Goal: Transaction & Acquisition: Download file/media

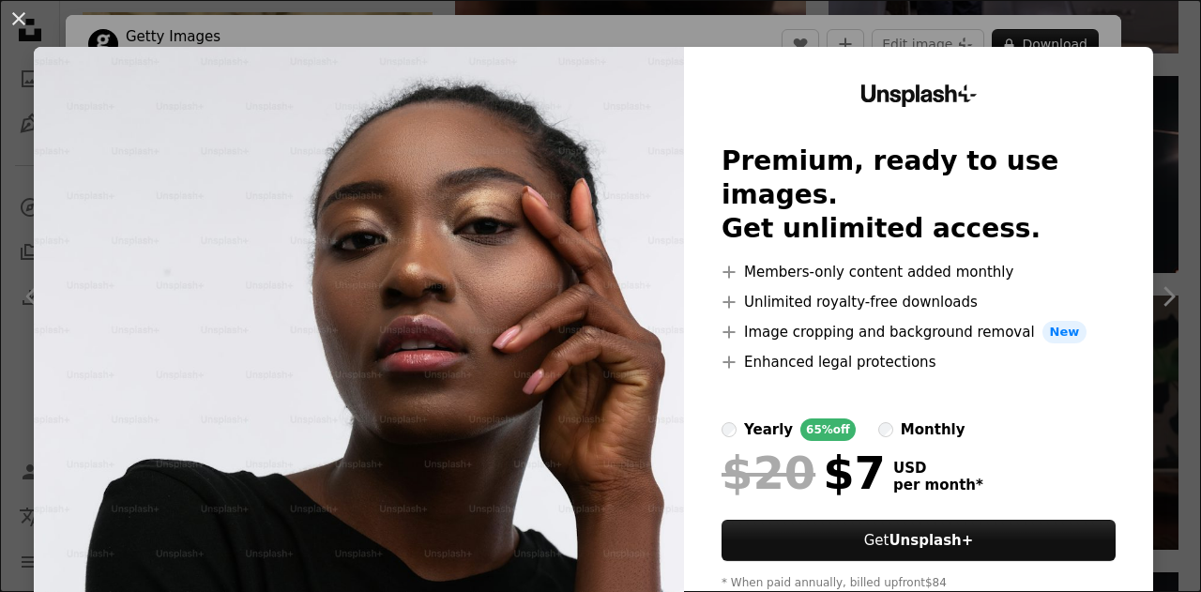
click at [992, 36] on div "An X shape Unsplash+ Premium, ready to use images. Get unlimited access. A plus…" at bounding box center [600, 296] width 1201 height 592
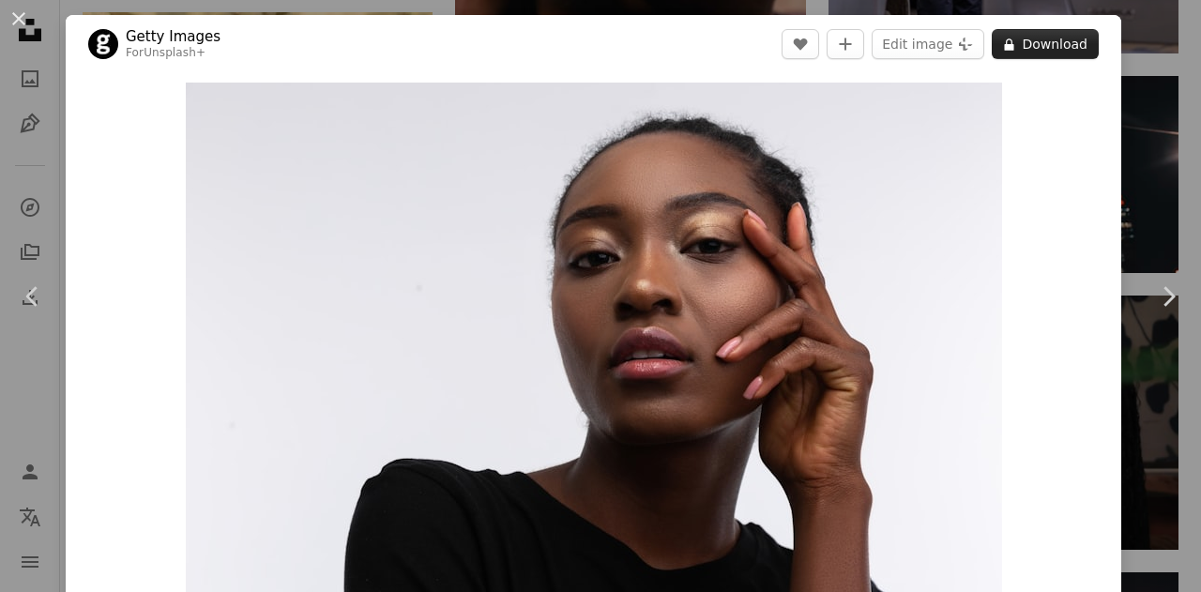
click at [1027, 38] on button "A lock Download" at bounding box center [1045, 44] width 107 height 30
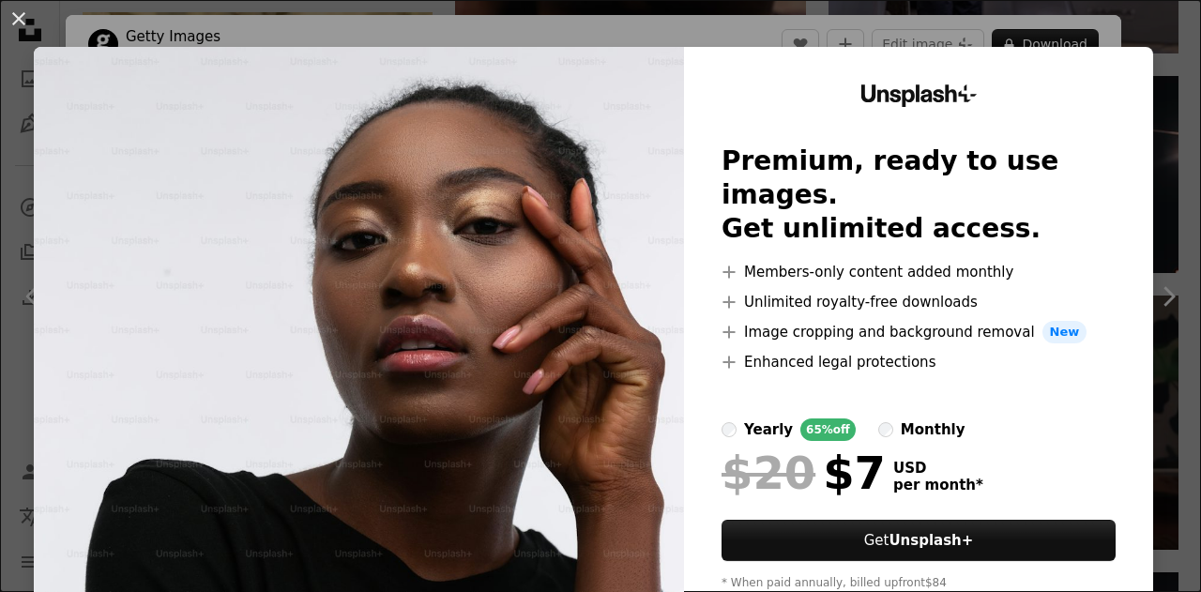
click at [1098, 82] on div "Unsplash+ Premium, ready to use images. Get unlimited access. A plus sign Membe…" at bounding box center [918, 345] width 469 height 597
click at [24, 14] on button "An X shape" at bounding box center [19, 19] width 23 height 23
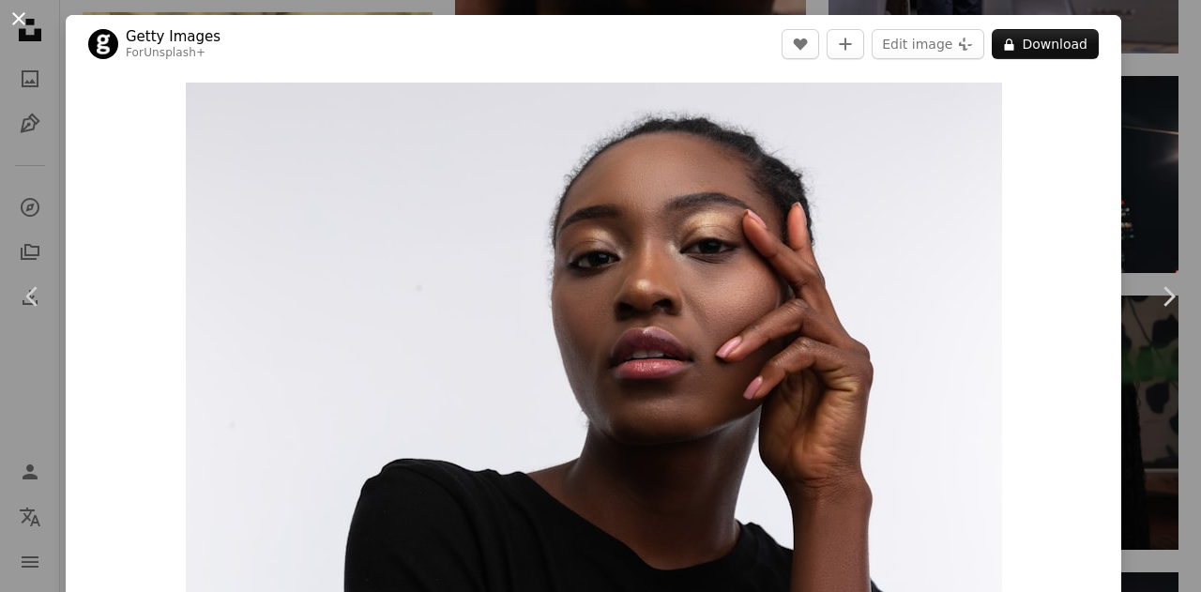
click at [19, 27] on button "An X shape" at bounding box center [19, 19] width 23 height 23
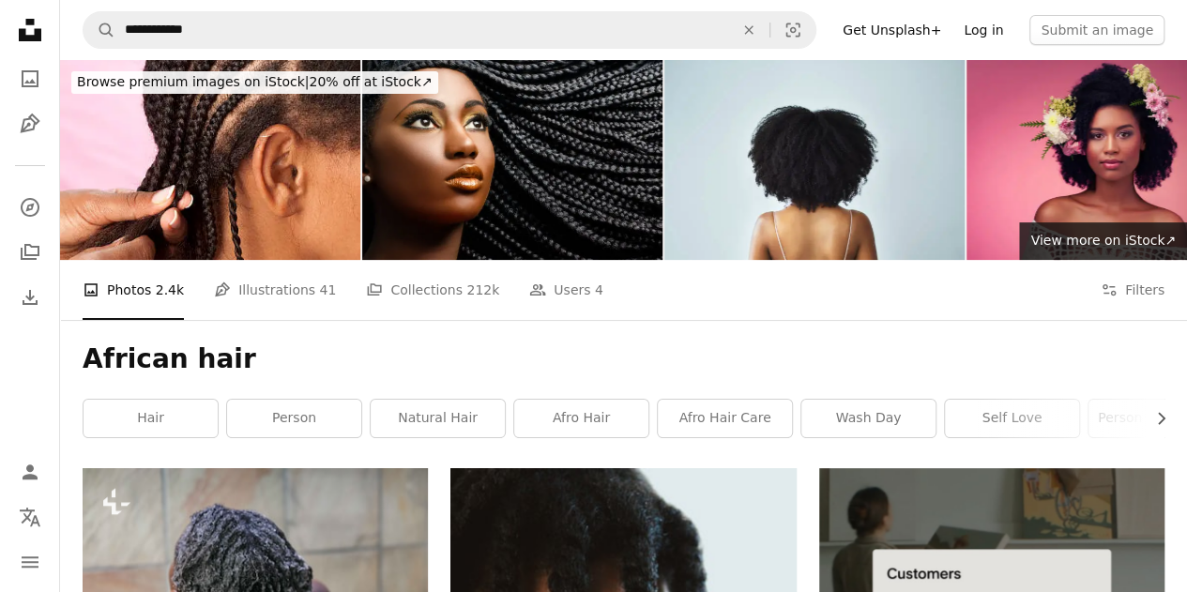
click at [972, 29] on link "Log in" at bounding box center [984, 30] width 62 height 30
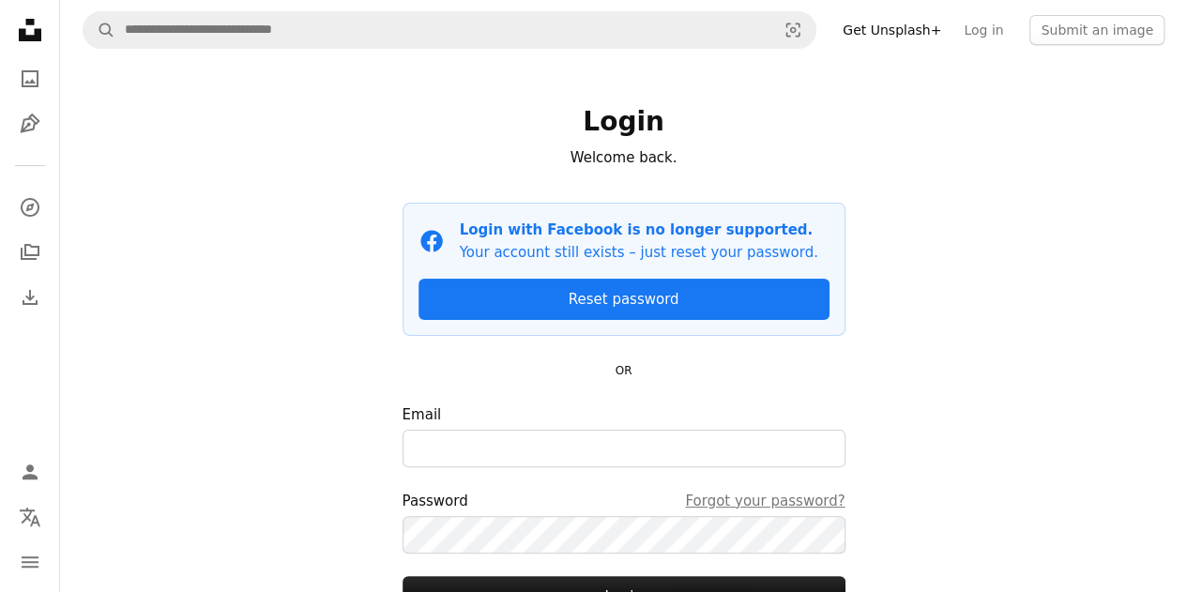
scroll to position [167, 0]
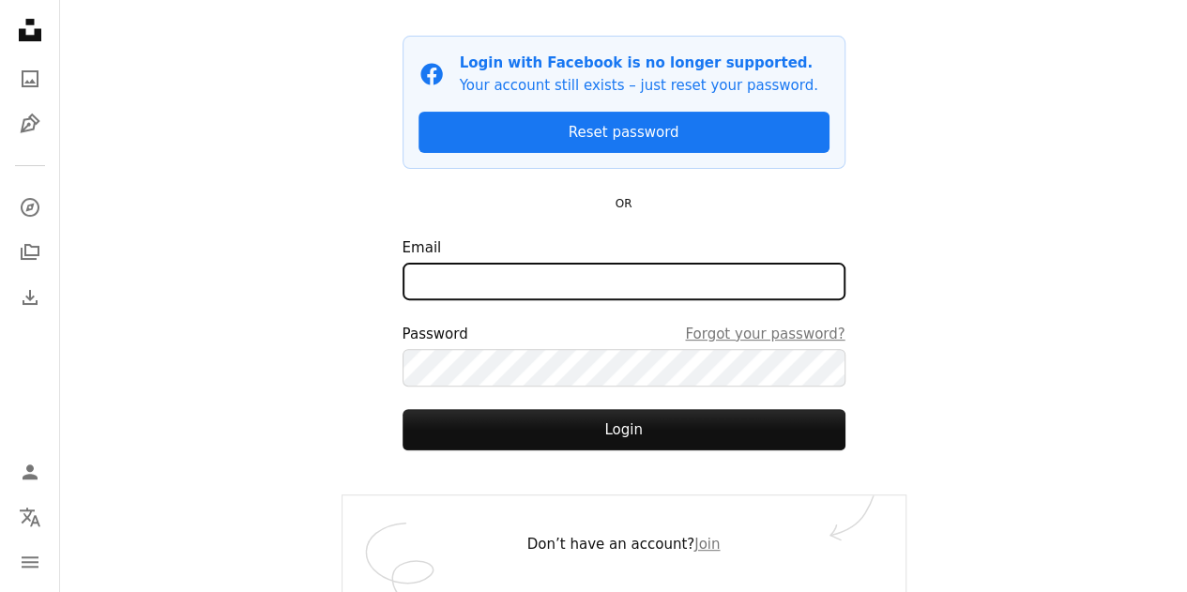
click at [490, 271] on input "Email" at bounding box center [624, 282] width 443 height 38
type input "**********"
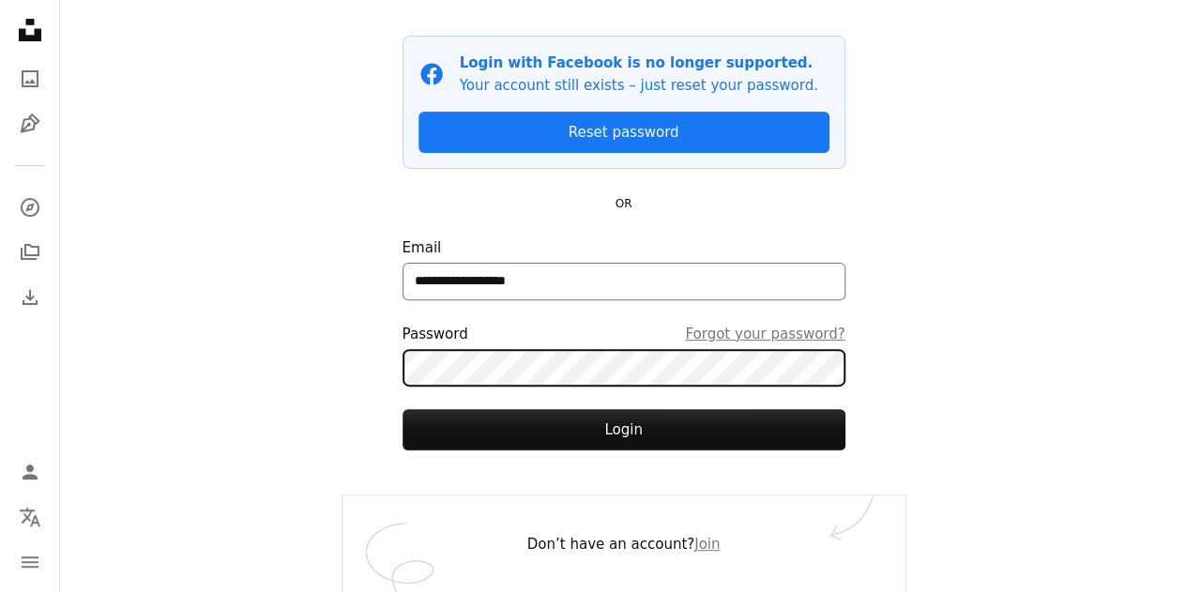
click at [403, 409] on button "Login" at bounding box center [624, 429] width 443 height 41
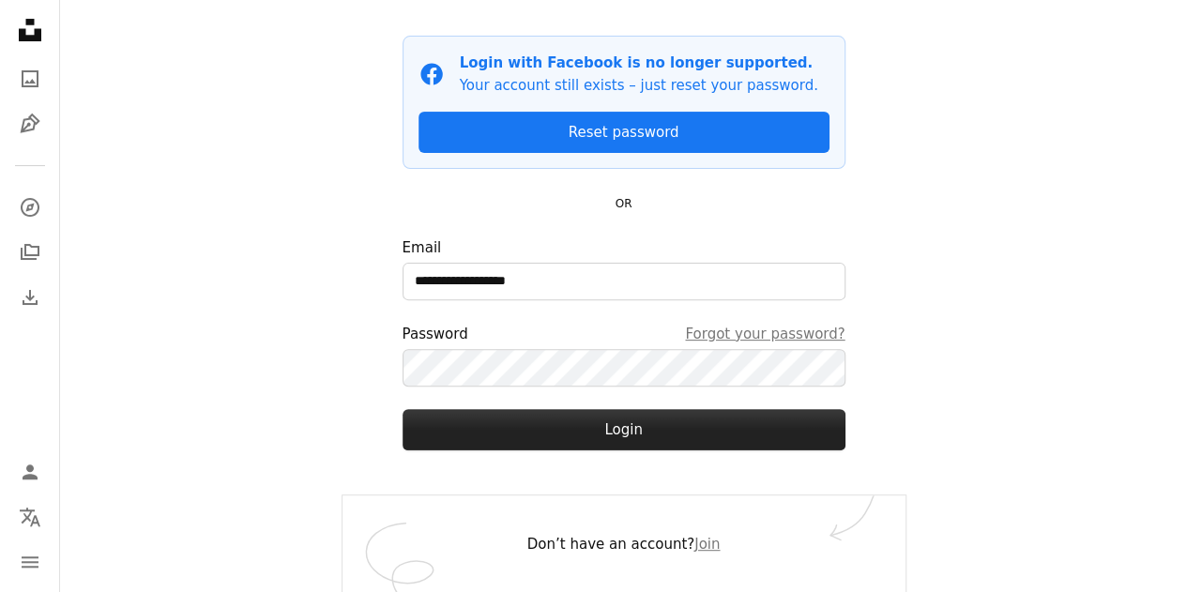
click at [469, 417] on button "Login" at bounding box center [624, 429] width 443 height 41
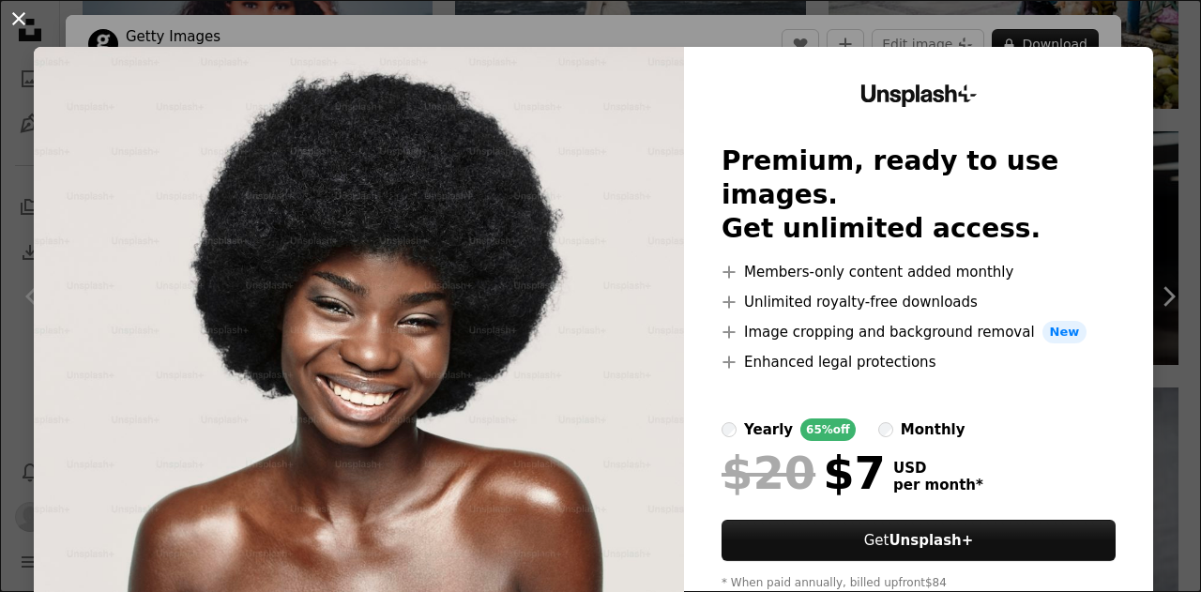
click at [26, 23] on button "An X shape" at bounding box center [19, 19] width 23 height 23
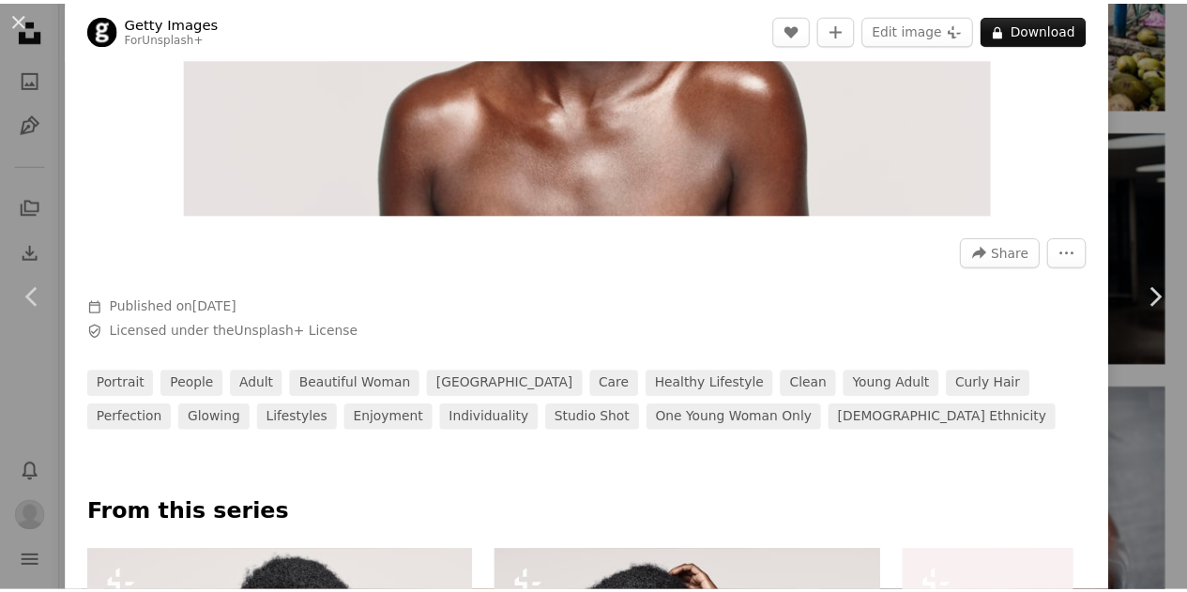
scroll to position [422, 0]
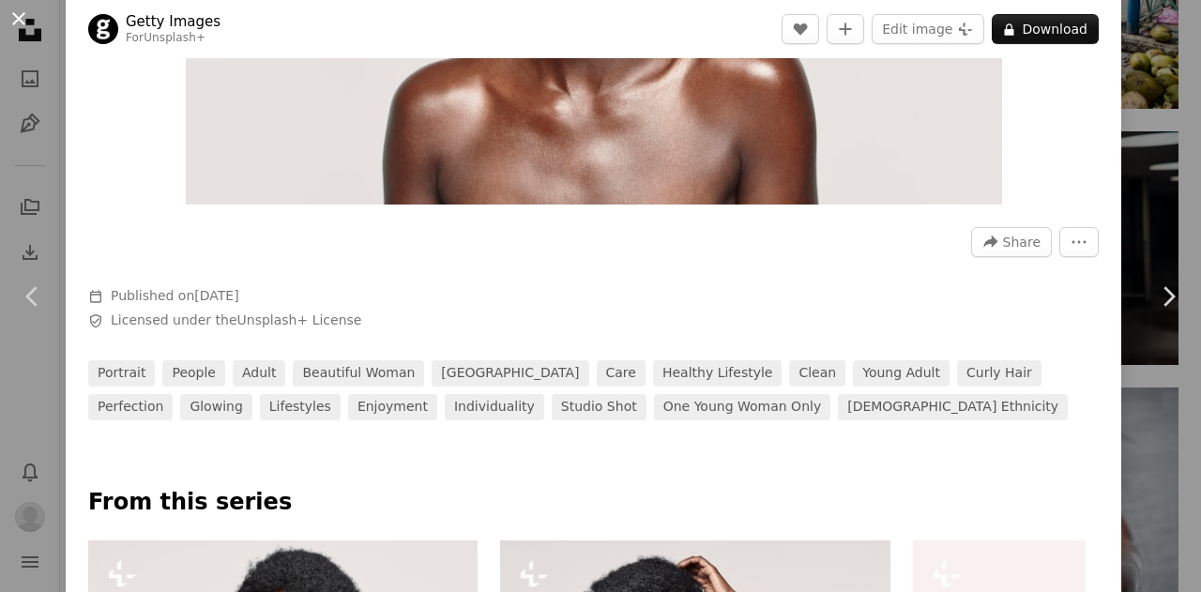
click at [17, 30] on button "An X shape" at bounding box center [19, 19] width 23 height 23
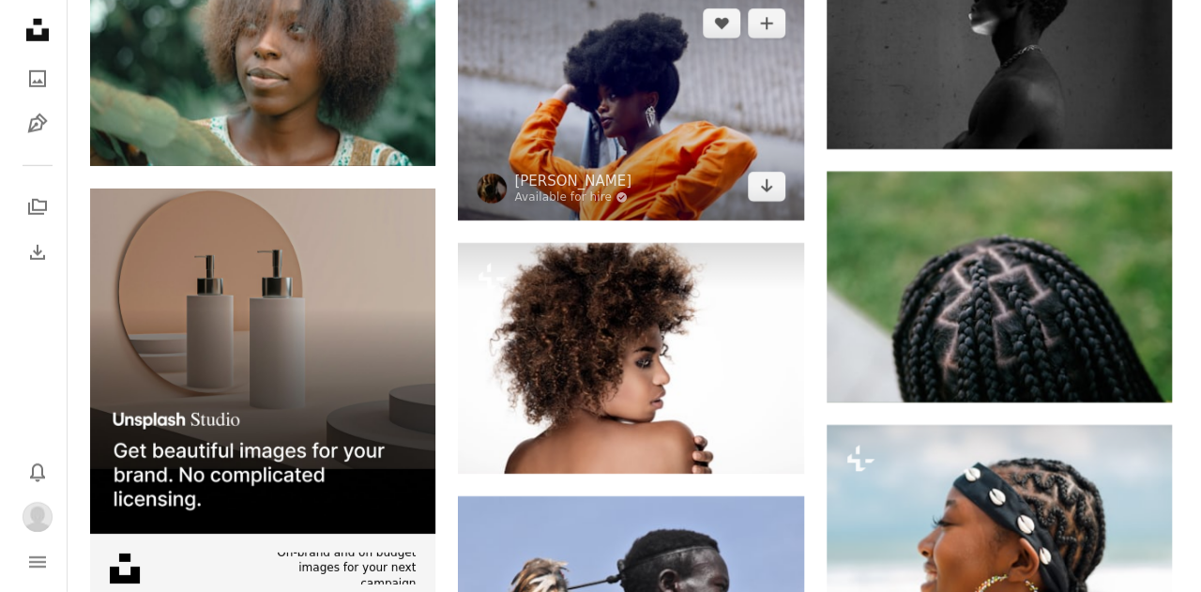
scroll to position [2749, 0]
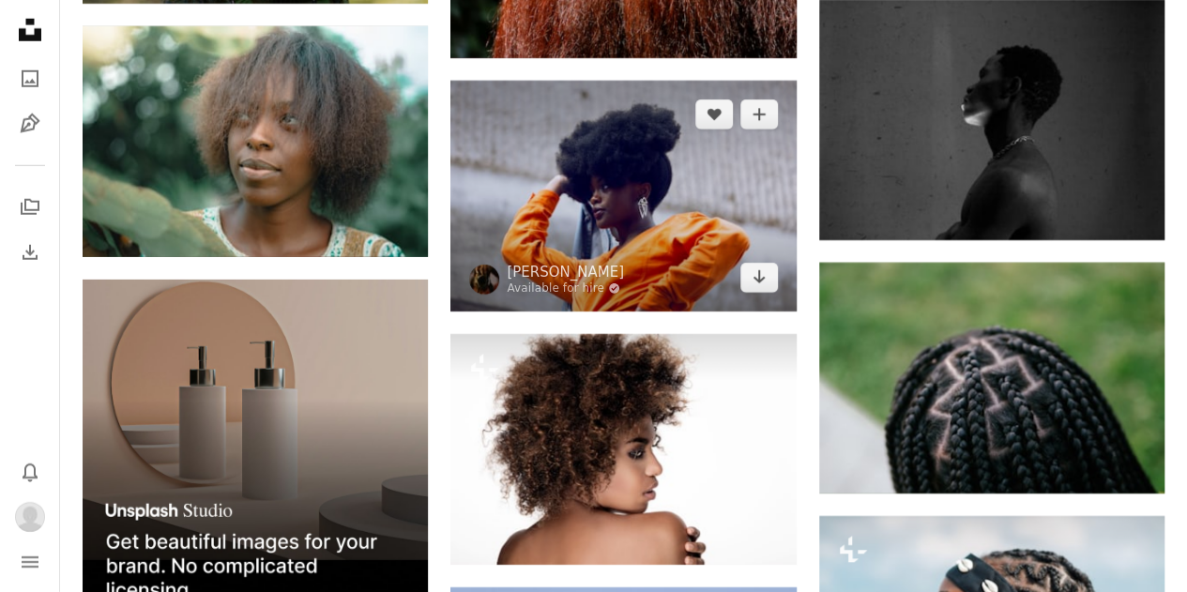
click at [736, 170] on img at bounding box center [623, 196] width 345 height 231
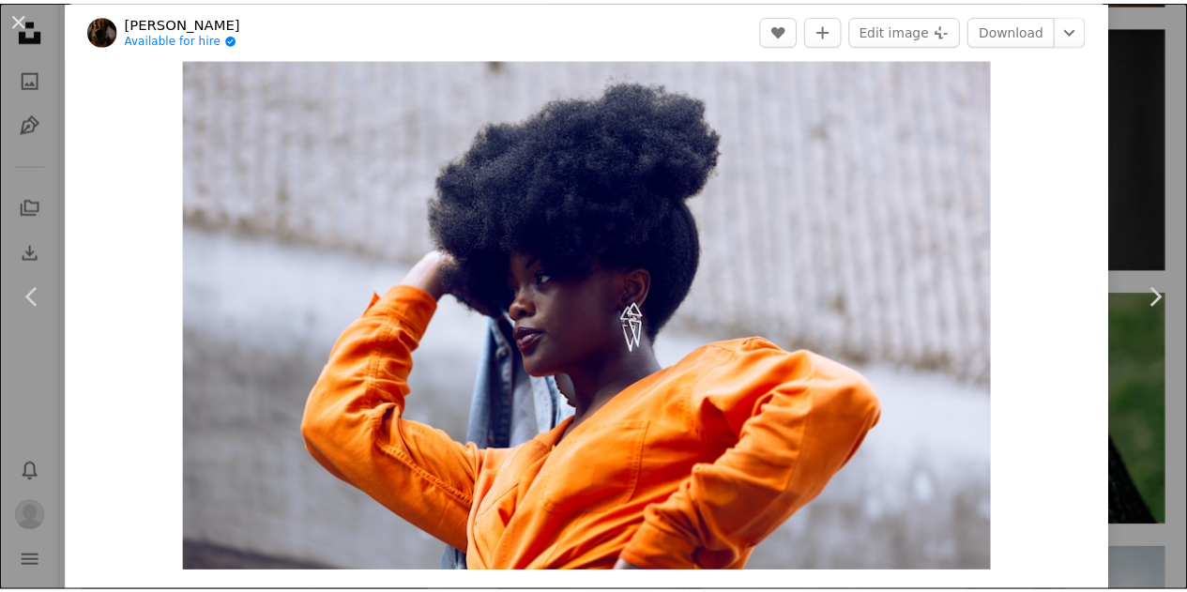
scroll to position [40, 0]
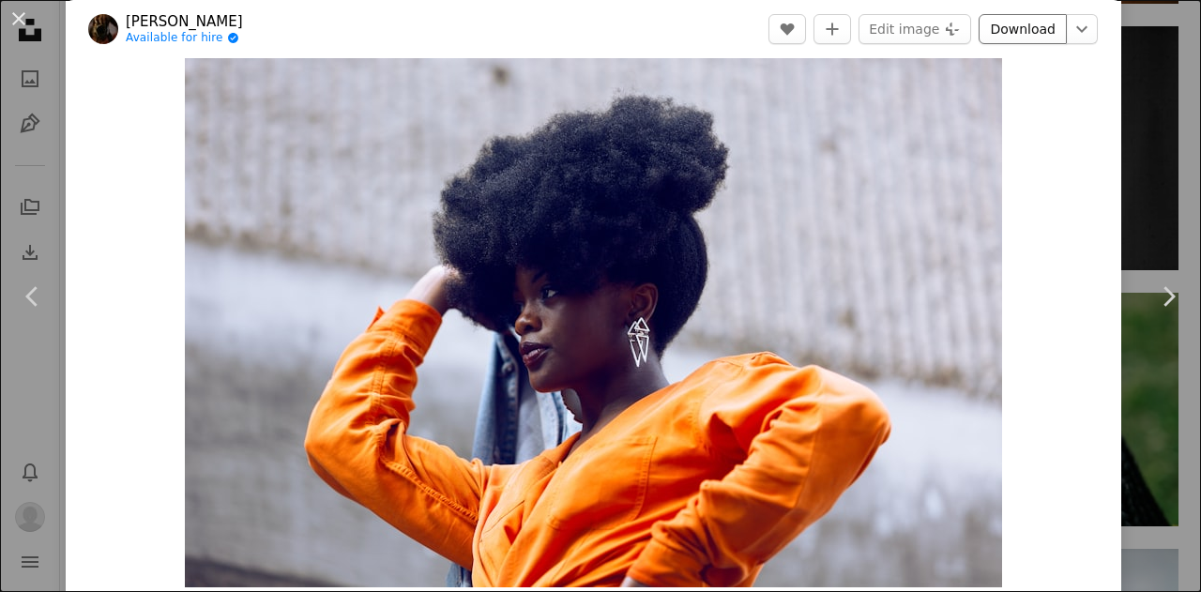
click at [1014, 25] on link "Download" at bounding box center [1023, 29] width 88 height 30
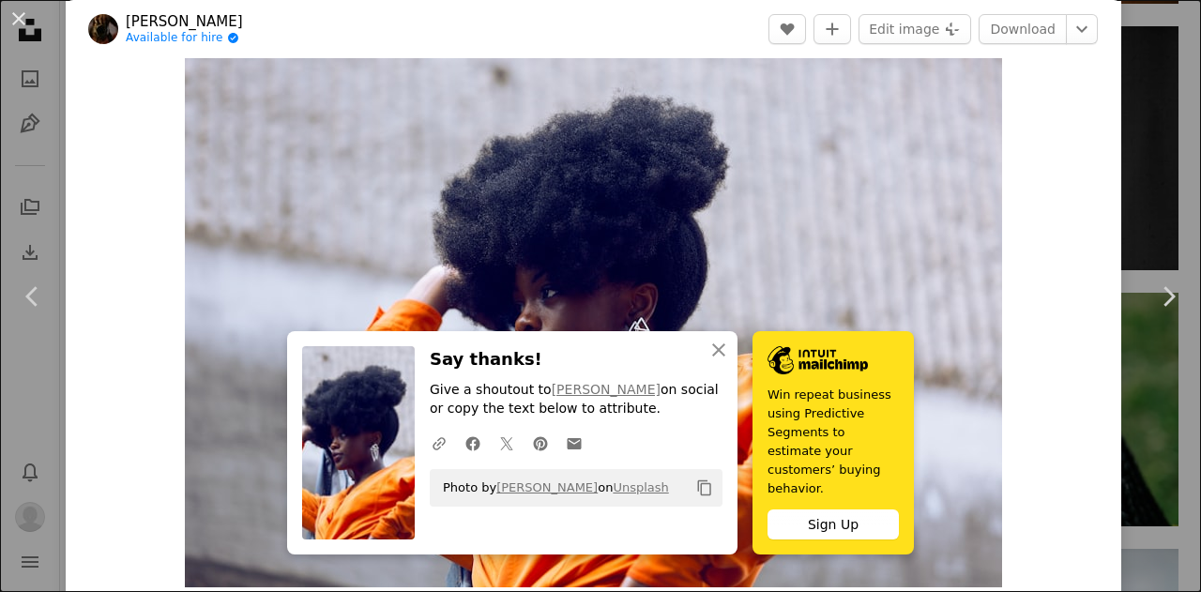
click at [1153, 130] on div "An X shape Chevron left Chevron right An X shape Close Say thanks! Give a shout…" at bounding box center [600, 296] width 1201 height 592
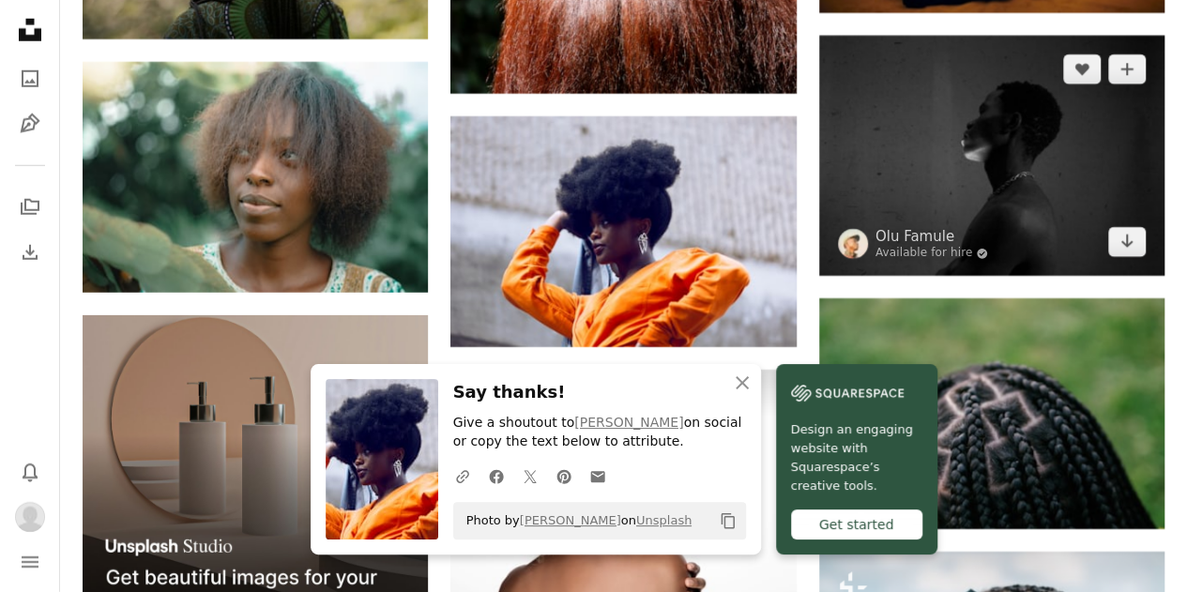
scroll to position [2713, 0]
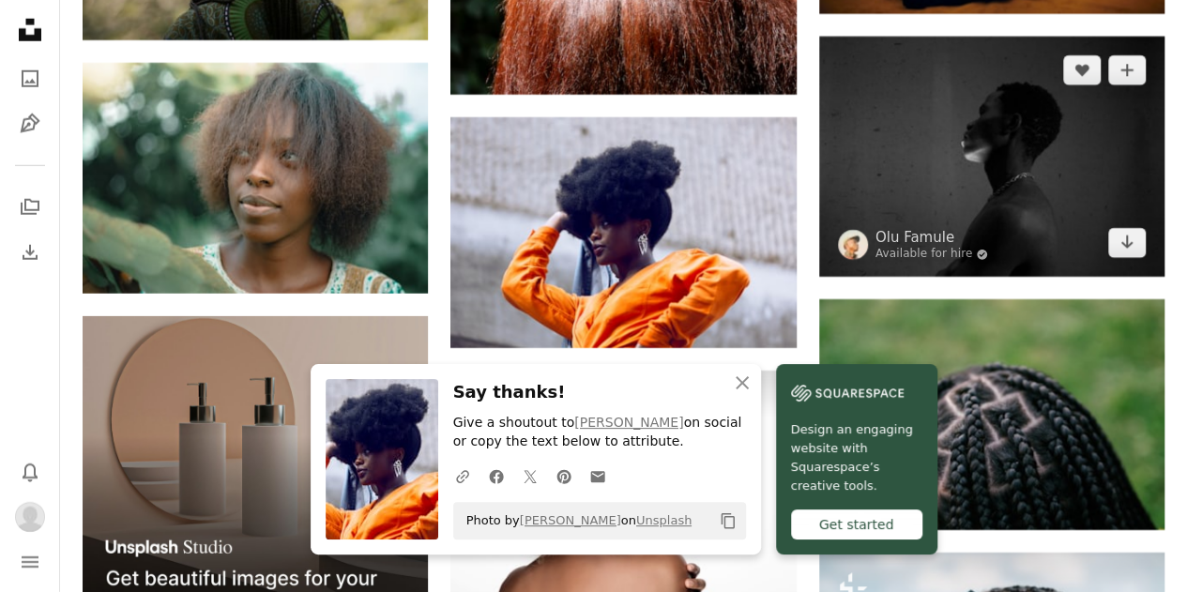
click at [1044, 93] on img at bounding box center [991, 157] width 345 height 240
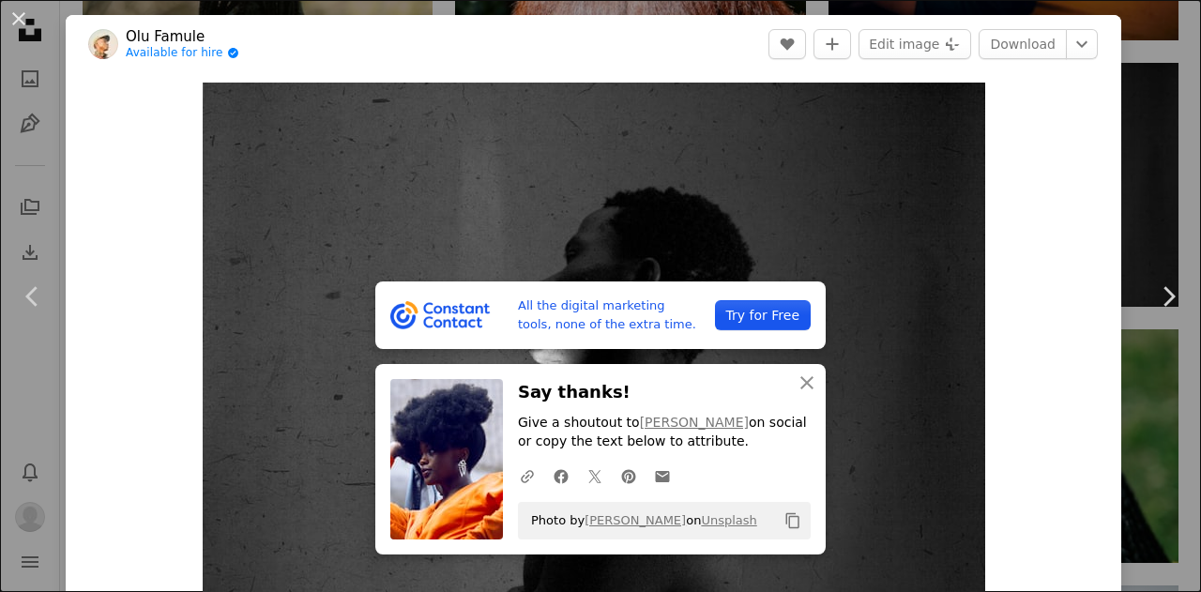
click at [676, 61] on header "[PERSON_NAME] Available for hire A checkmark inside of a circle A heart A plus …" at bounding box center [594, 44] width 1056 height 58
click at [1014, 55] on link "Download" at bounding box center [1023, 44] width 88 height 30
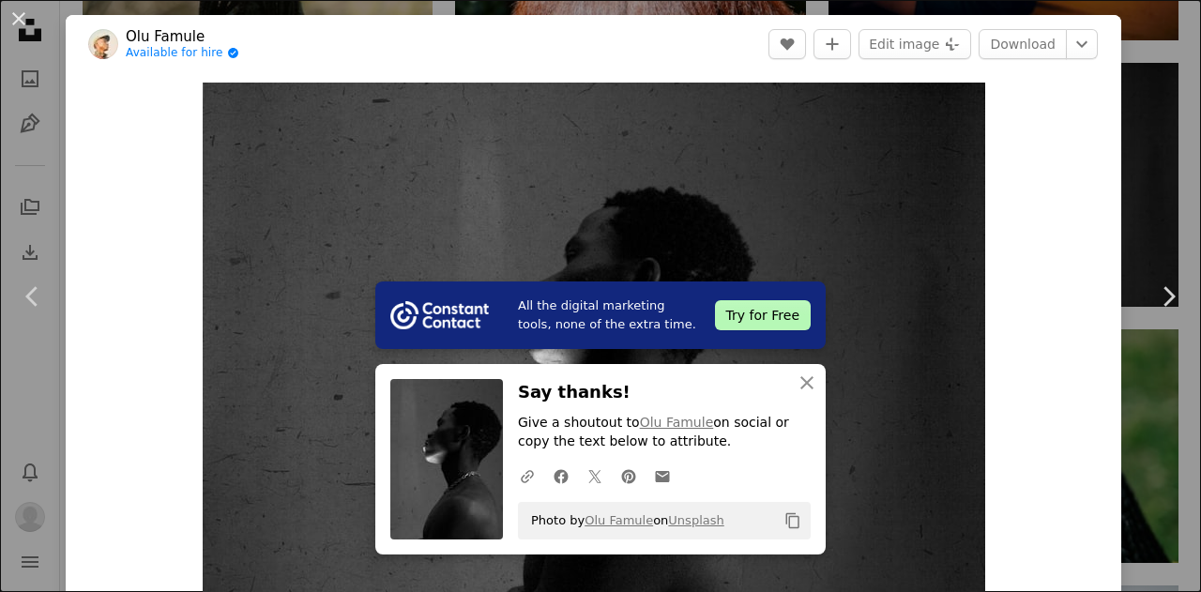
click at [1154, 181] on div "An X shape Chevron left Chevron right All the digital marketing tools, none of …" at bounding box center [600, 296] width 1201 height 592
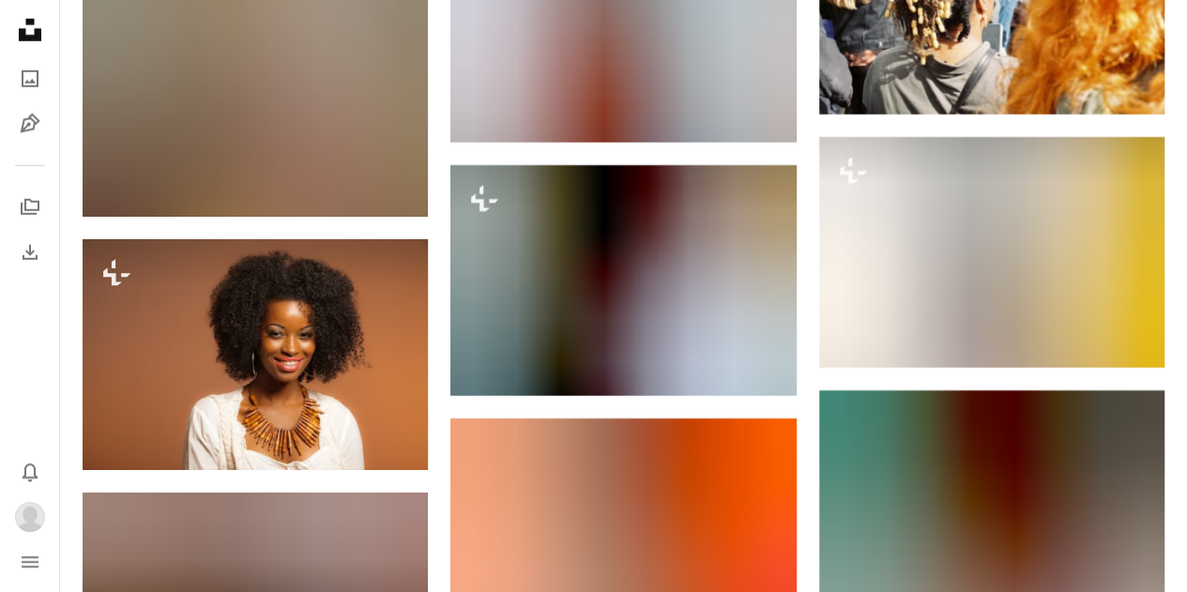
scroll to position [6428, 0]
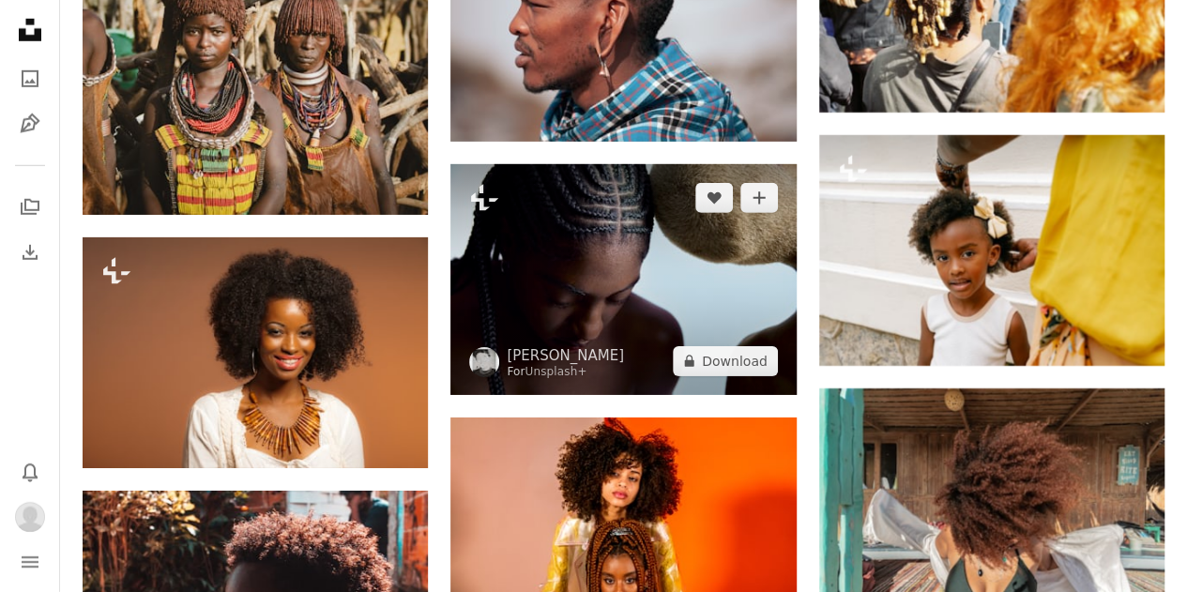
click at [649, 242] on img at bounding box center [623, 279] width 345 height 231
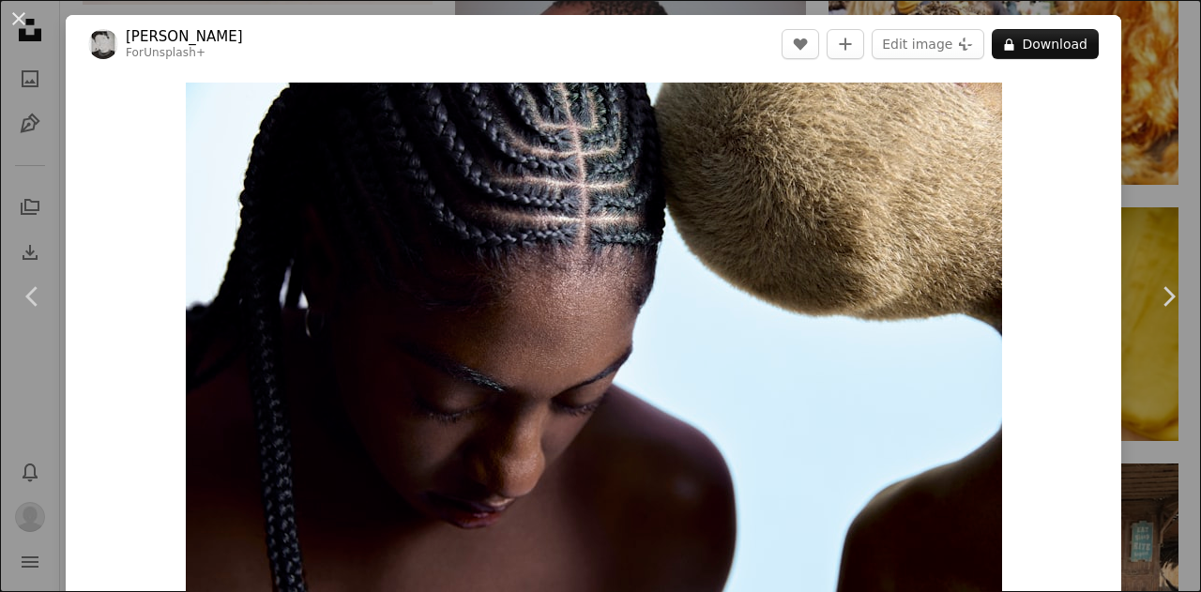
click at [1131, 130] on div "An X shape Chevron left Chevron right Edu [PERSON_NAME] For Unsplash+ A heart A…" at bounding box center [600, 296] width 1201 height 592
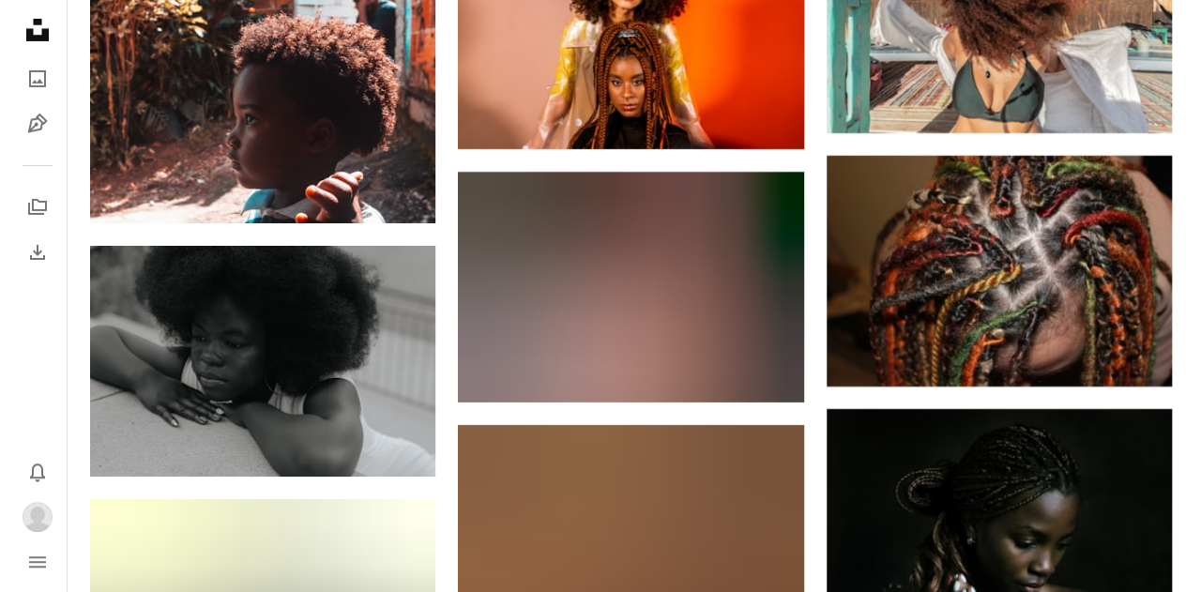
scroll to position [6845, 0]
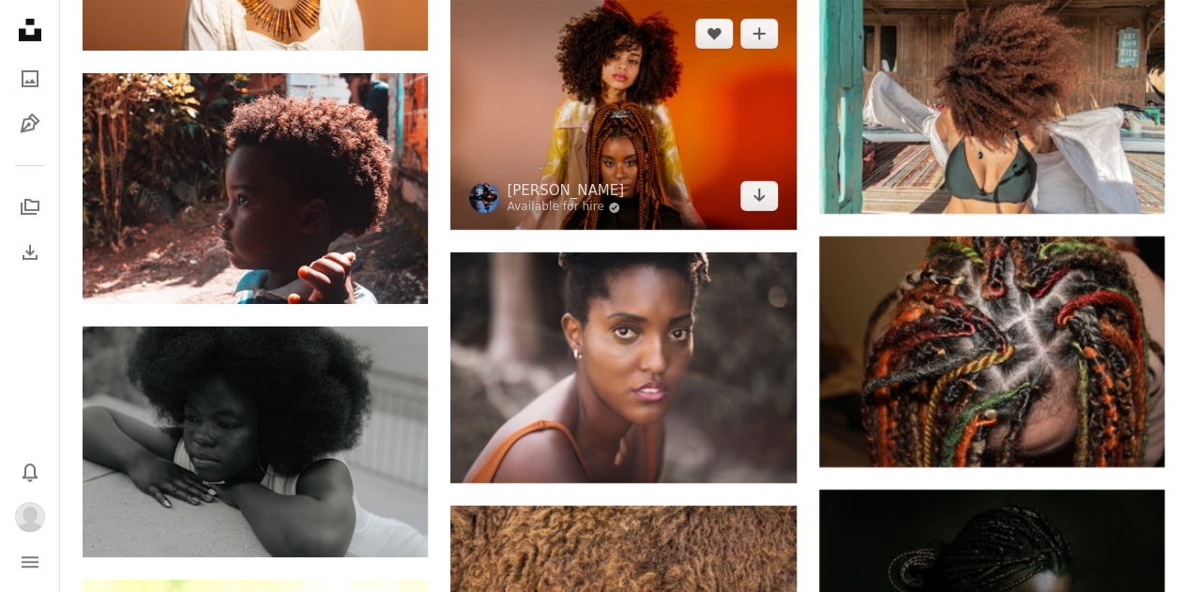
click at [704, 104] on img at bounding box center [623, 115] width 345 height 231
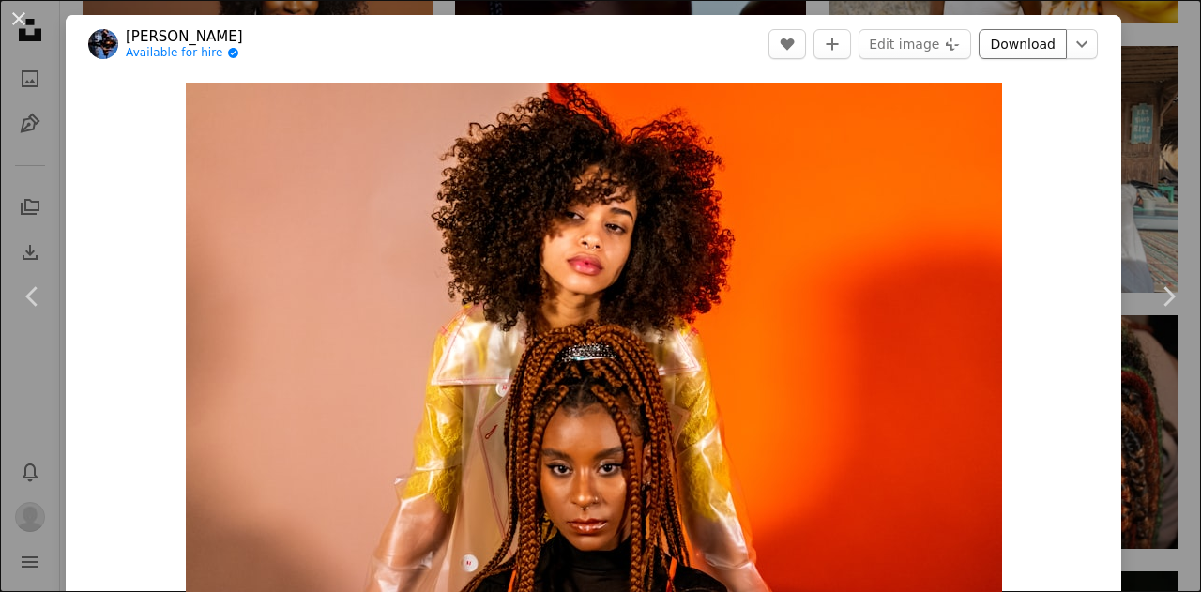
click at [1023, 42] on link "Download" at bounding box center [1023, 44] width 88 height 30
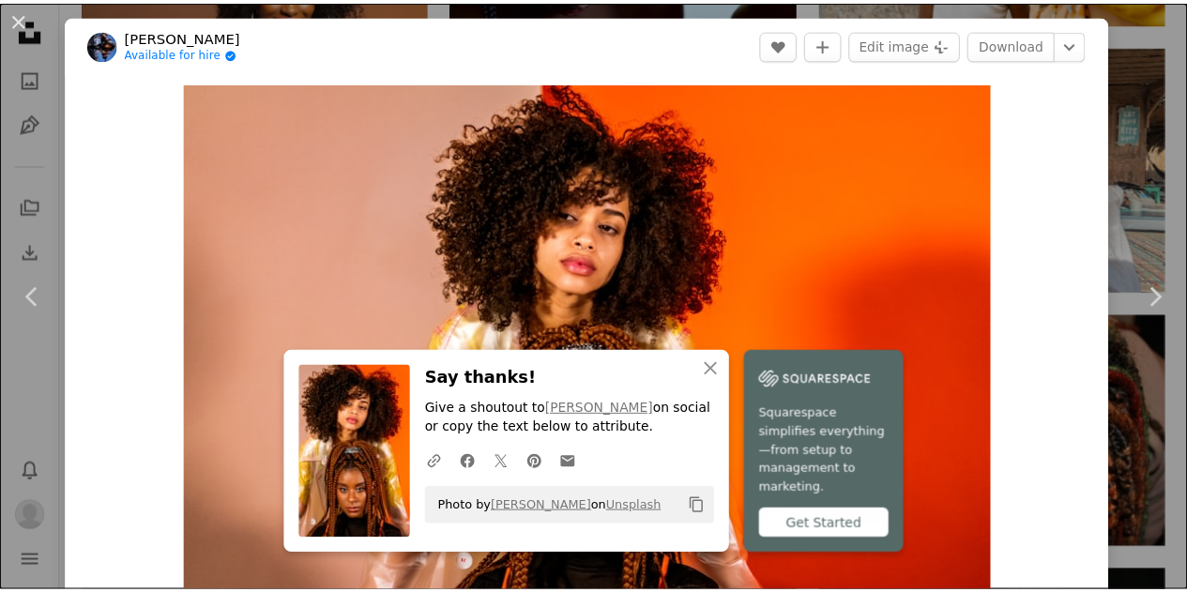
scroll to position [518, 0]
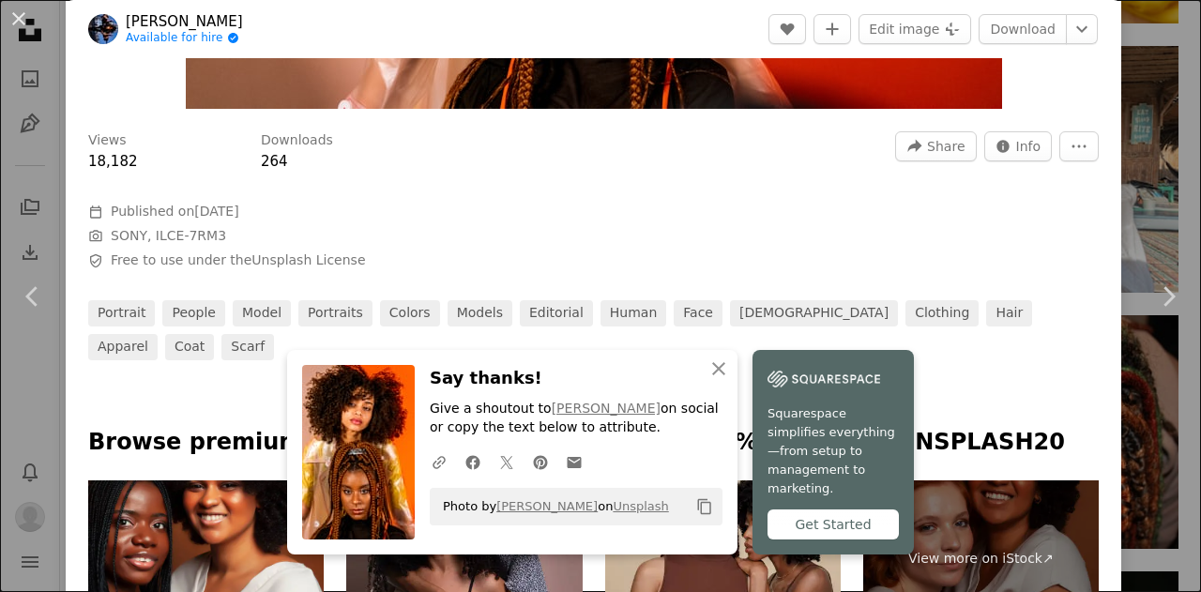
click at [1130, 161] on div "An X shape Chevron left Chevron right An X shape Close Say thanks! Give a shout…" at bounding box center [600, 296] width 1201 height 592
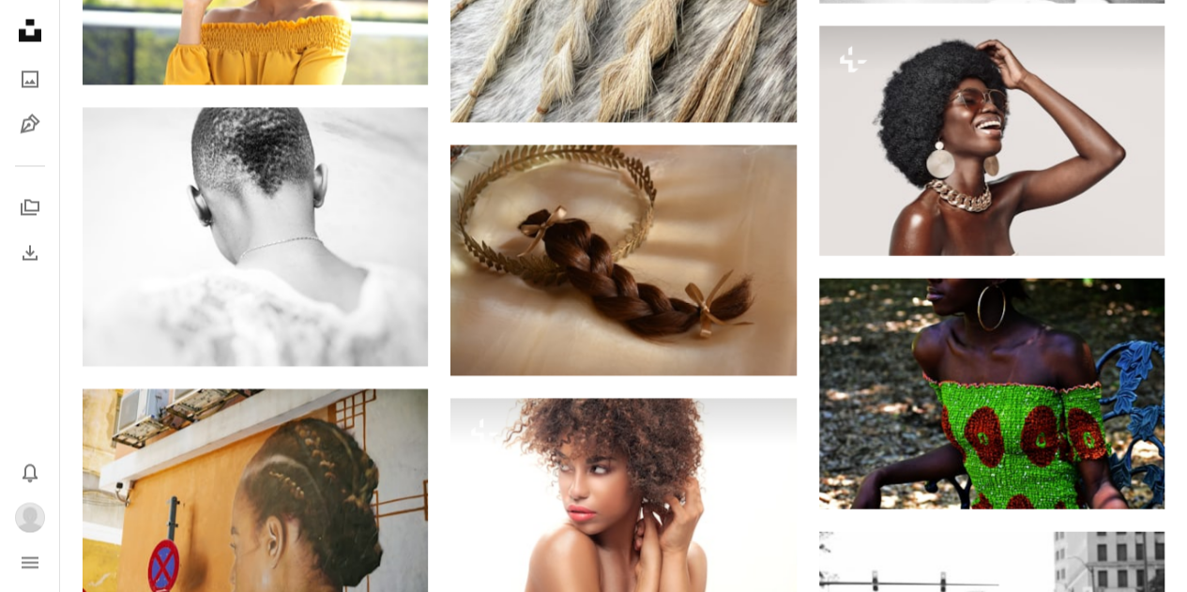
scroll to position [8841, 0]
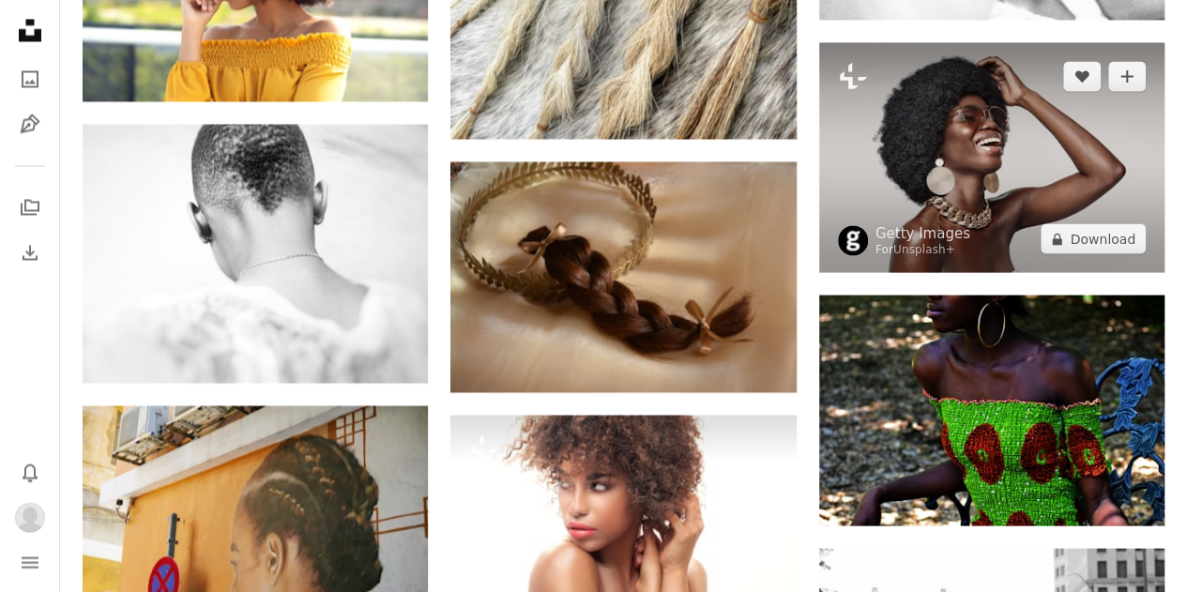
click at [1013, 121] on img at bounding box center [991, 157] width 345 height 231
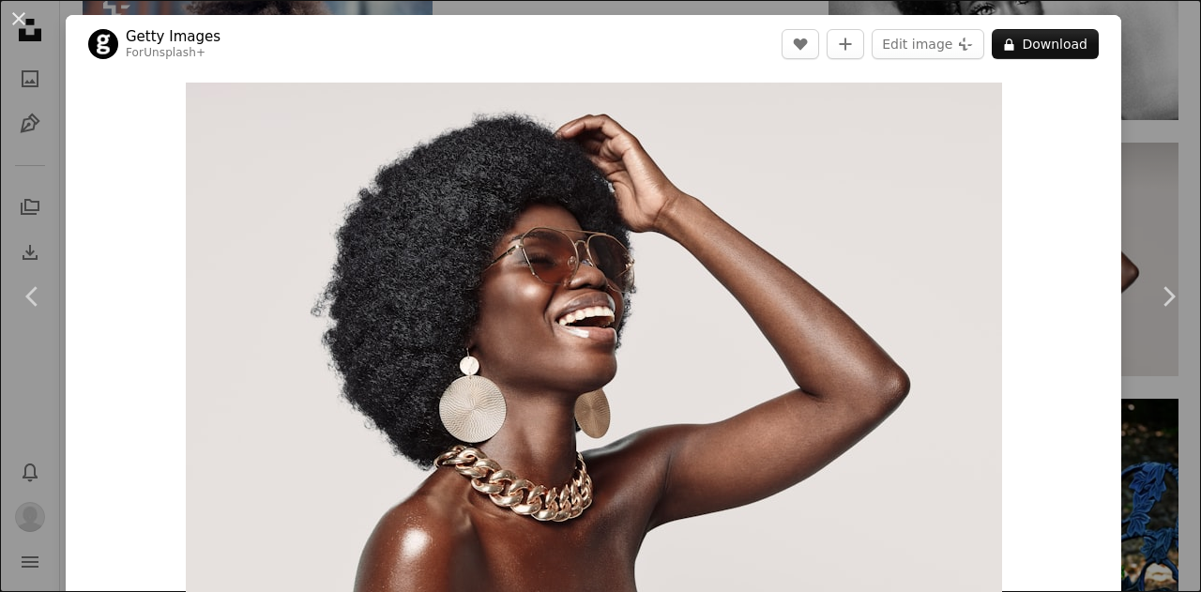
click at [1154, 123] on div "An X shape Chevron left Chevron right Getty Images For Unsplash+ A heart A plus…" at bounding box center [600, 296] width 1201 height 592
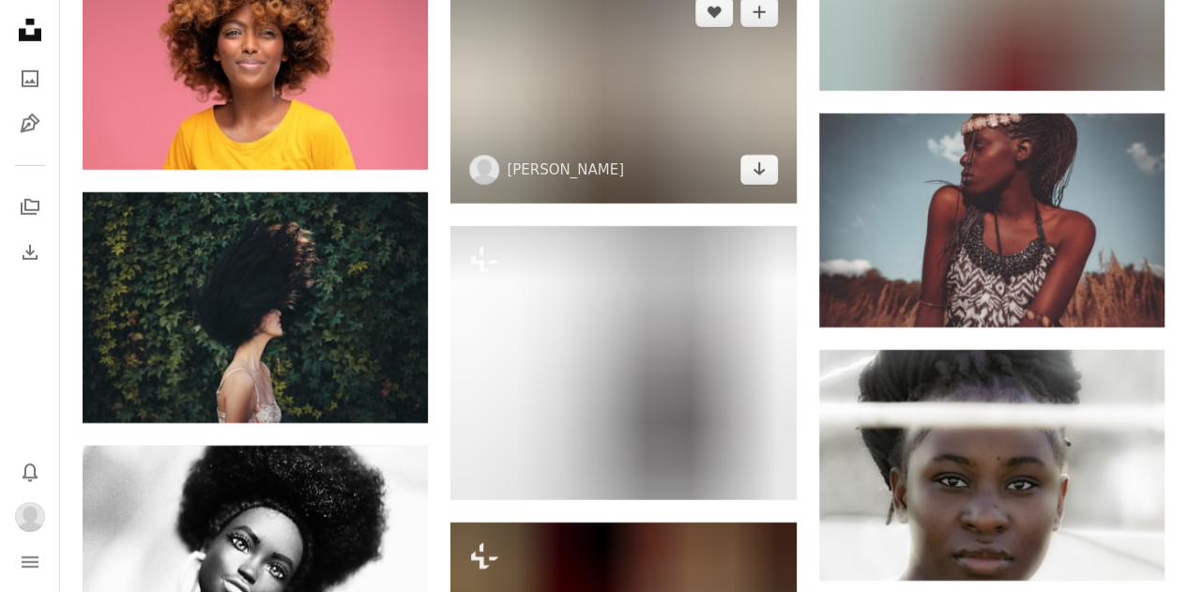
scroll to position [10038, 0]
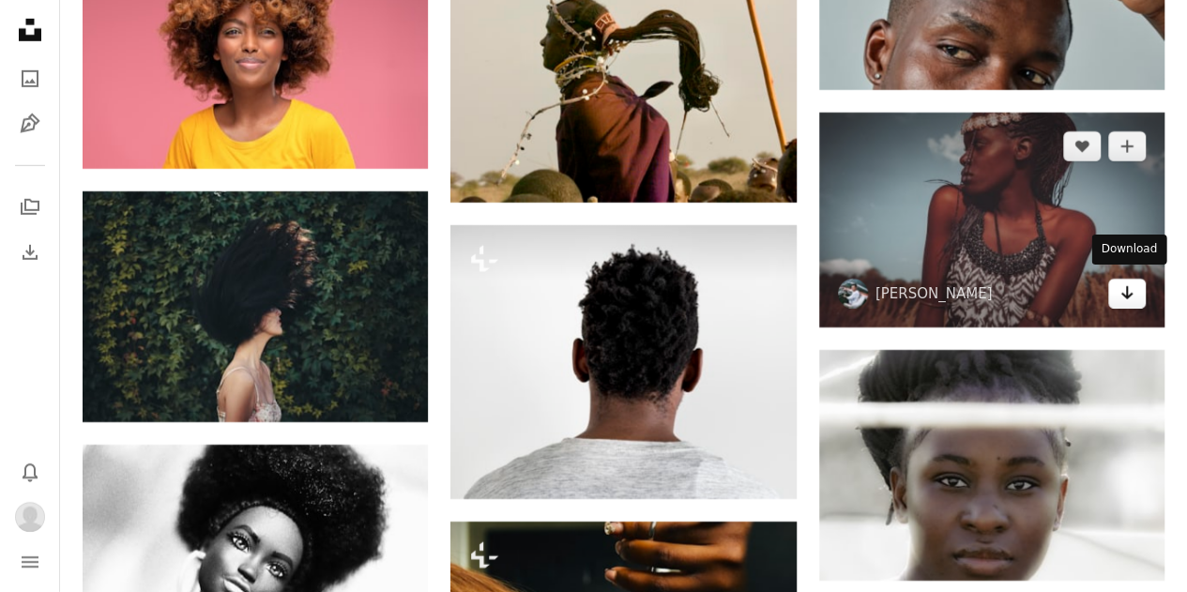
click at [1137, 298] on link "Arrow pointing down" at bounding box center [1128, 294] width 38 height 30
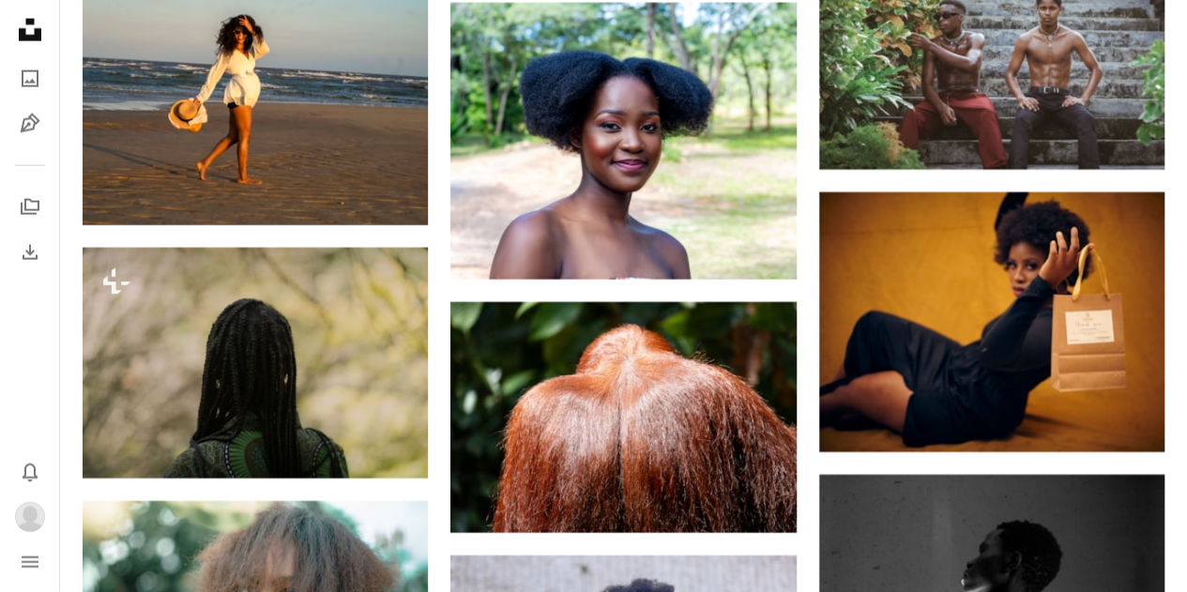
scroll to position [0, 0]
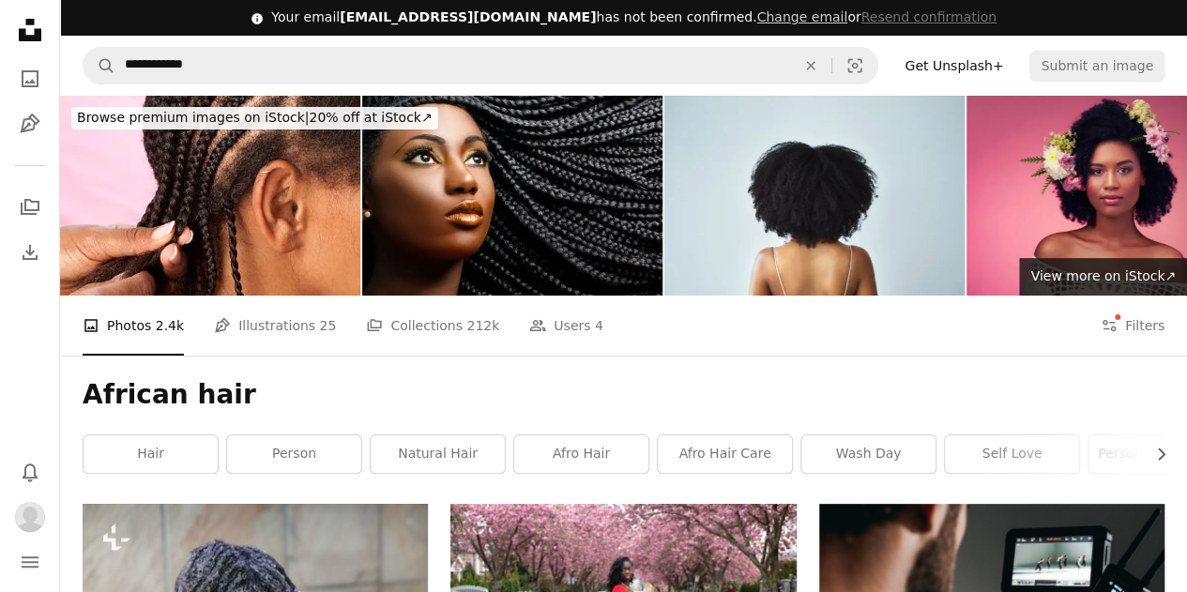
click at [541, 39] on nav "**********" at bounding box center [623, 66] width 1127 height 60
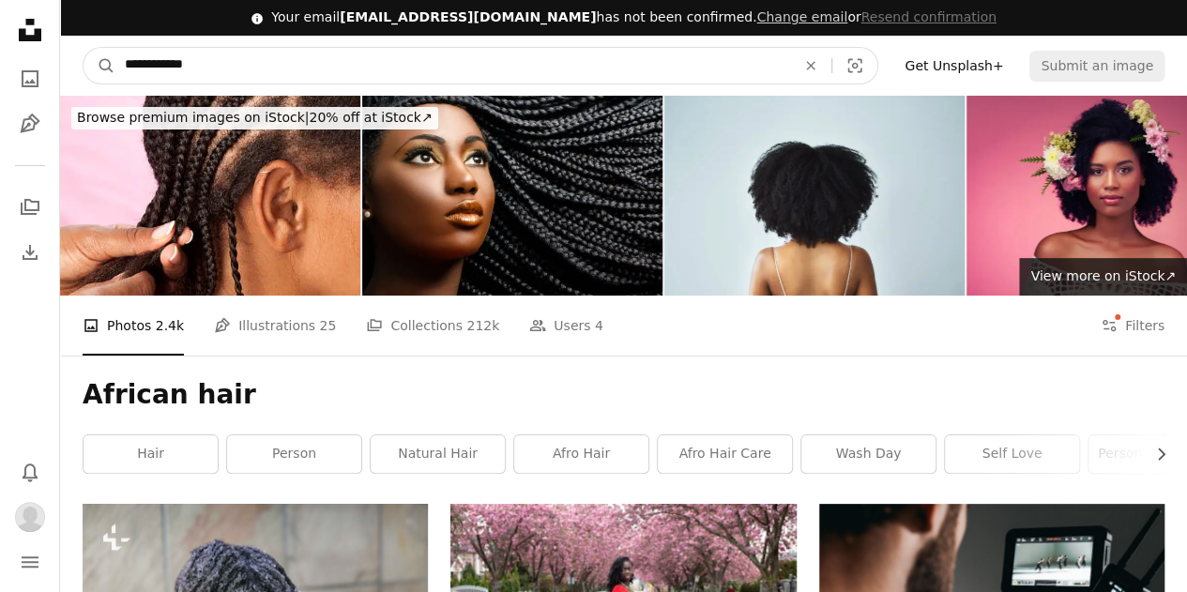
click at [538, 54] on input "**********" at bounding box center [452, 66] width 675 height 36
type input "**********"
click button "A magnifying glass" at bounding box center [100, 66] width 32 height 36
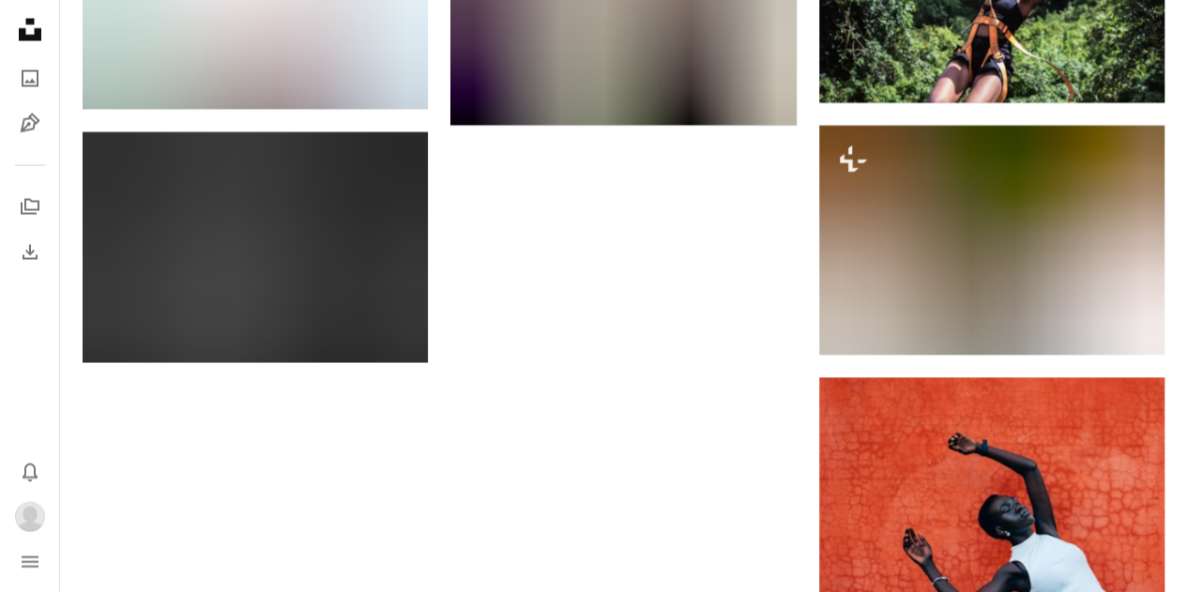
scroll to position [1919, 0]
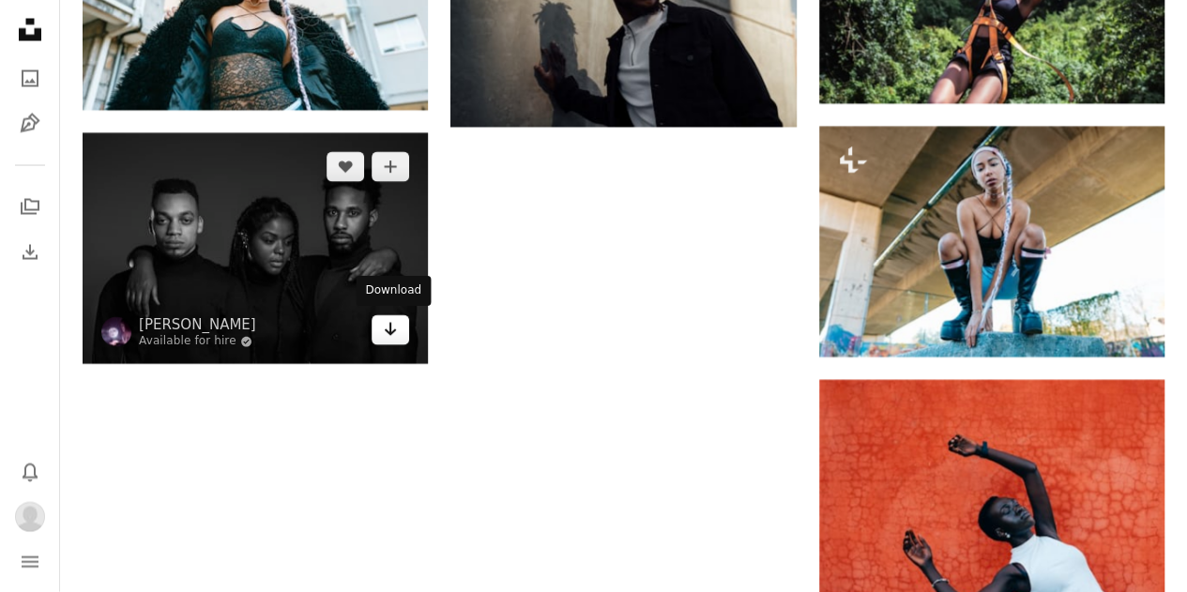
click at [389, 330] on icon "Download" at bounding box center [391, 329] width 12 height 13
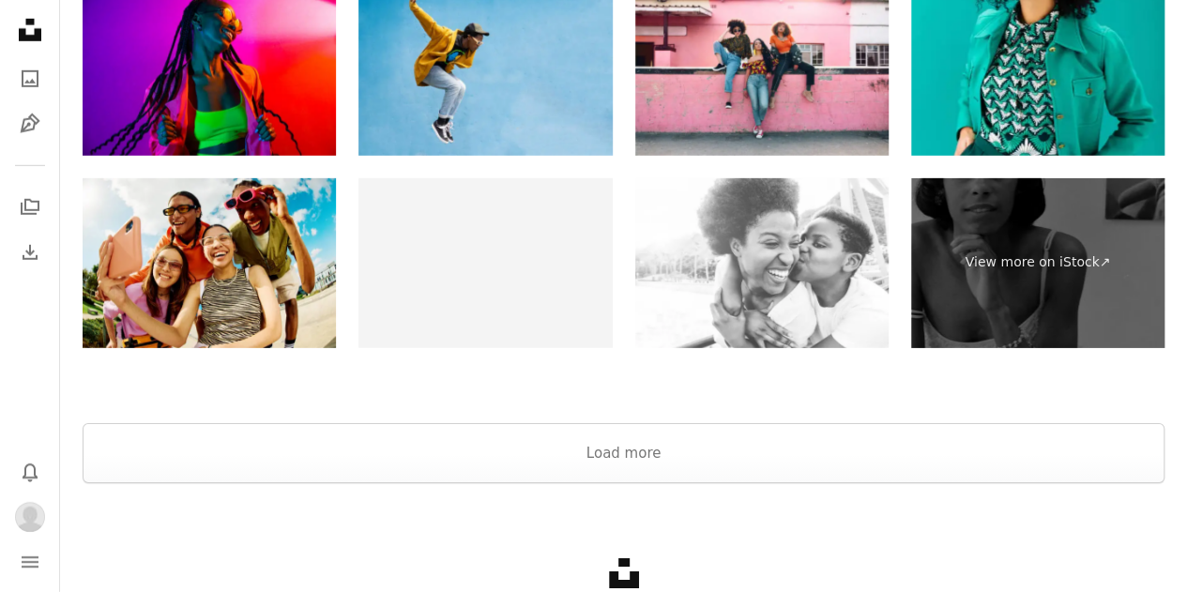
scroll to position [2898, 0]
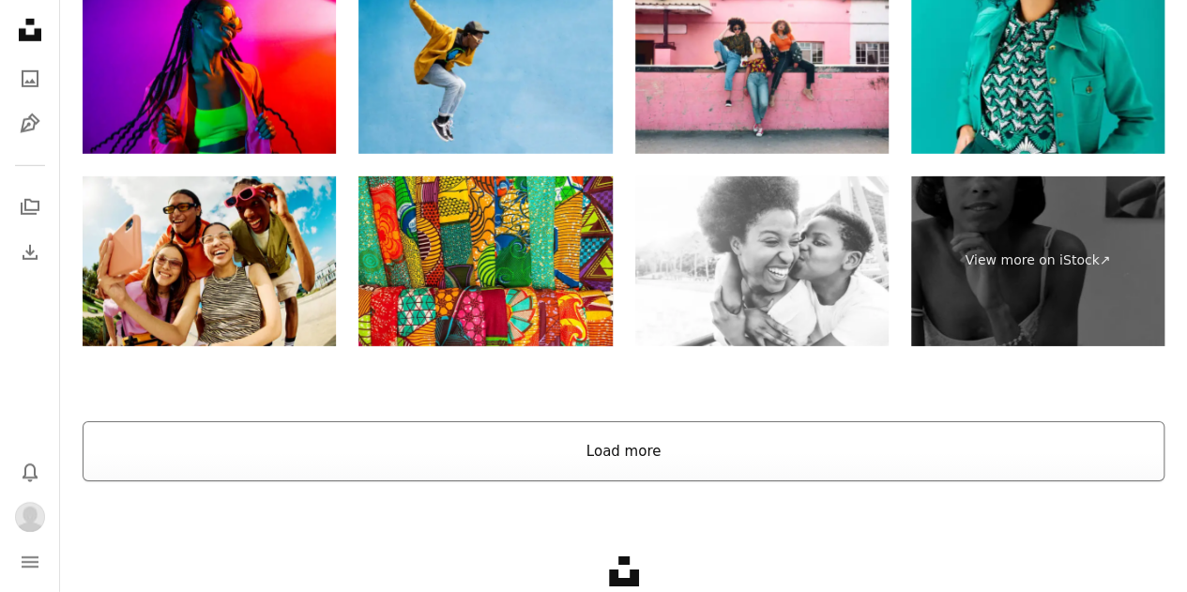
click at [544, 472] on button "Load more" at bounding box center [624, 451] width 1082 height 60
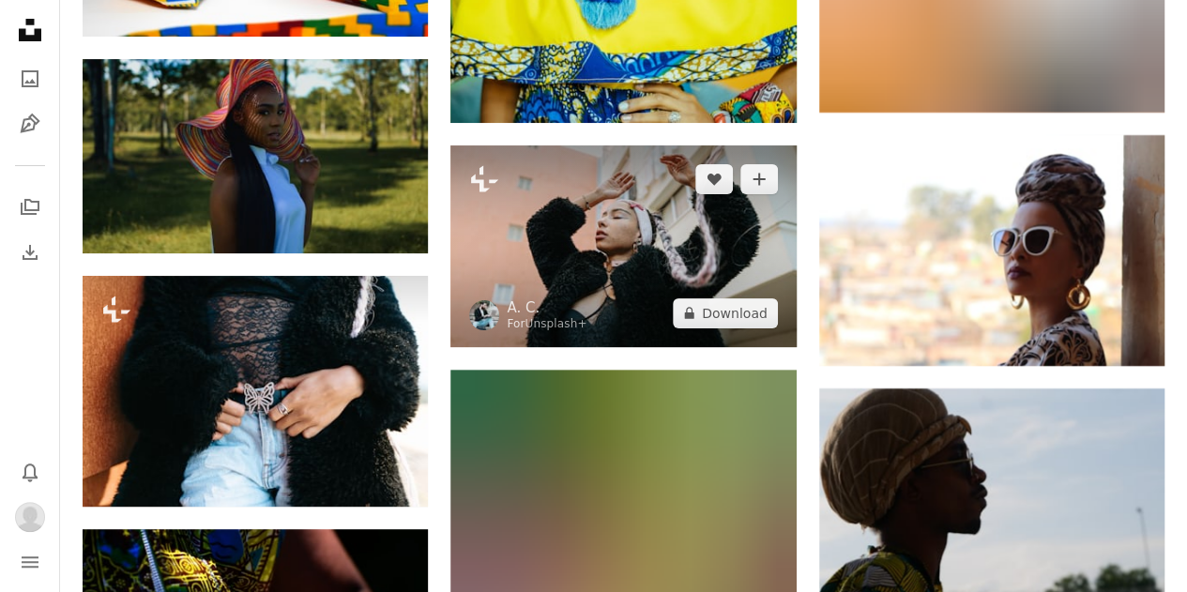
scroll to position [3646, 0]
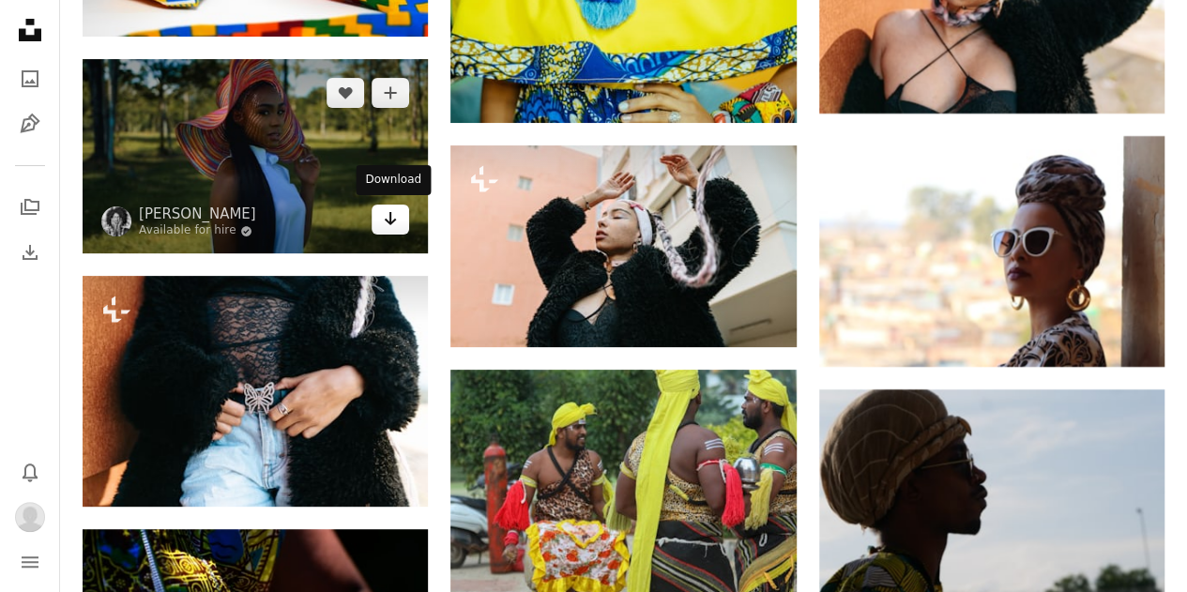
click at [388, 216] on icon "Arrow pointing down" at bounding box center [390, 218] width 15 height 23
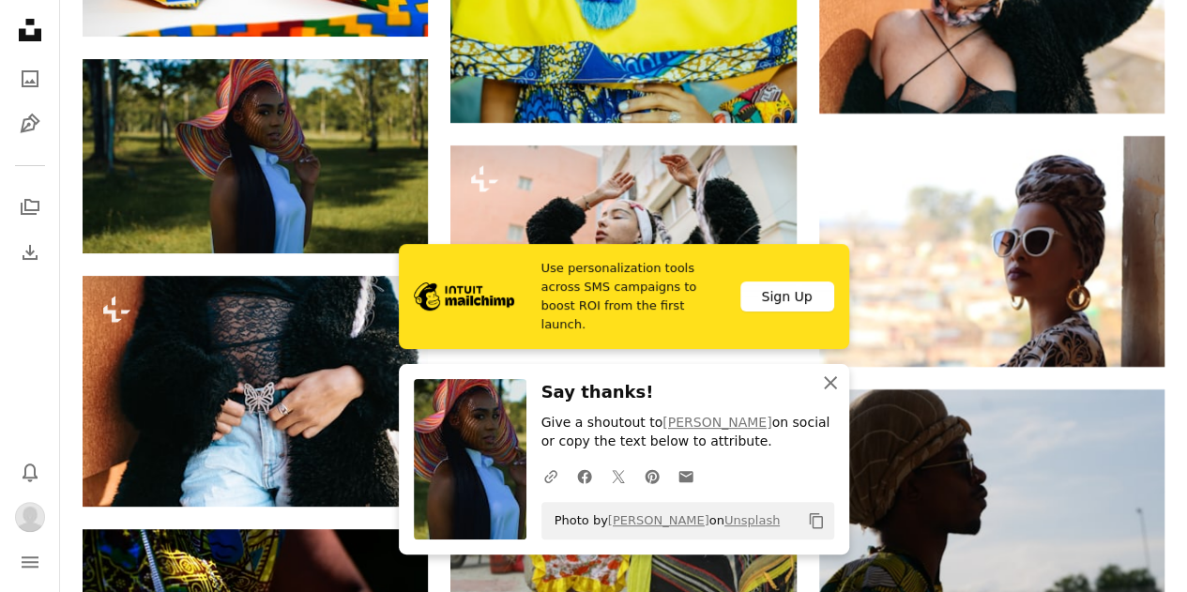
click at [824, 384] on icon "An X shape" at bounding box center [830, 383] width 23 height 23
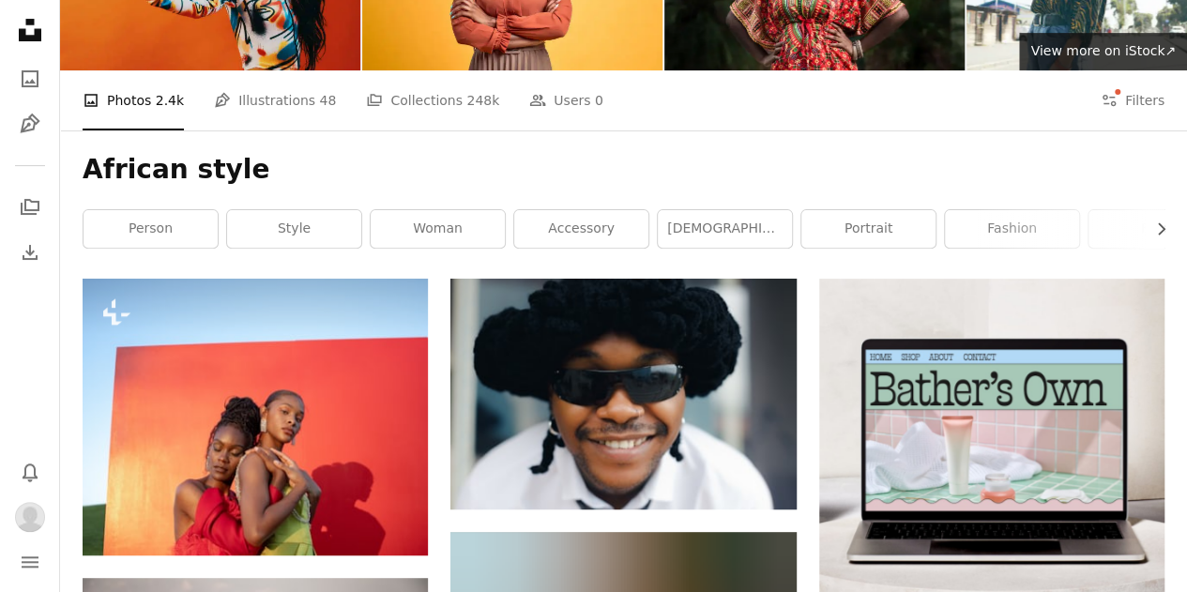
scroll to position [0, 0]
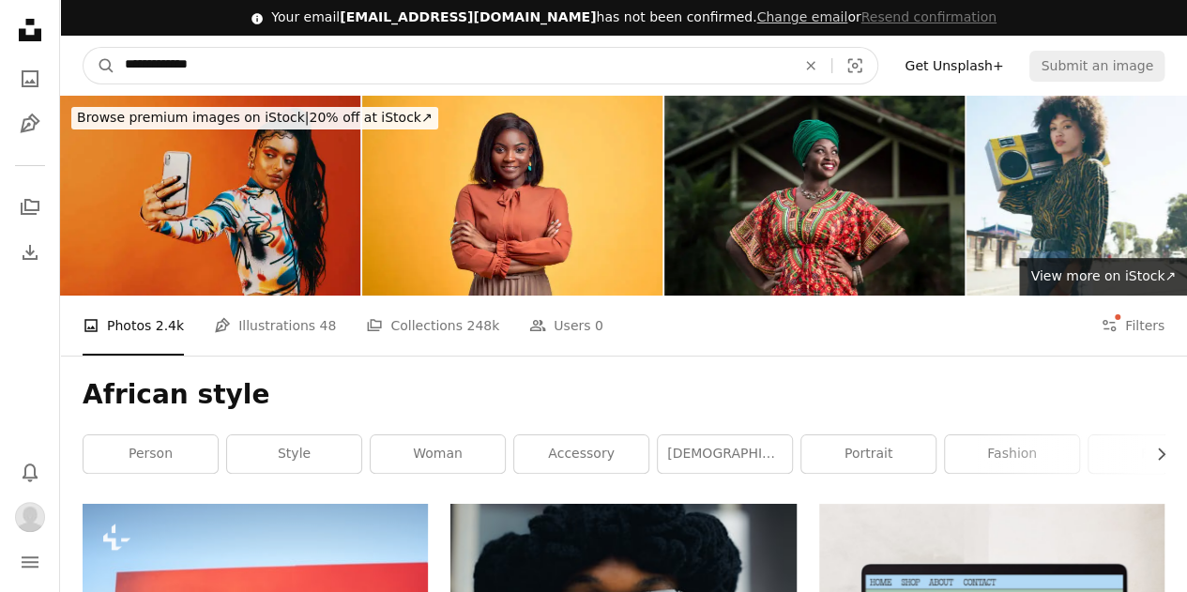
click at [179, 58] on input "**********" at bounding box center [452, 66] width 675 height 36
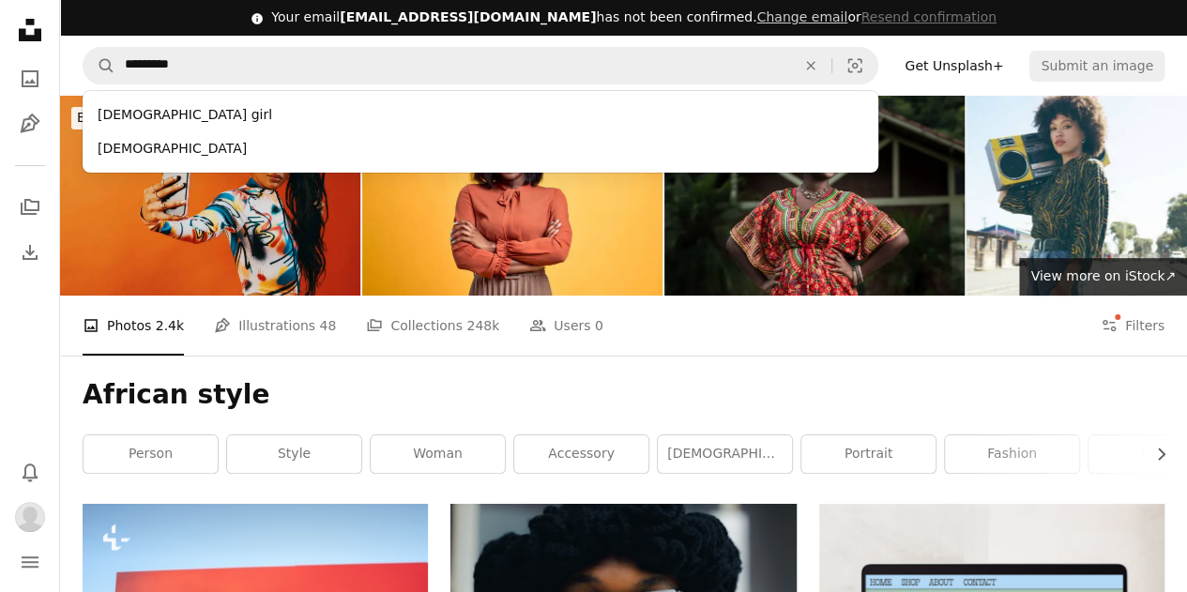
click at [962, 166] on img at bounding box center [815, 196] width 300 height 200
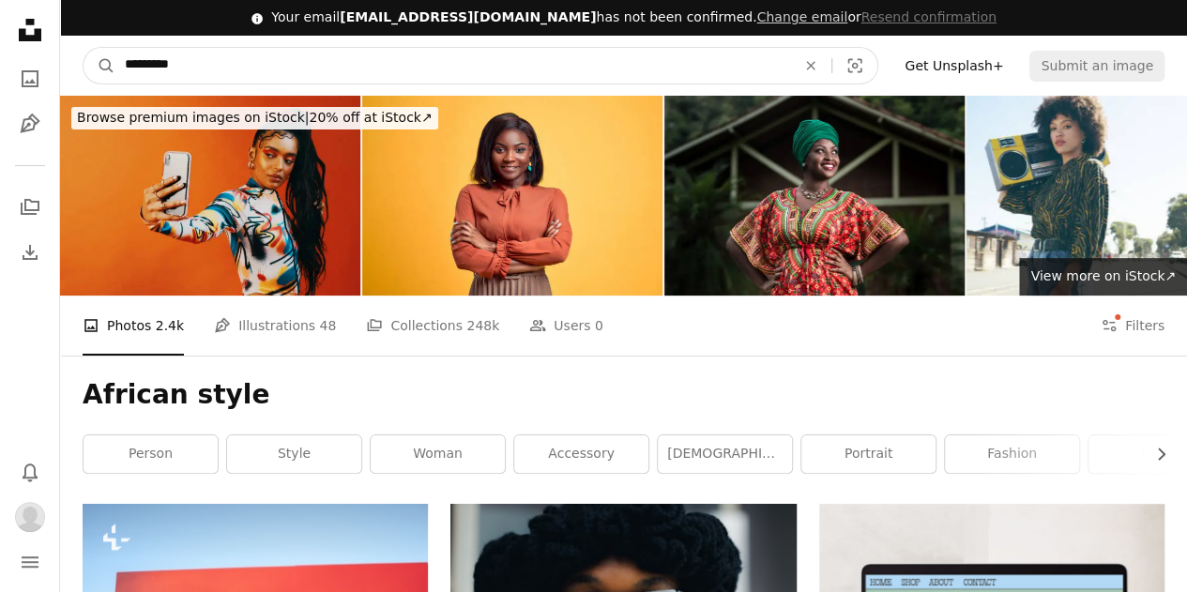
click at [206, 61] on input "*******" at bounding box center [452, 66] width 675 height 36
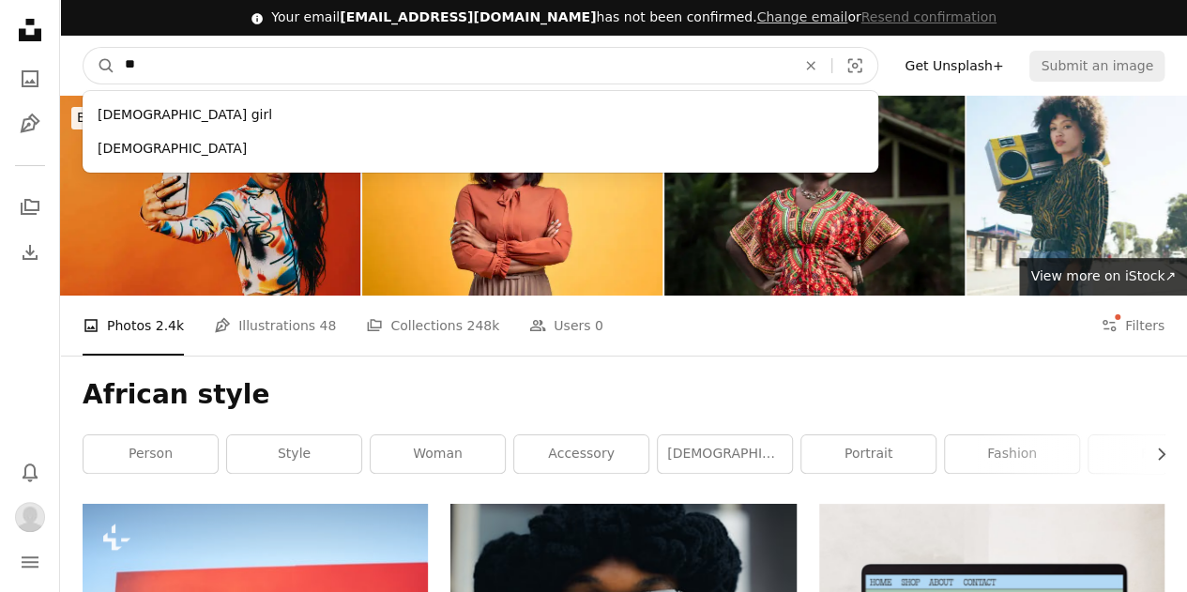
type input "*"
type input "**********"
click button "A magnifying glass" at bounding box center [100, 66] width 32 height 36
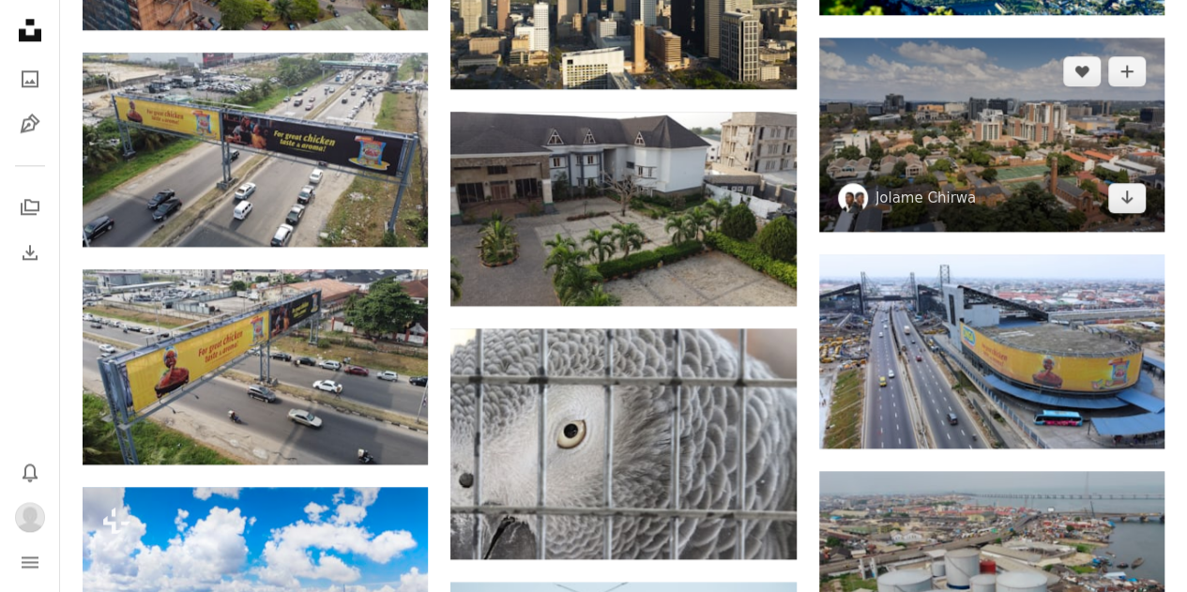
scroll to position [1204, 0]
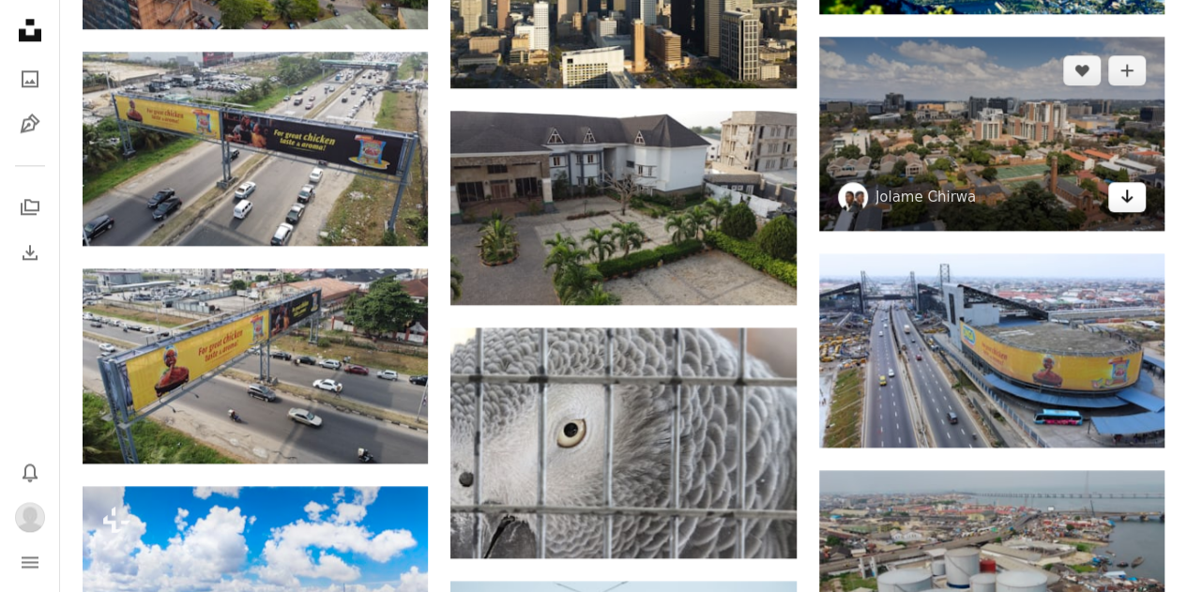
click at [1120, 200] on icon "Arrow pointing down" at bounding box center [1127, 196] width 15 height 23
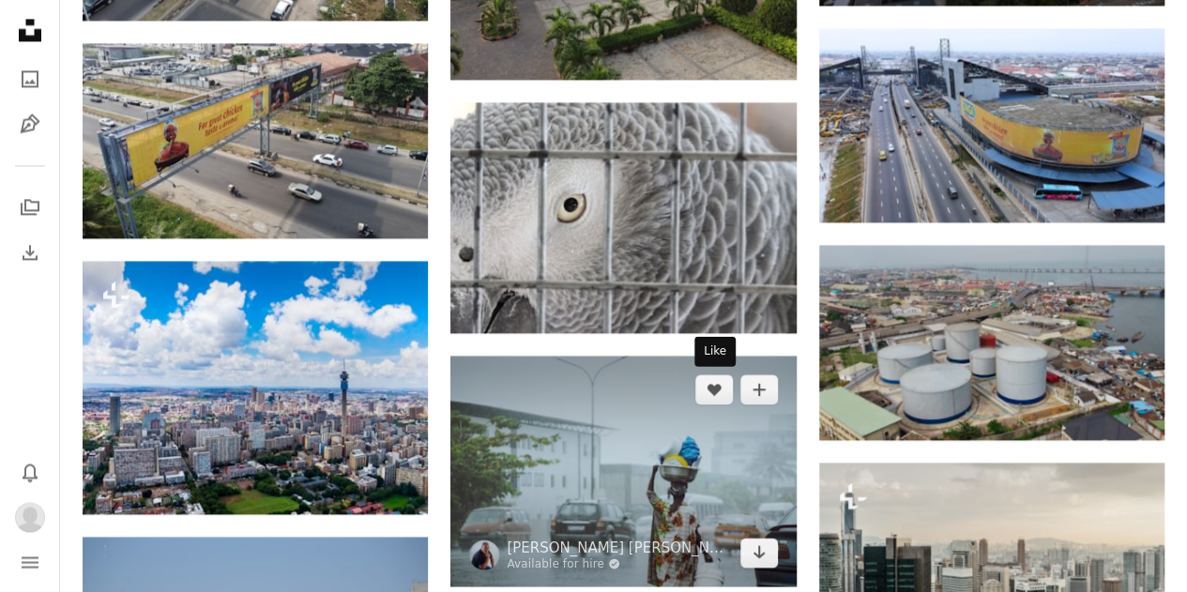
scroll to position [1429, 0]
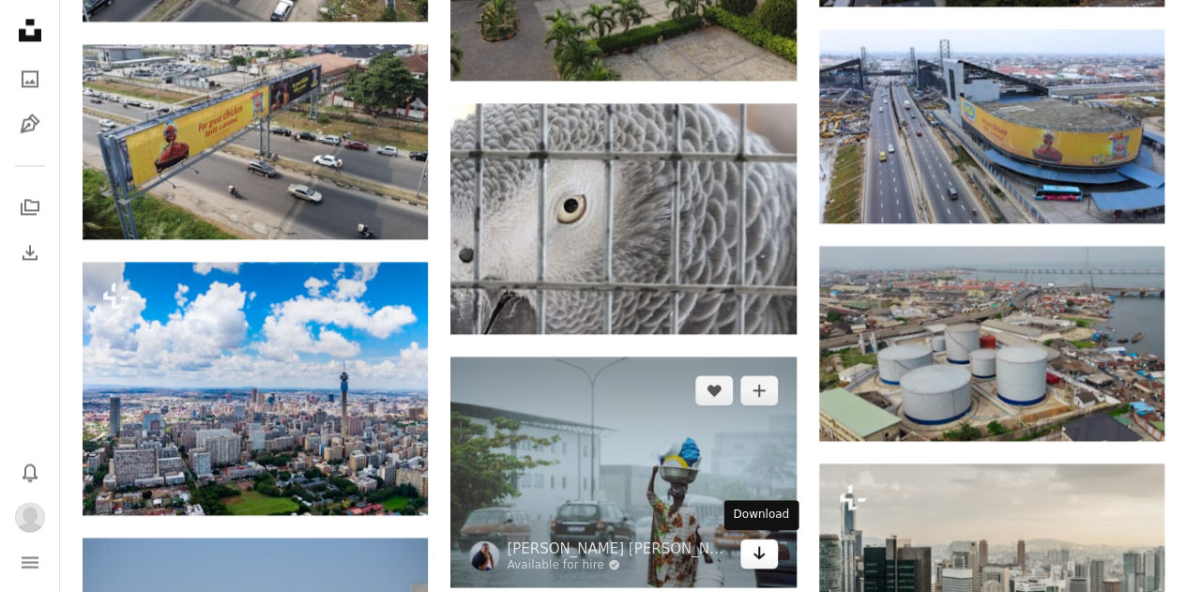
click at [755, 557] on icon "Arrow pointing down" at bounding box center [759, 553] width 15 height 23
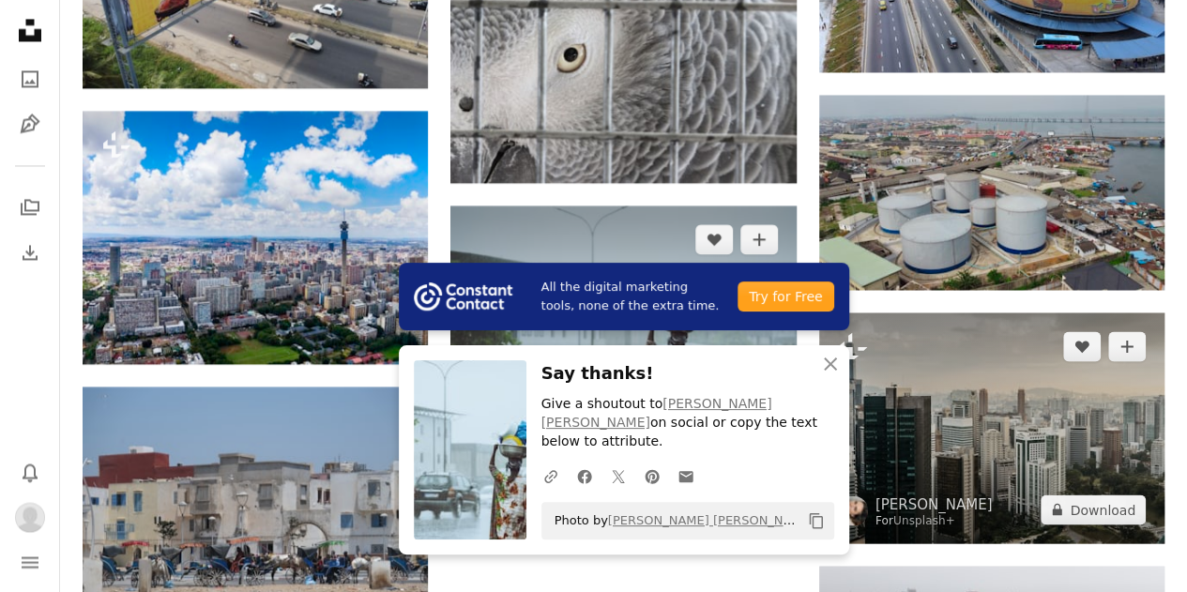
scroll to position [1581, 0]
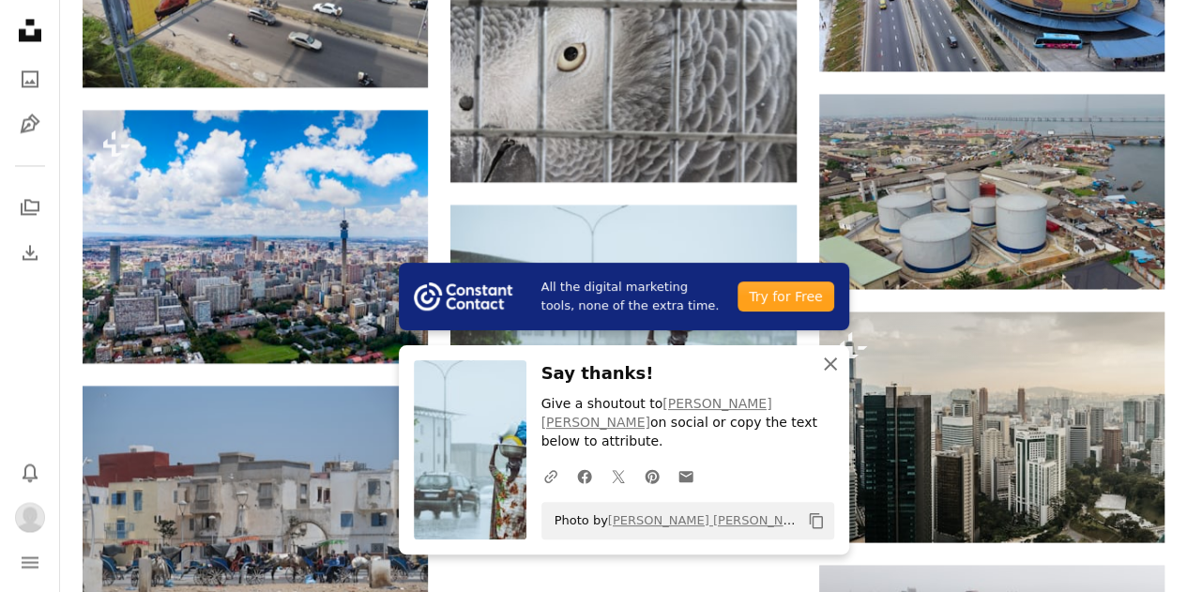
click at [830, 375] on icon "An X shape" at bounding box center [830, 364] width 23 height 23
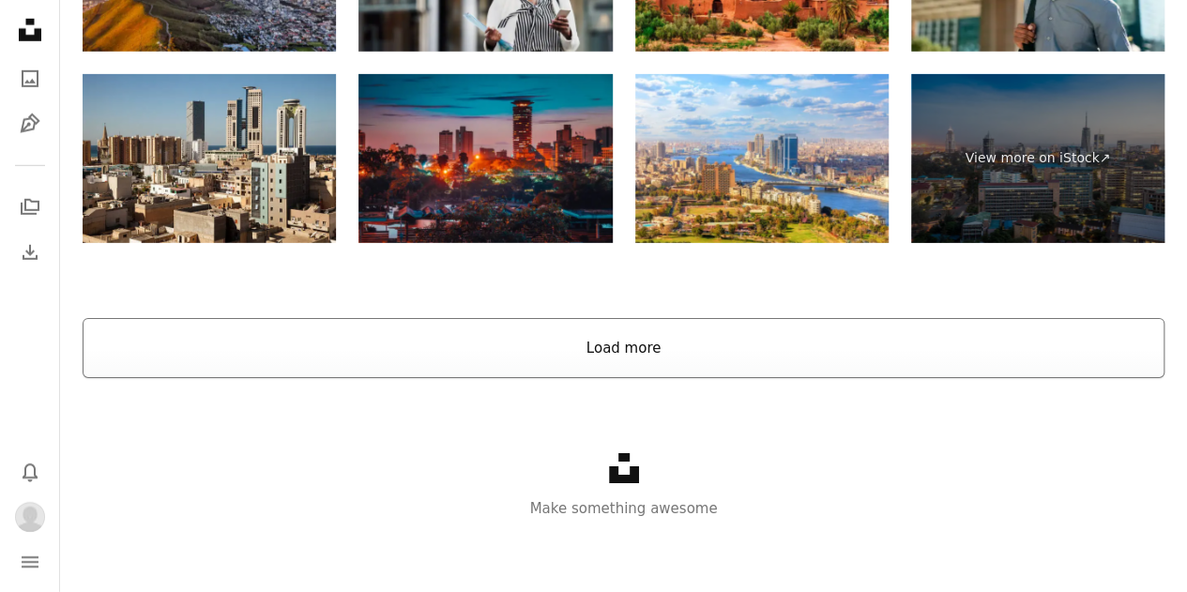
click at [745, 355] on button "Load more" at bounding box center [624, 348] width 1082 height 60
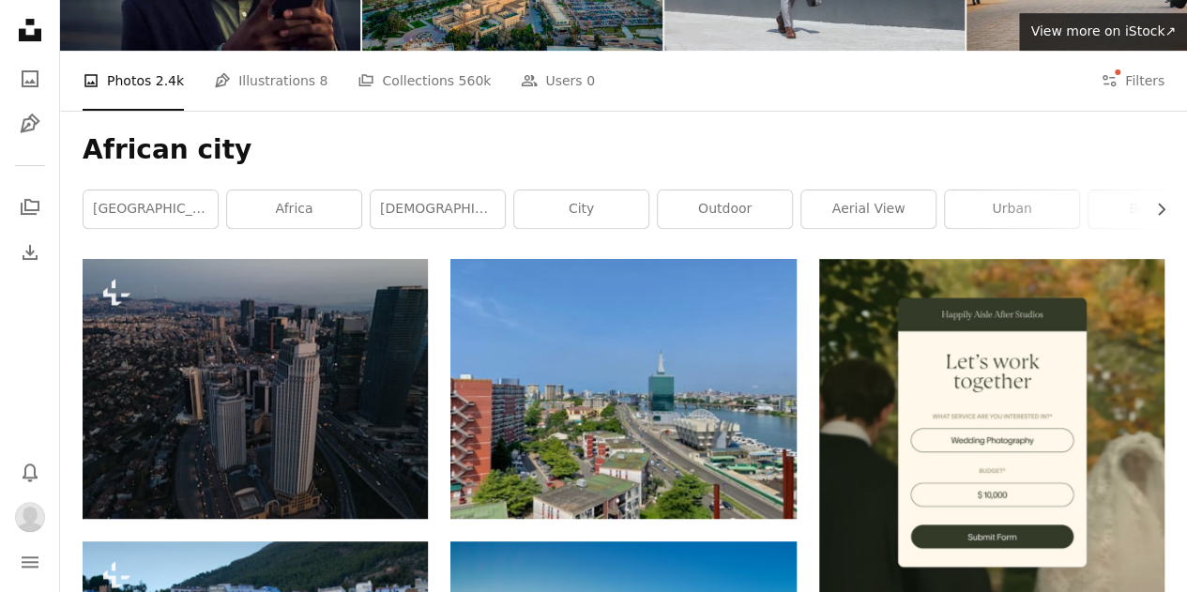
scroll to position [0, 0]
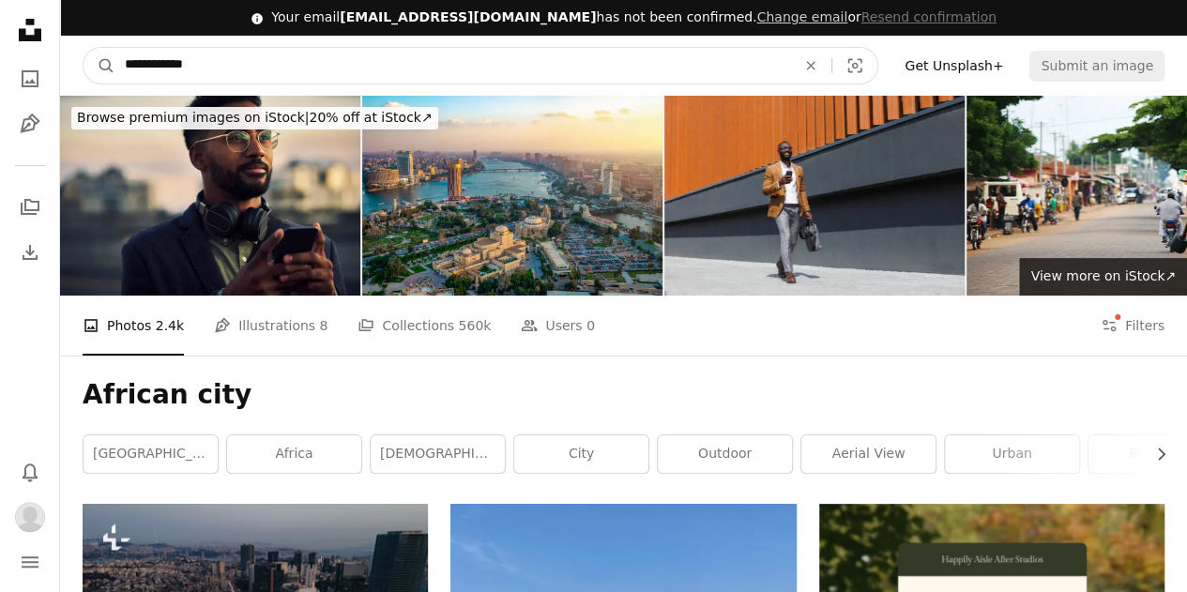
click at [338, 71] on input "**********" at bounding box center [452, 66] width 675 height 36
type input "**********"
click button "A magnifying glass" at bounding box center [100, 66] width 32 height 36
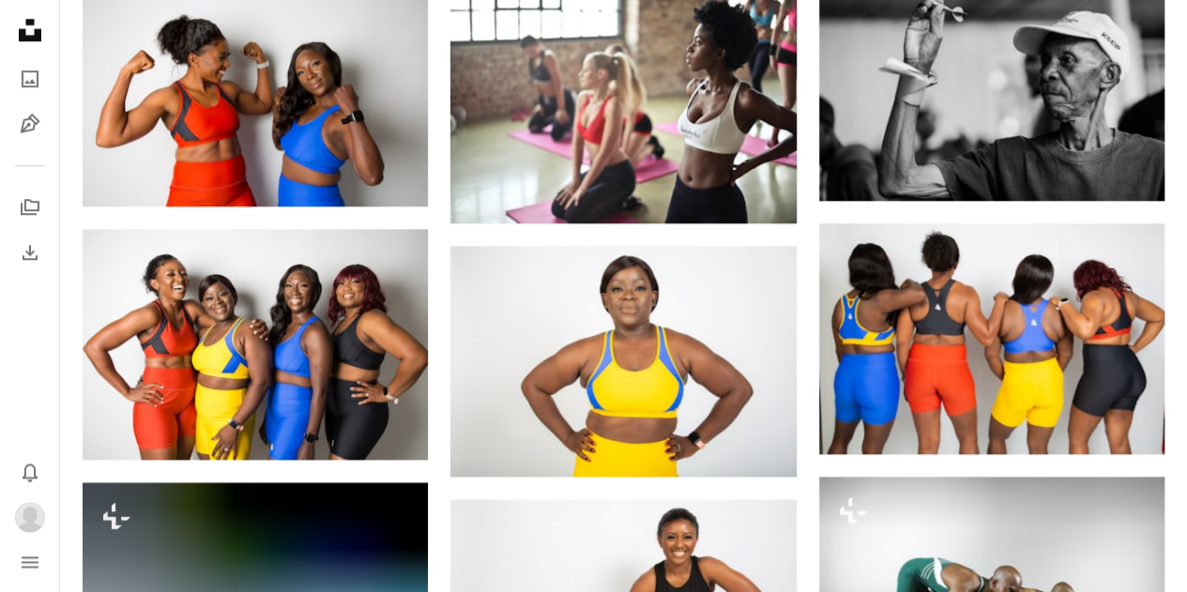
scroll to position [1021, 0]
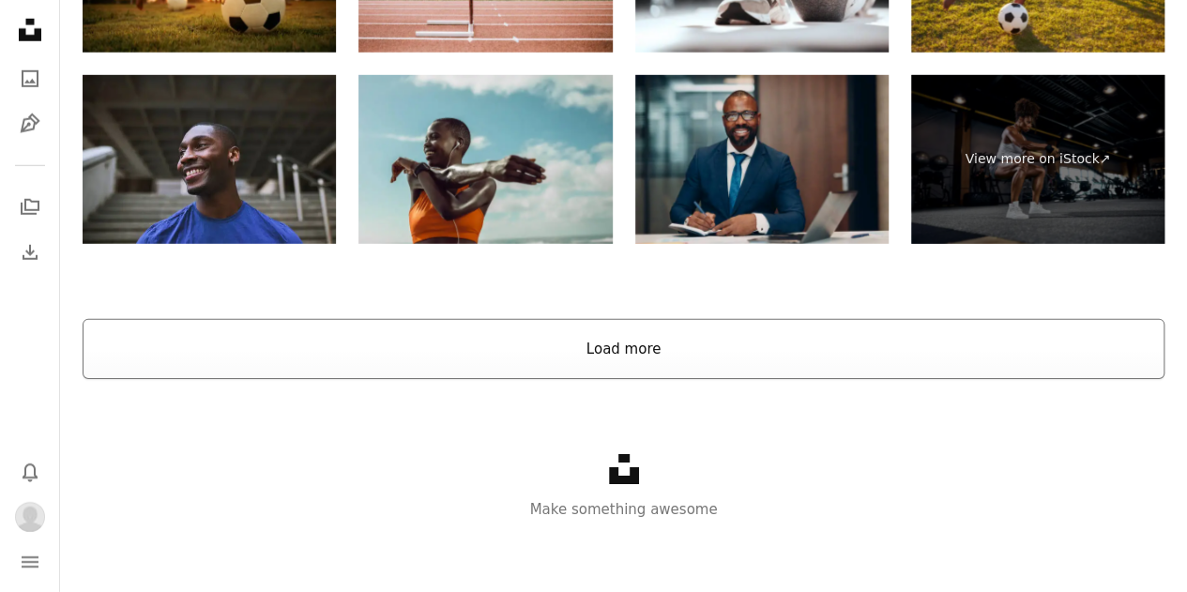
click at [506, 337] on button "Load more" at bounding box center [624, 349] width 1082 height 60
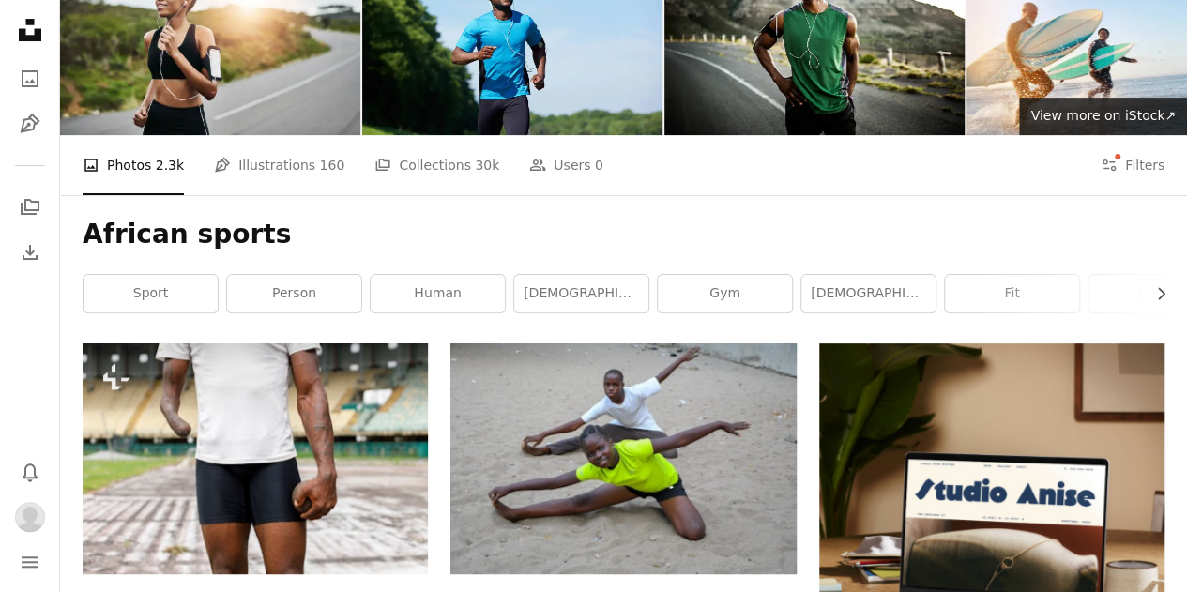
scroll to position [0, 0]
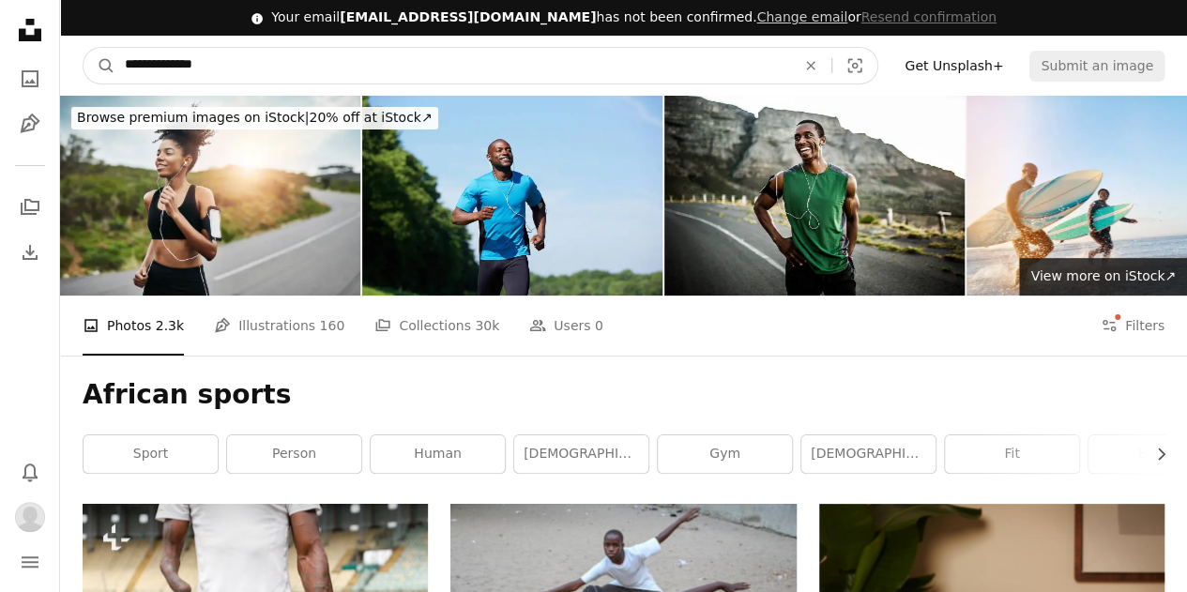
click at [361, 72] on input "**********" at bounding box center [452, 66] width 675 height 36
drag, startPoint x: 361, startPoint y: 72, endPoint x: 170, endPoint y: 76, distance: 191.5
click at [170, 76] on input "**********" at bounding box center [452, 66] width 675 height 36
type input "**********"
click button "A magnifying glass" at bounding box center [100, 66] width 32 height 36
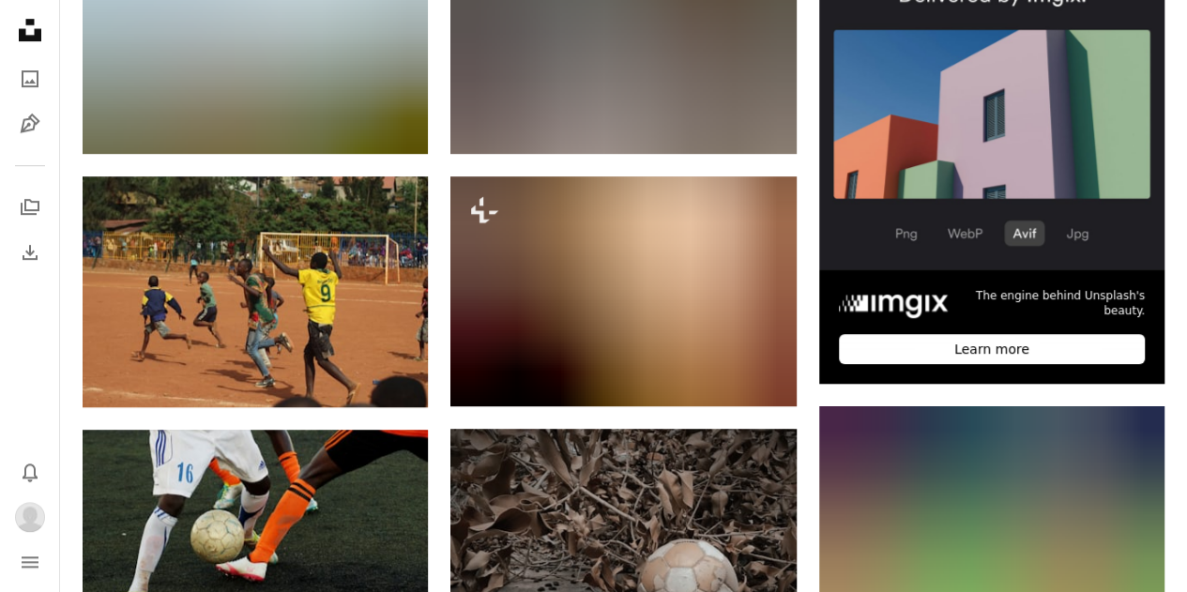
scroll to position [921, 0]
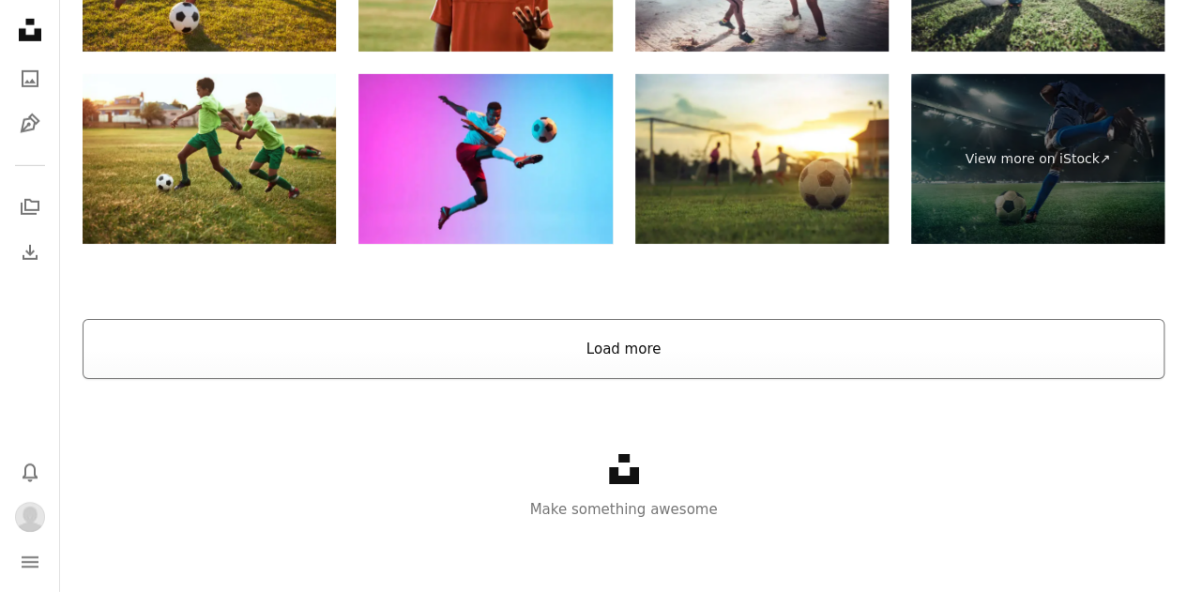
click at [310, 350] on button "Load more" at bounding box center [624, 349] width 1082 height 60
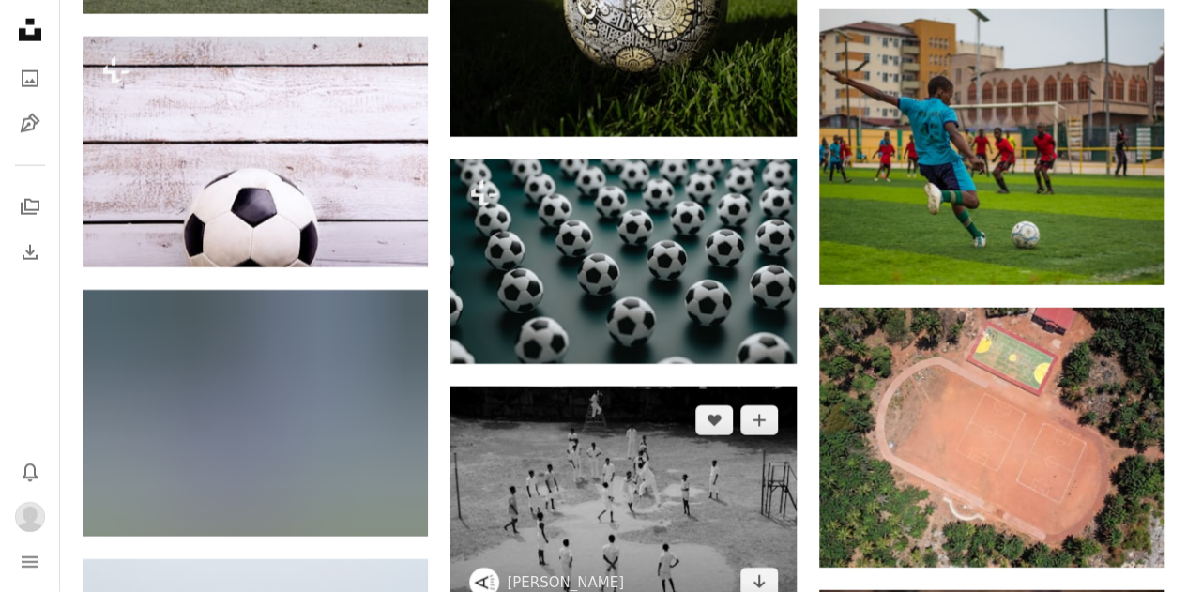
scroll to position [9488, 0]
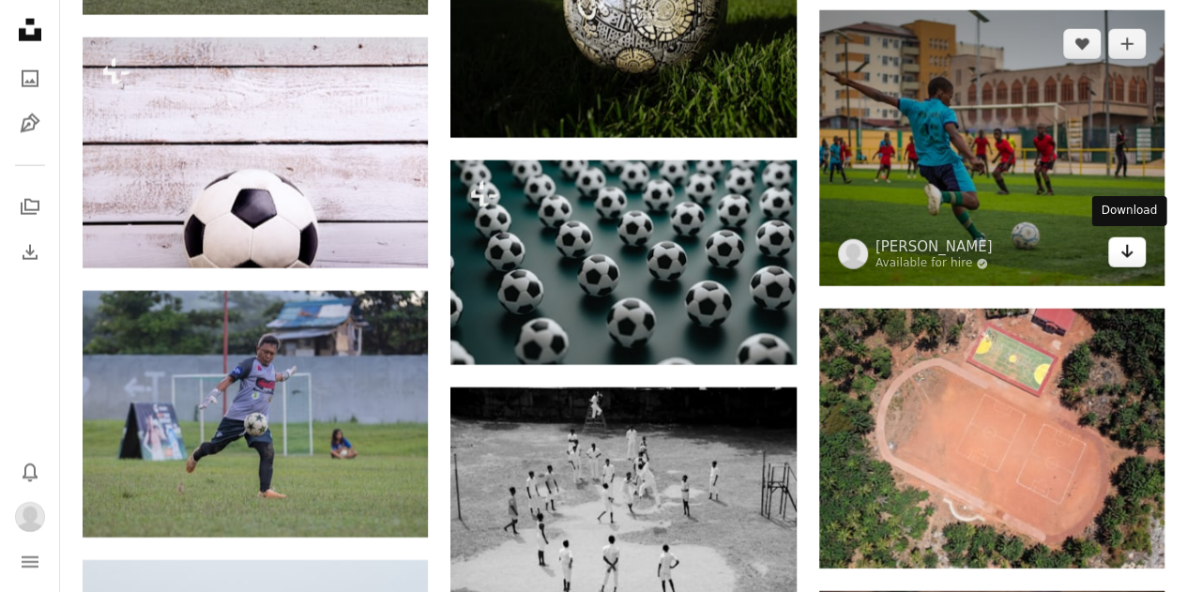
click at [1120, 247] on icon "Arrow pointing down" at bounding box center [1127, 251] width 15 height 23
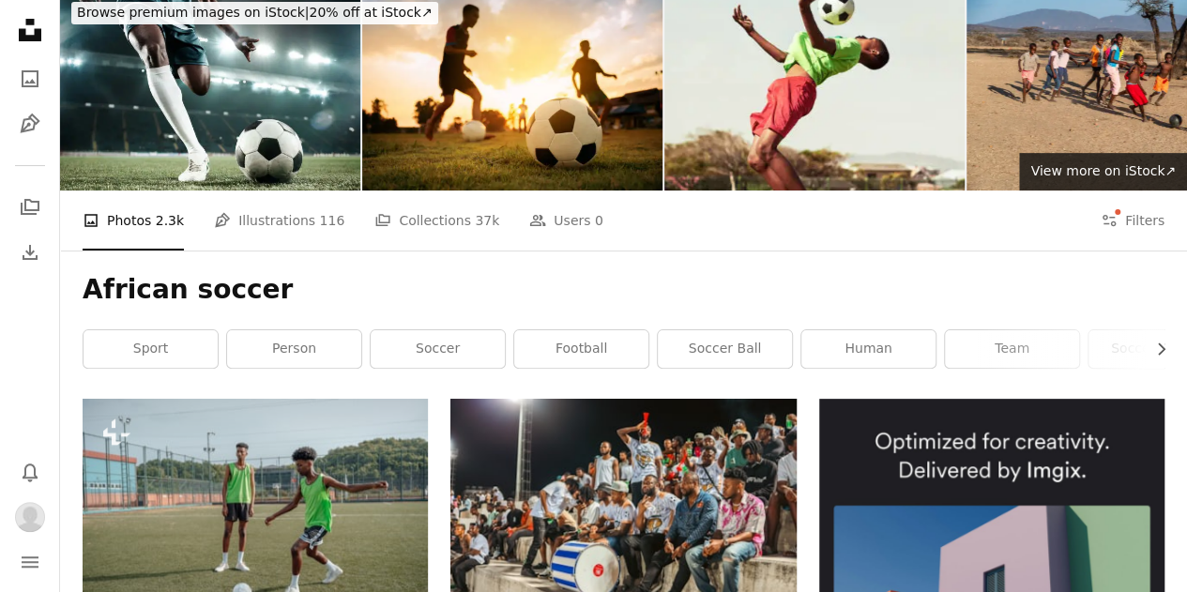
scroll to position [0, 0]
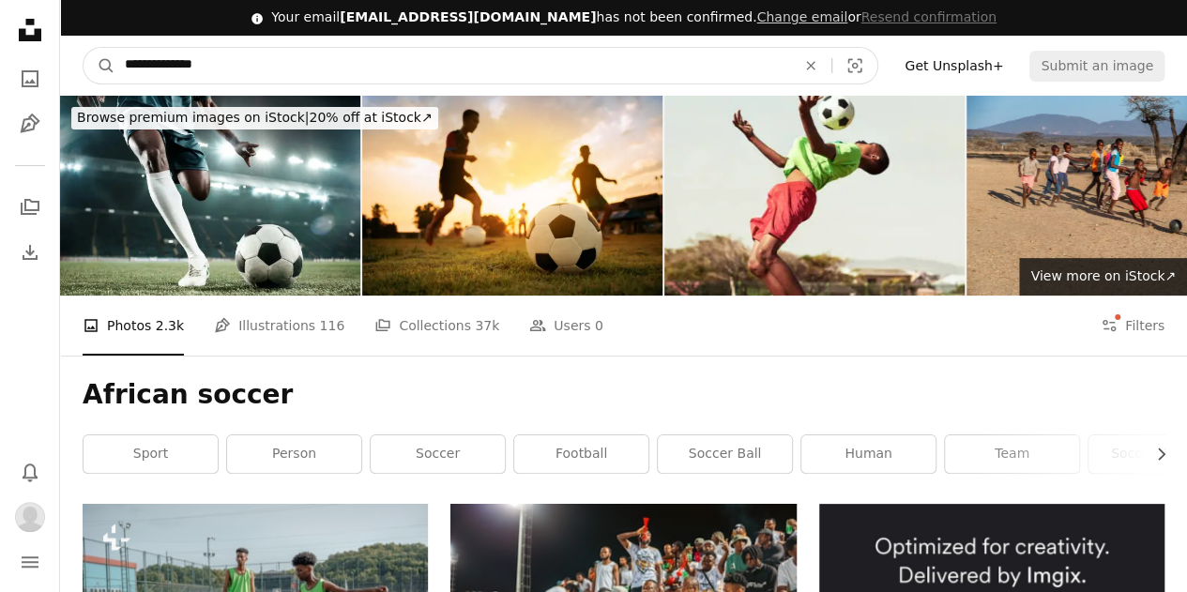
drag, startPoint x: 520, startPoint y: 61, endPoint x: 130, endPoint y: 93, distance: 390.8
click at [130, 93] on nav "**********" at bounding box center [623, 66] width 1127 height 60
type input "*"
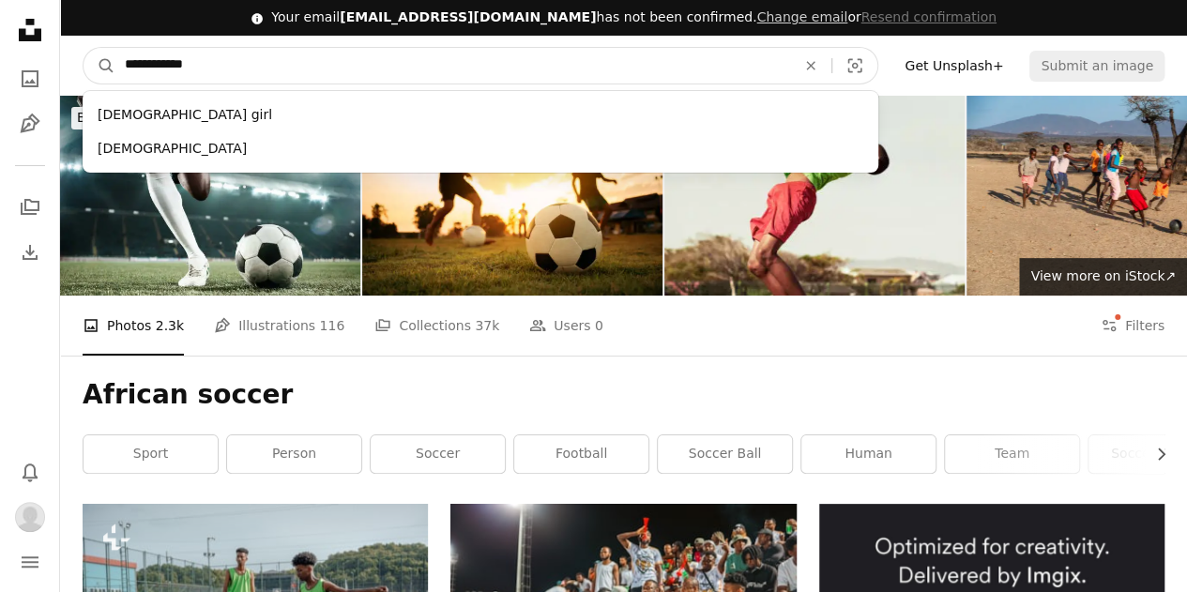
type input "**********"
click button "A magnifying glass" at bounding box center [100, 66] width 32 height 36
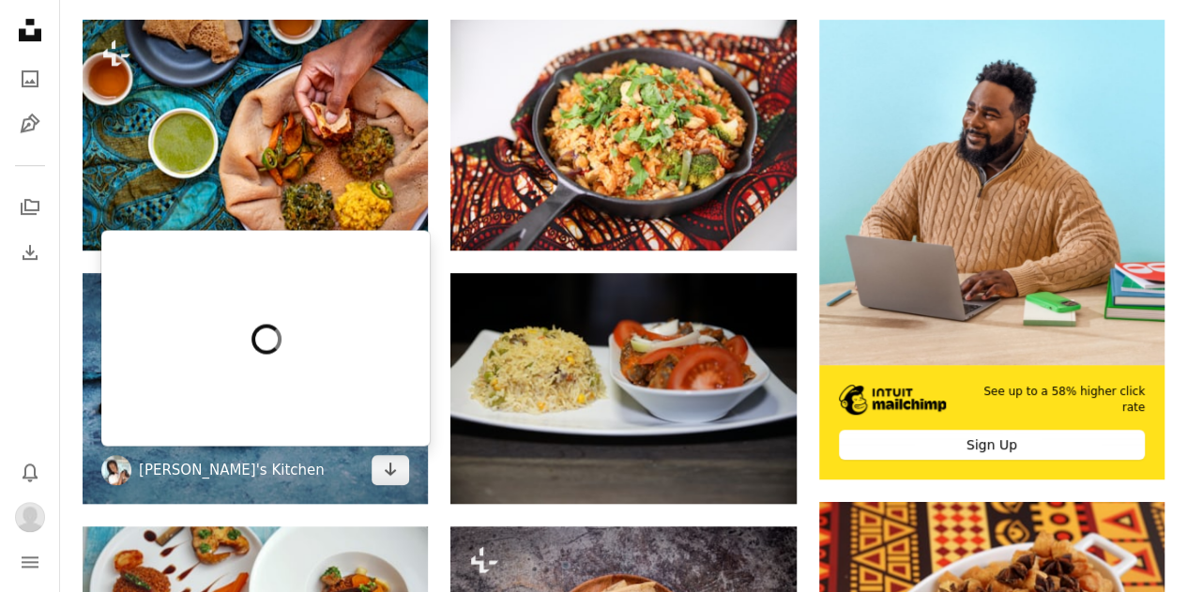
scroll to position [485, 0]
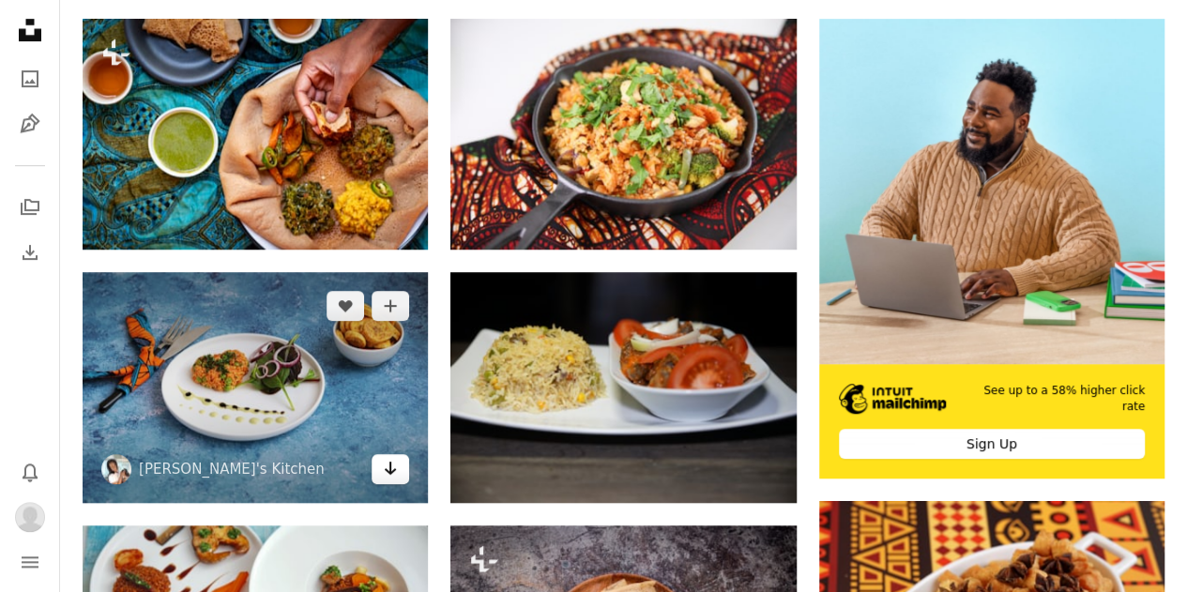
click at [389, 466] on icon "Arrow pointing down" at bounding box center [390, 468] width 15 height 23
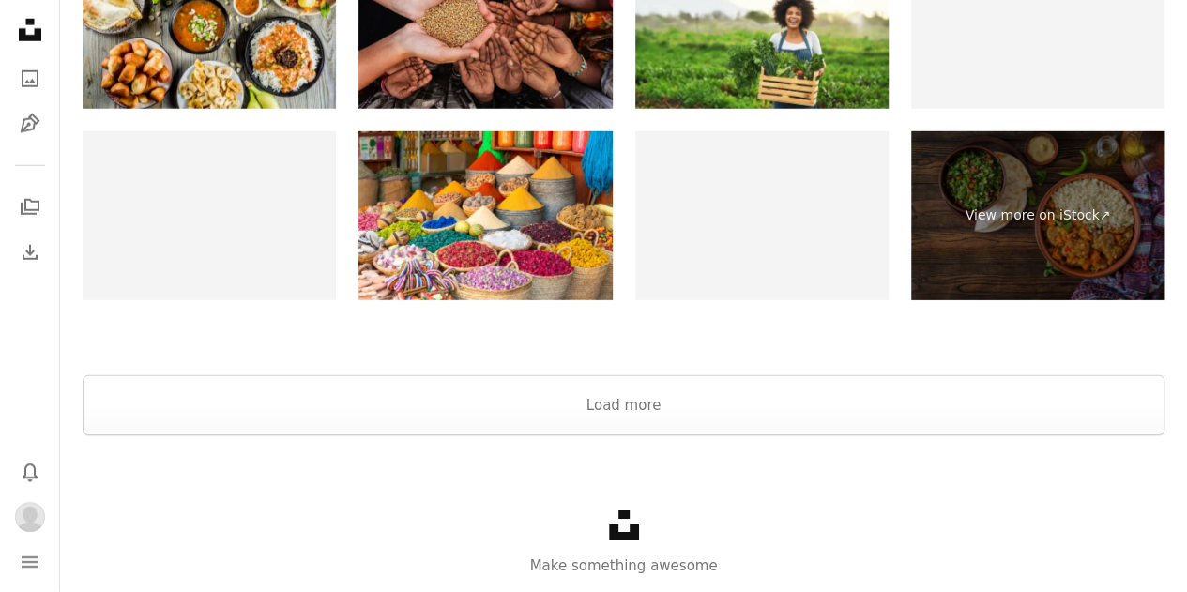
scroll to position [2782, 0]
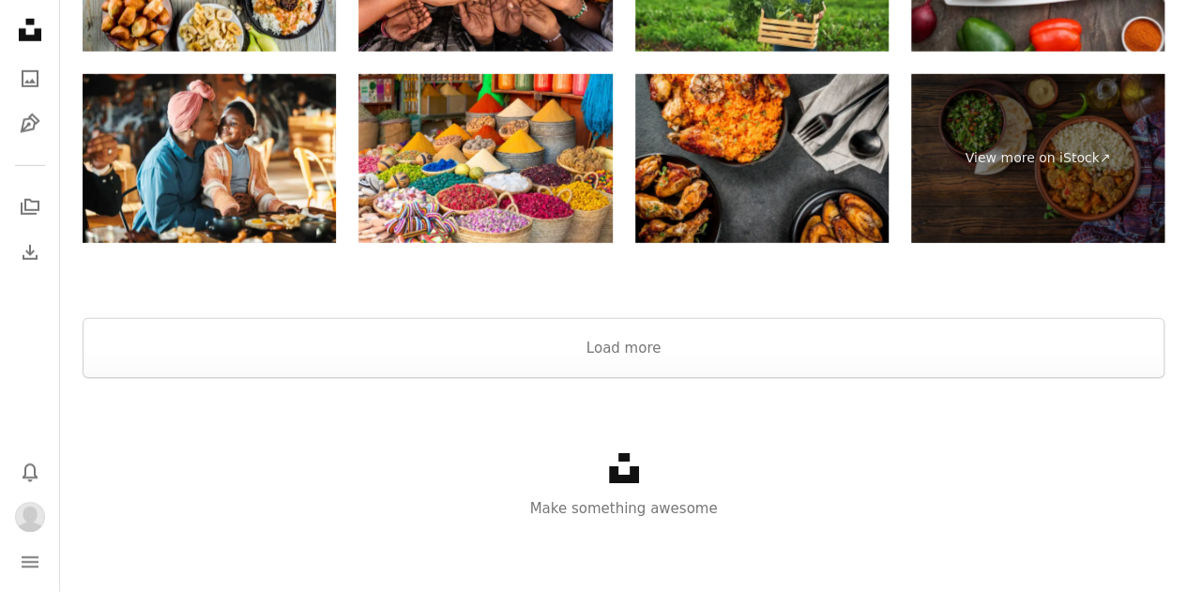
click at [501, 388] on div "Unsplash logo Make something awesome" at bounding box center [623, 486] width 1127 height 217
click at [490, 369] on button "Load more" at bounding box center [624, 348] width 1082 height 60
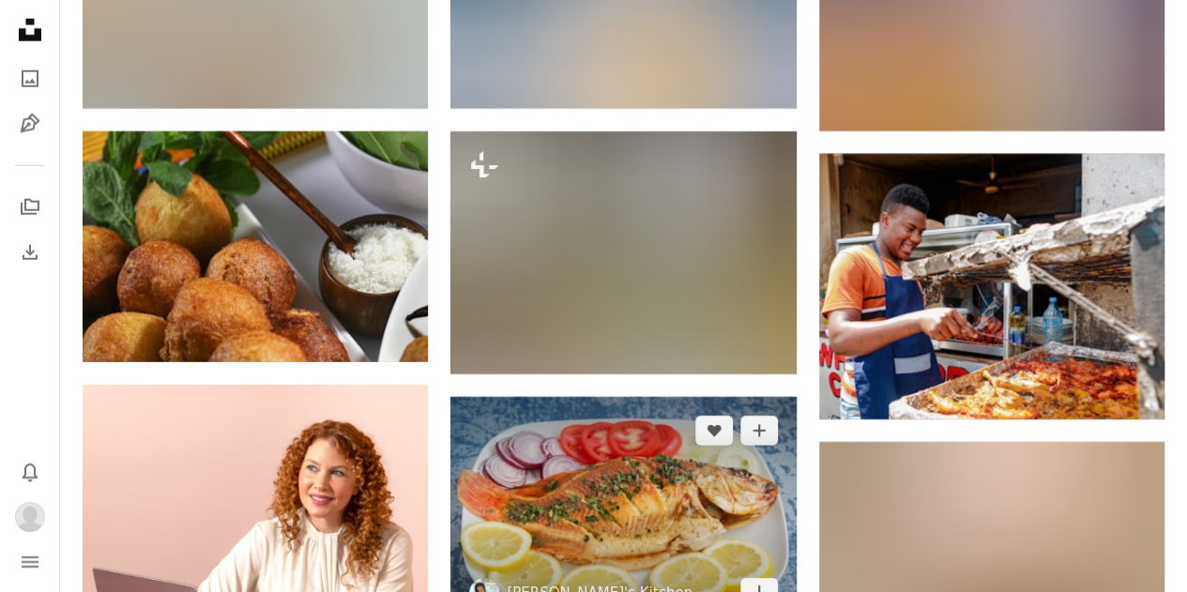
scroll to position [2643, 0]
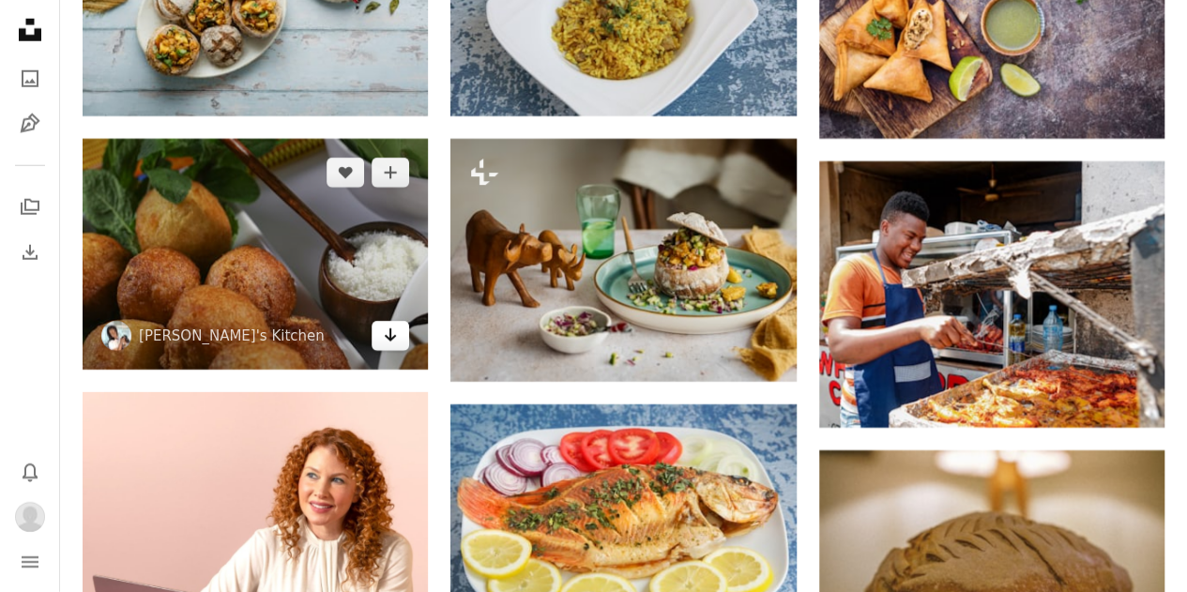
click at [390, 343] on icon "Arrow pointing down" at bounding box center [390, 335] width 15 height 23
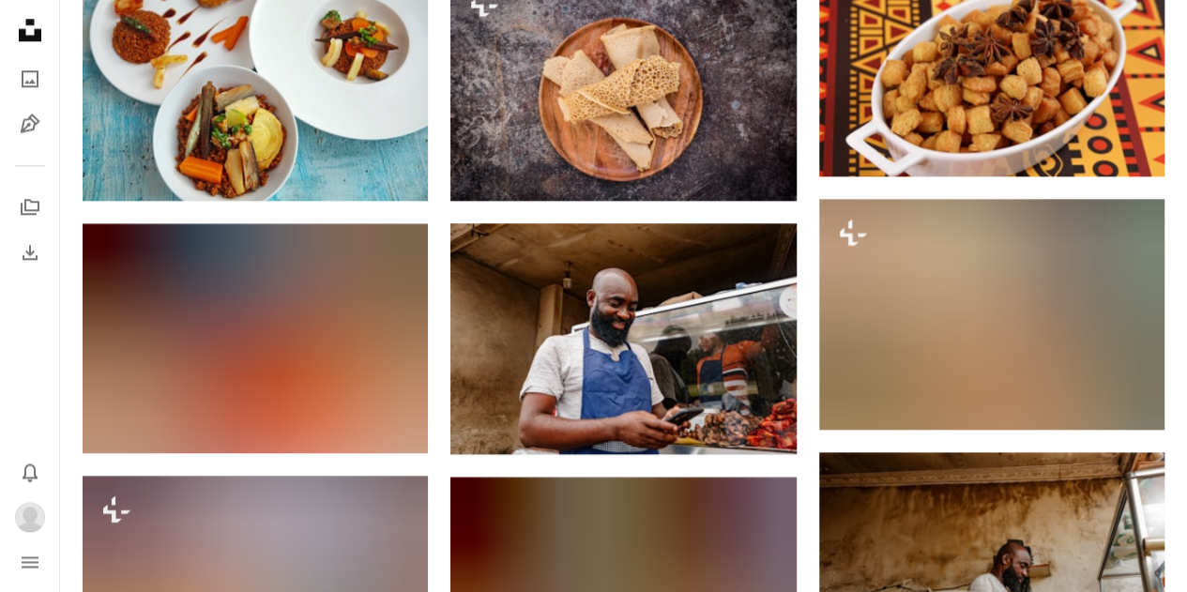
scroll to position [0, 0]
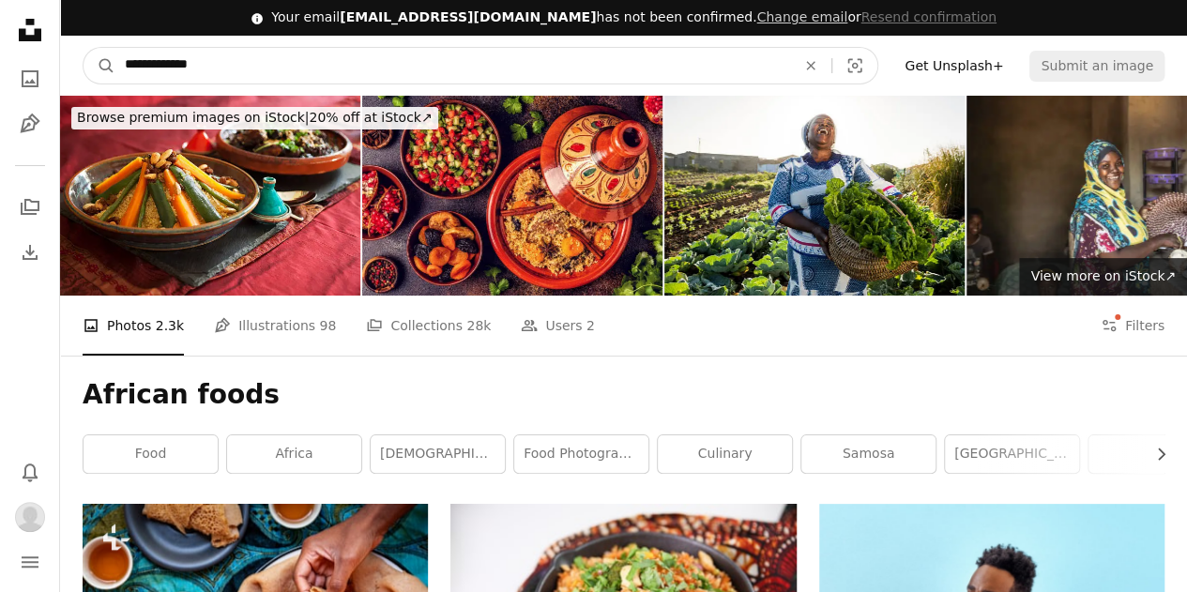
drag, startPoint x: 310, startPoint y: 76, endPoint x: 291, endPoint y: 71, distance: 19.4
click at [291, 71] on input "**********" at bounding box center [452, 66] width 675 height 36
type input "**********"
click at [84, 48] on button "A magnifying glass" at bounding box center [100, 66] width 32 height 36
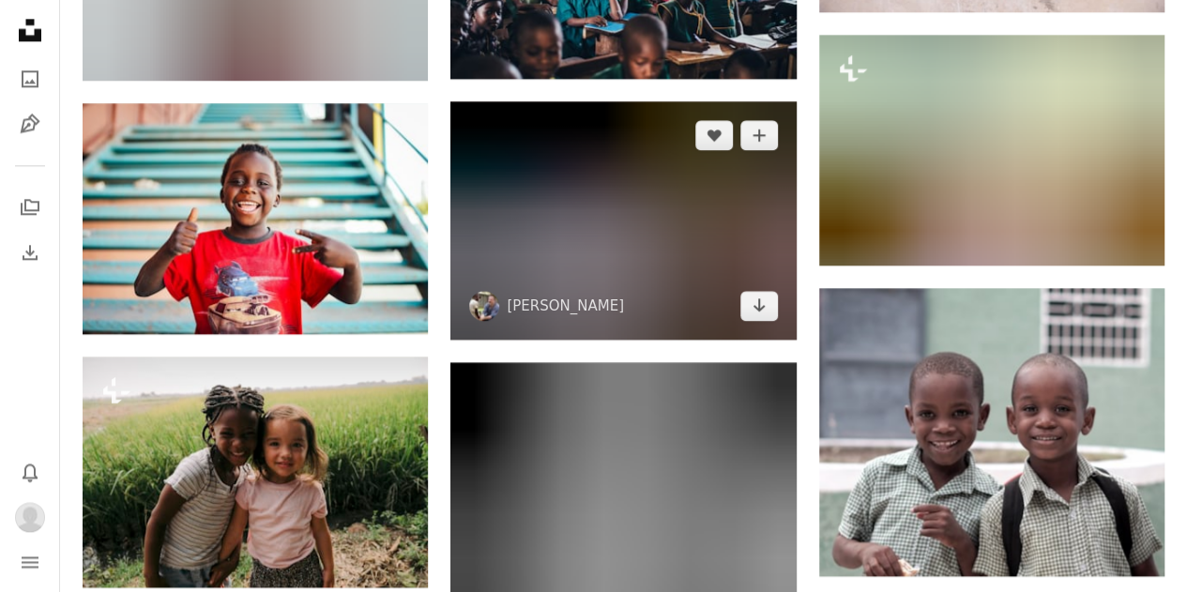
scroll to position [1207, 0]
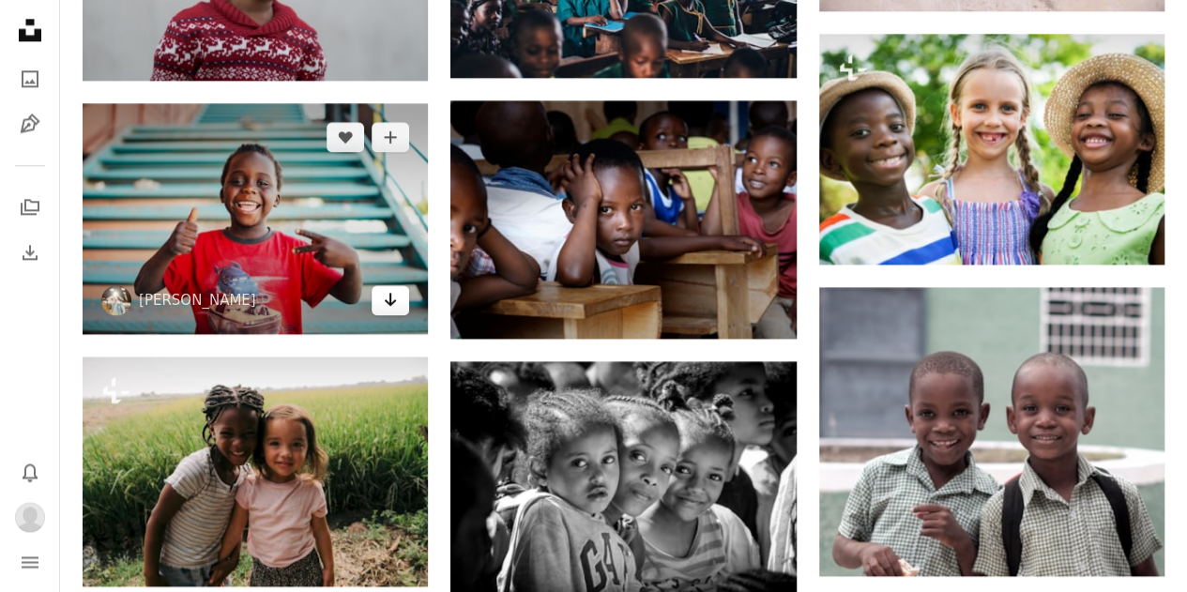
click at [388, 297] on icon "Arrow pointing down" at bounding box center [390, 299] width 15 height 23
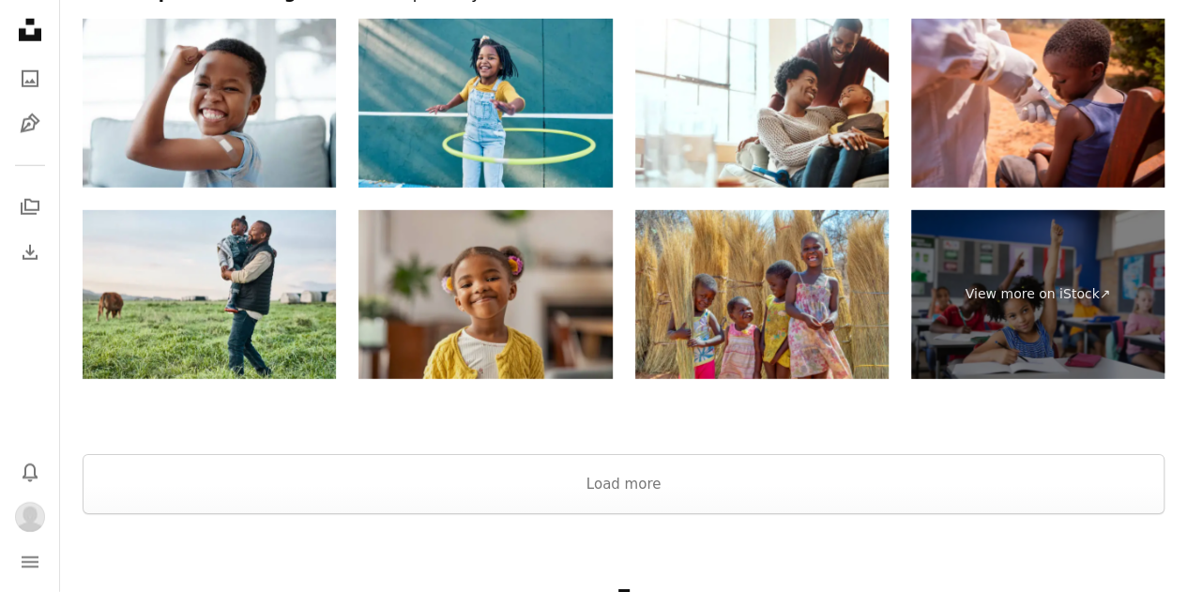
scroll to position [2668, 0]
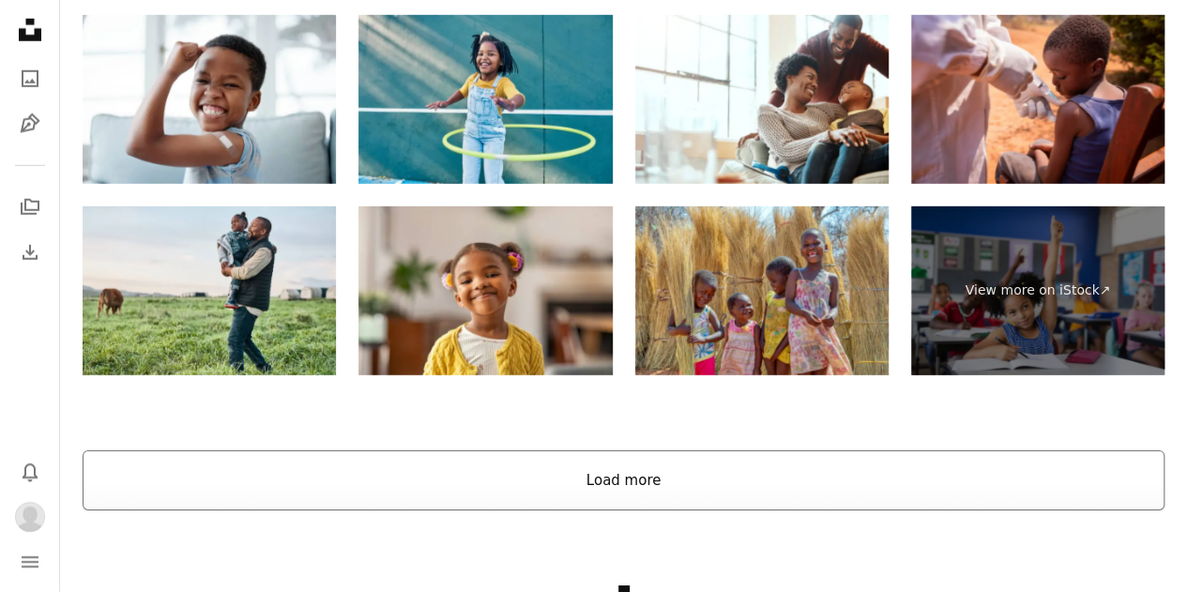
click at [572, 497] on button "Load more" at bounding box center [624, 481] width 1082 height 60
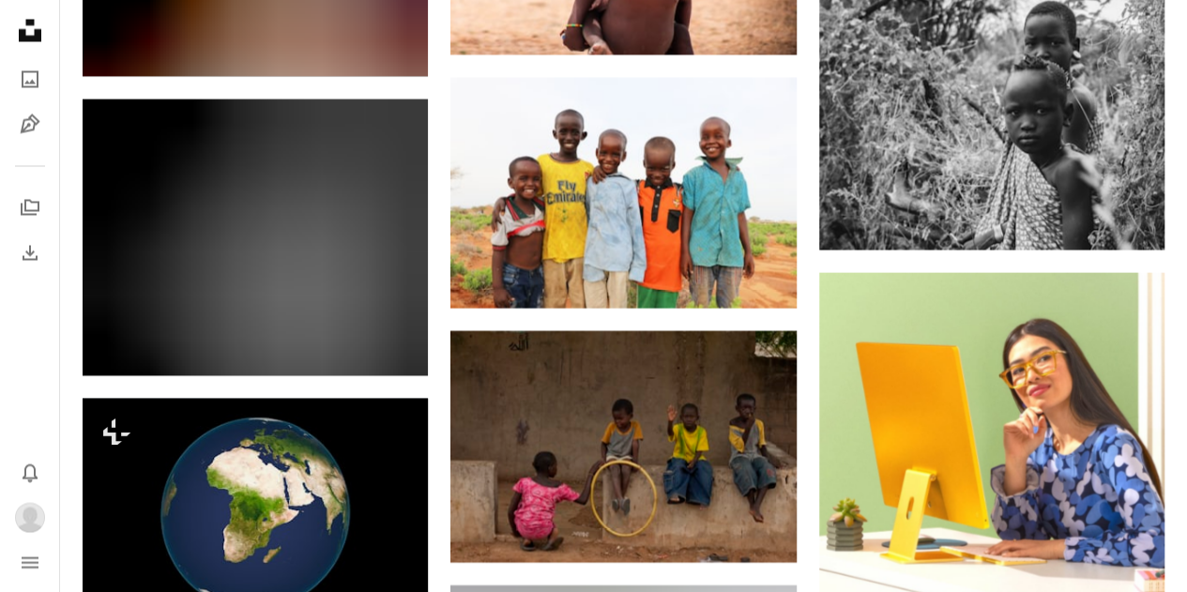
scroll to position [5359, 0]
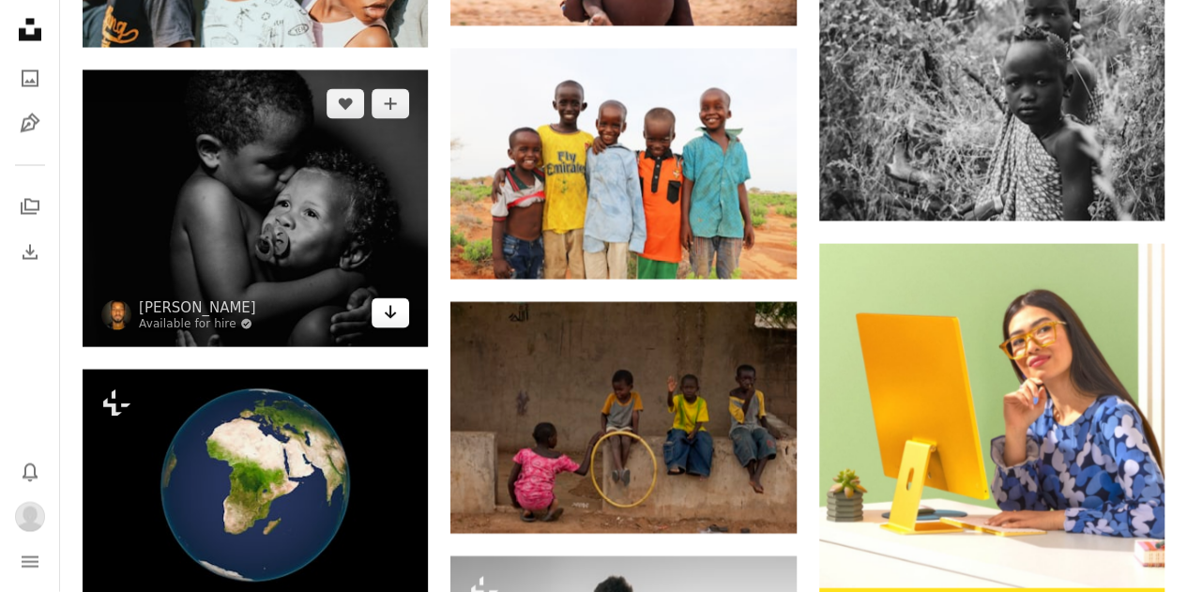
click at [389, 314] on icon "Arrow pointing down" at bounding box center [390, 312] width 15 height 23
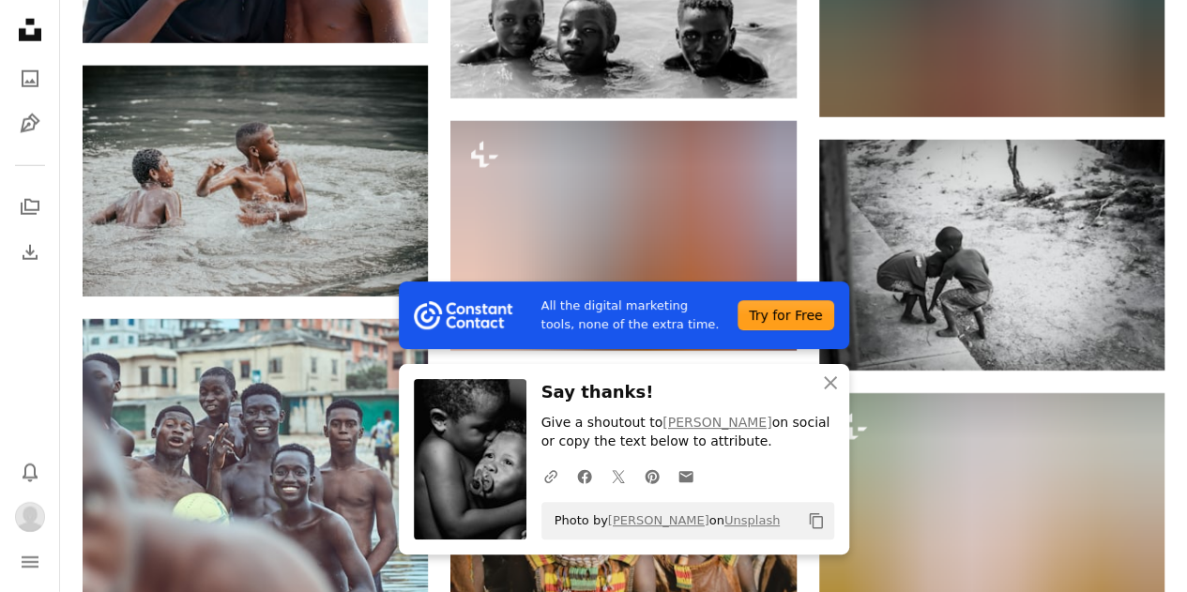
scroll to position [6202, 0]
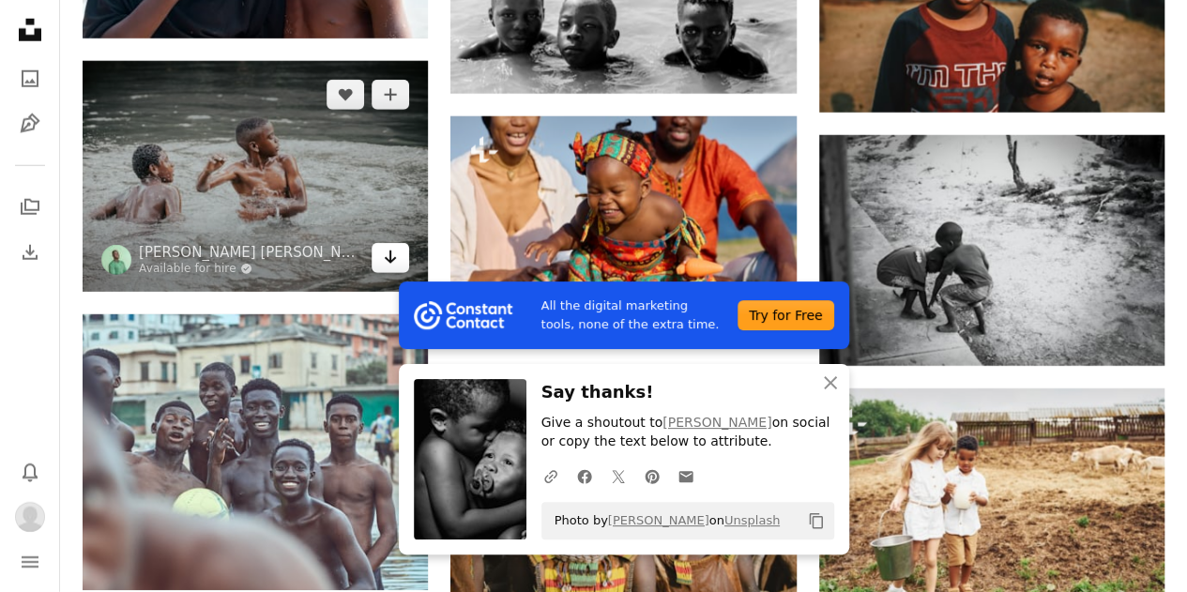
click at [381, 256] on link "Arrow pointing down" at bounding box center [391, 258] width 38 height 30
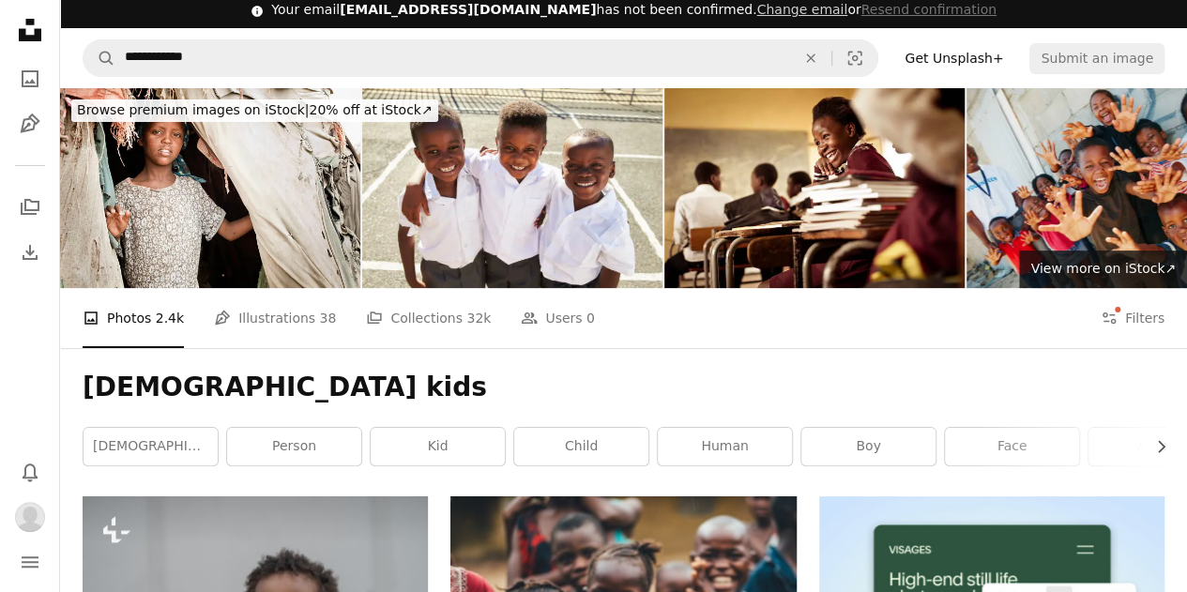
scroll to position [0, 0]
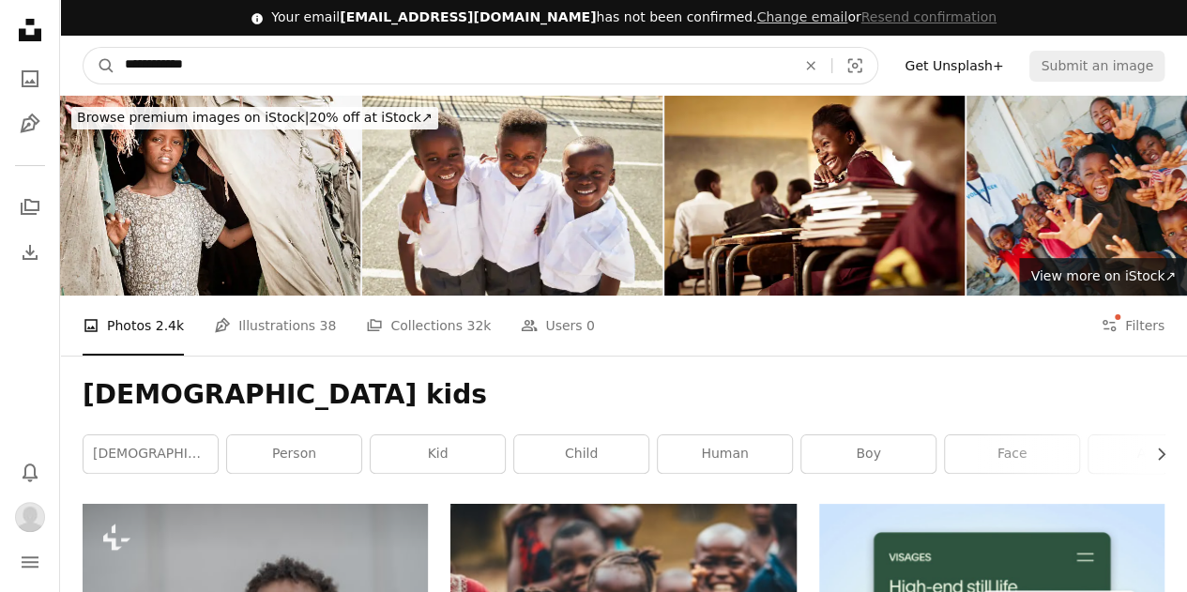
click at [310, 70] on input "**********" at bounding box center [452, 66] width 675 height 36
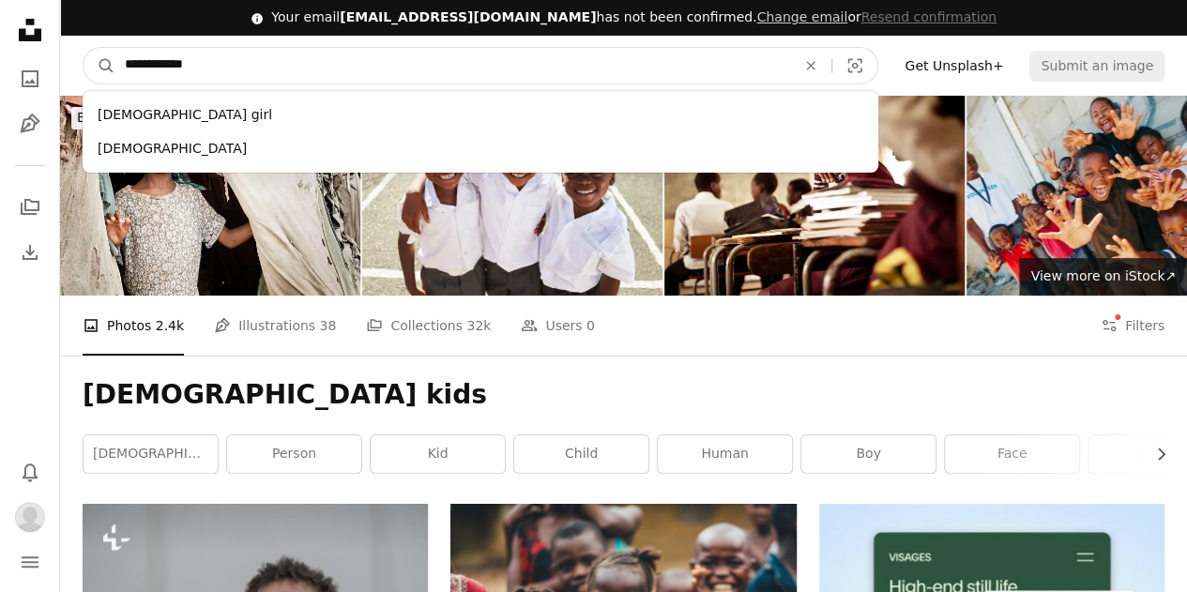
type input "**********"
click at [84, 48] on button "A magnifying glass" at bounding box center [100, 66] width 32 height 36
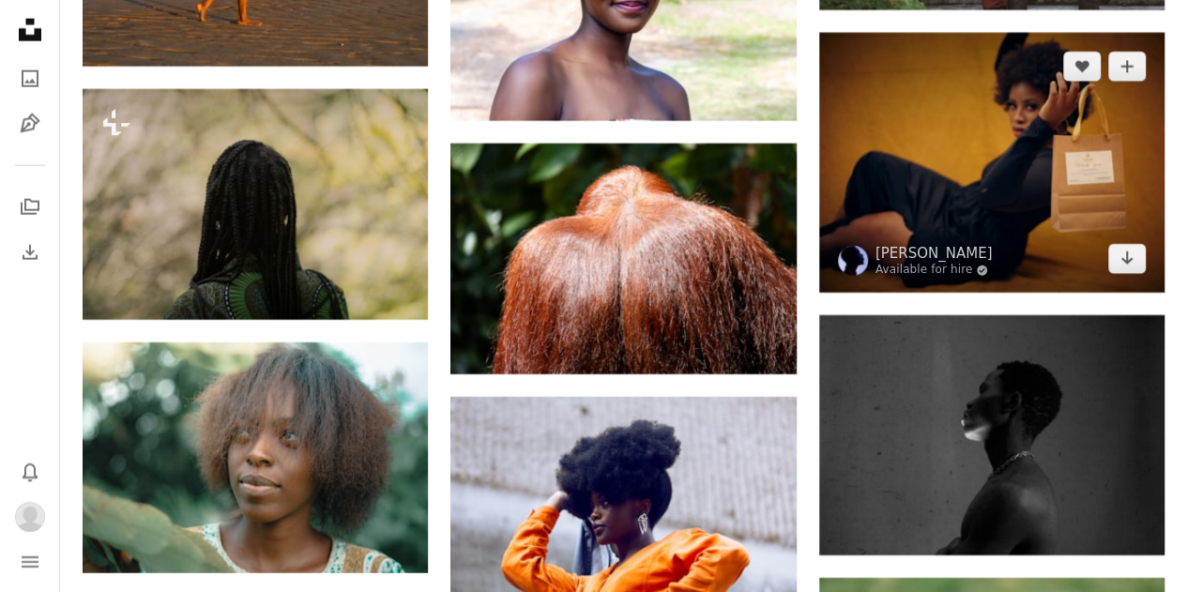
scroll to position [2435, 0]
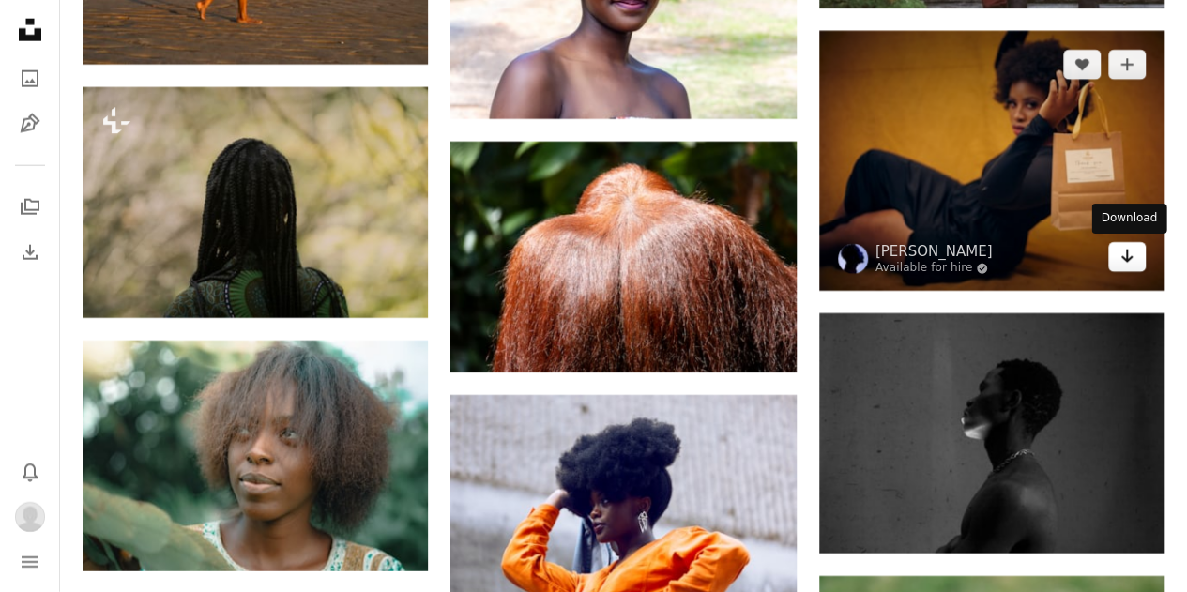
click at [1122, 268] on link "Arrow pointing down" at bounding box center [1128, 257] width 38 height 30
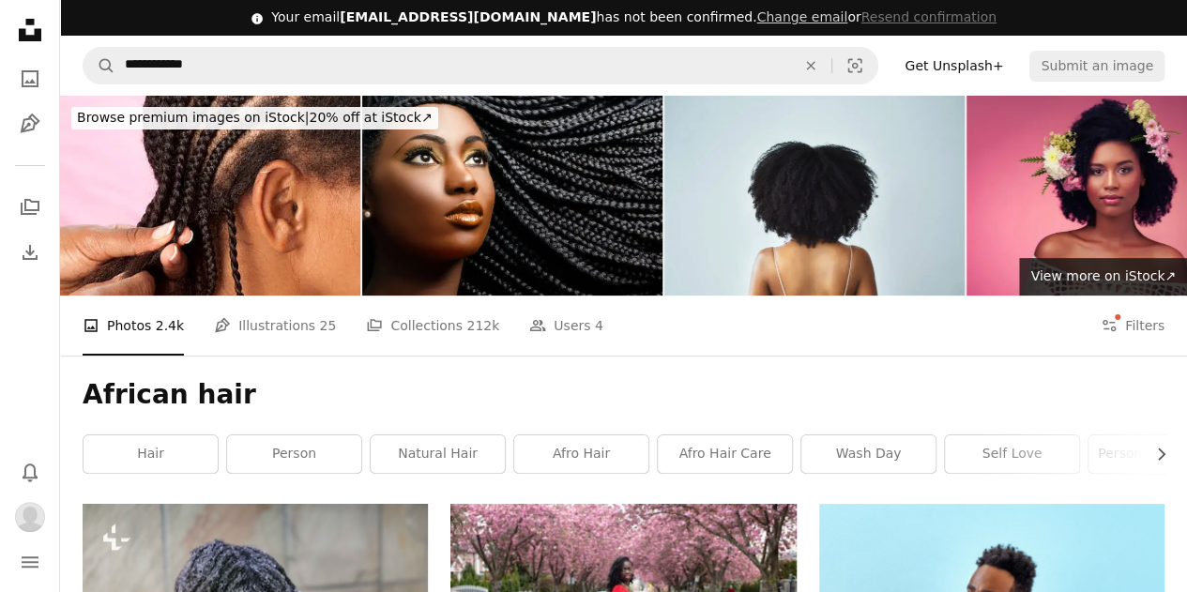
scroll to position [10, 0]
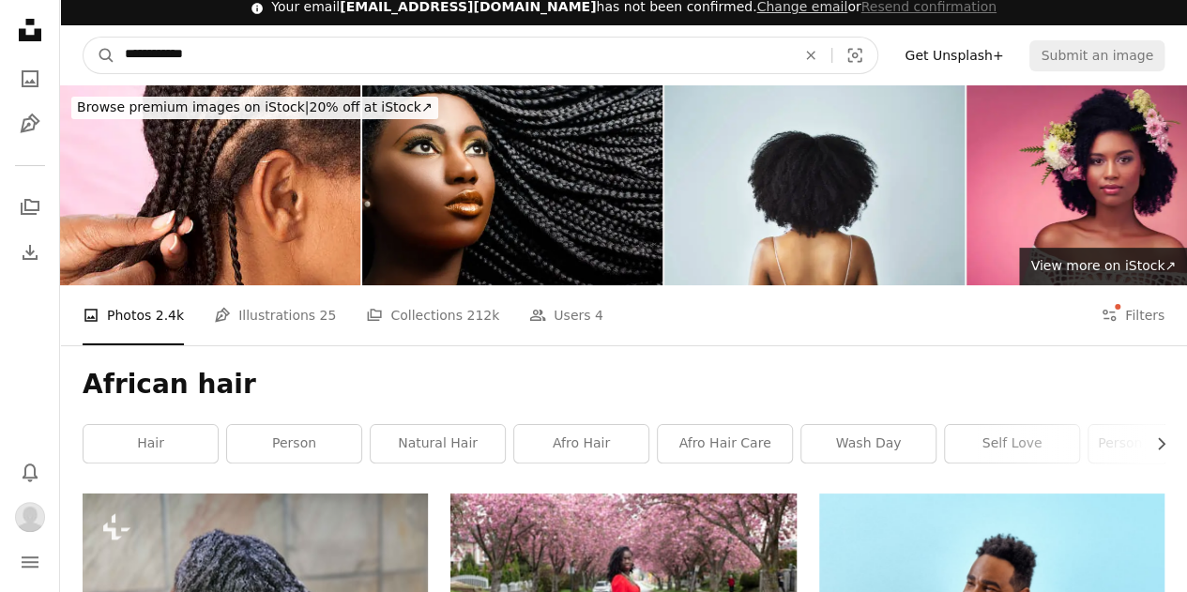
click at [235, 59] on input "**********" at bounding box center [452, 56] width 675 height 36
type input "**********"
click at [84, 38] on button "A magnifying glass" at bounding box center [100, 56] width 32 height 36
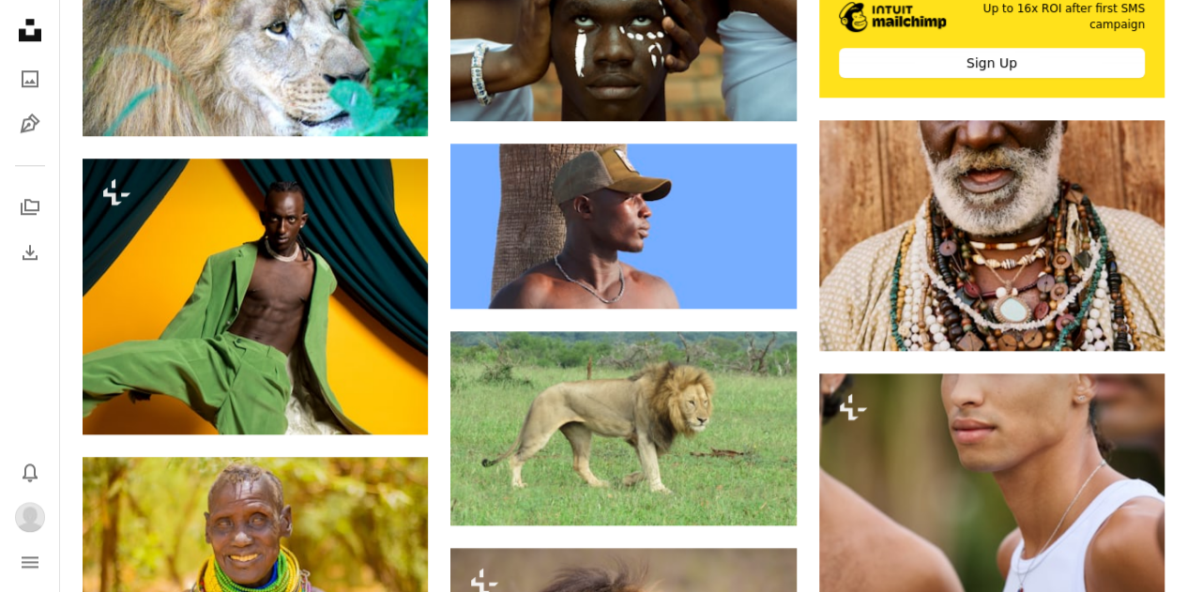
scroll to position [868, 0]
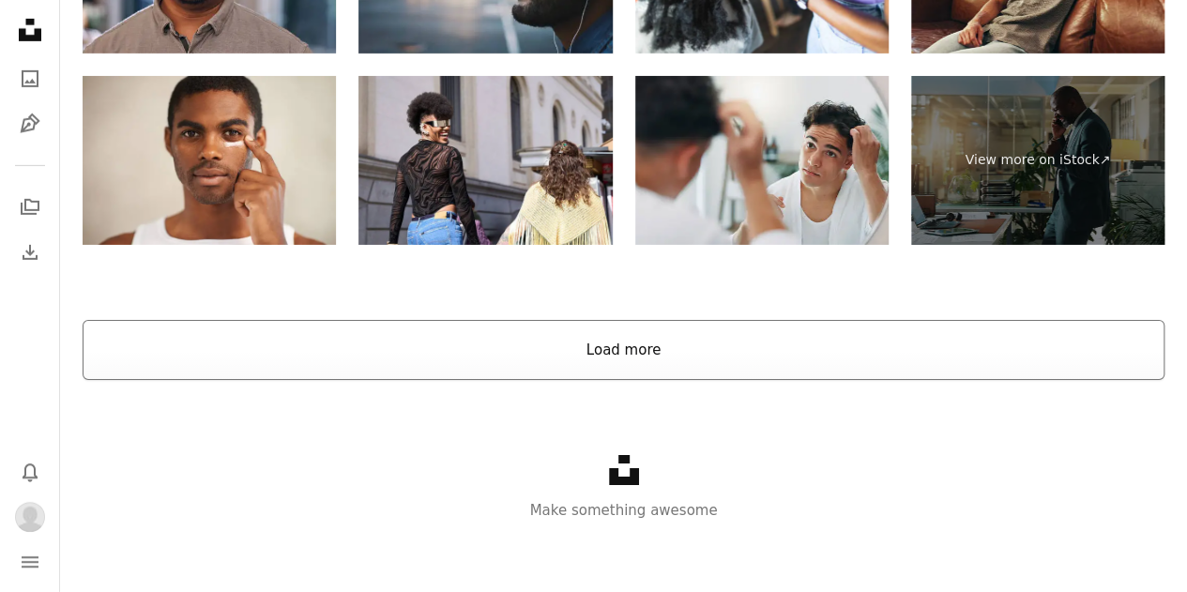
click at [615, 368] on button "Load more" at bounding box center [624, 350] width 1082 height 60
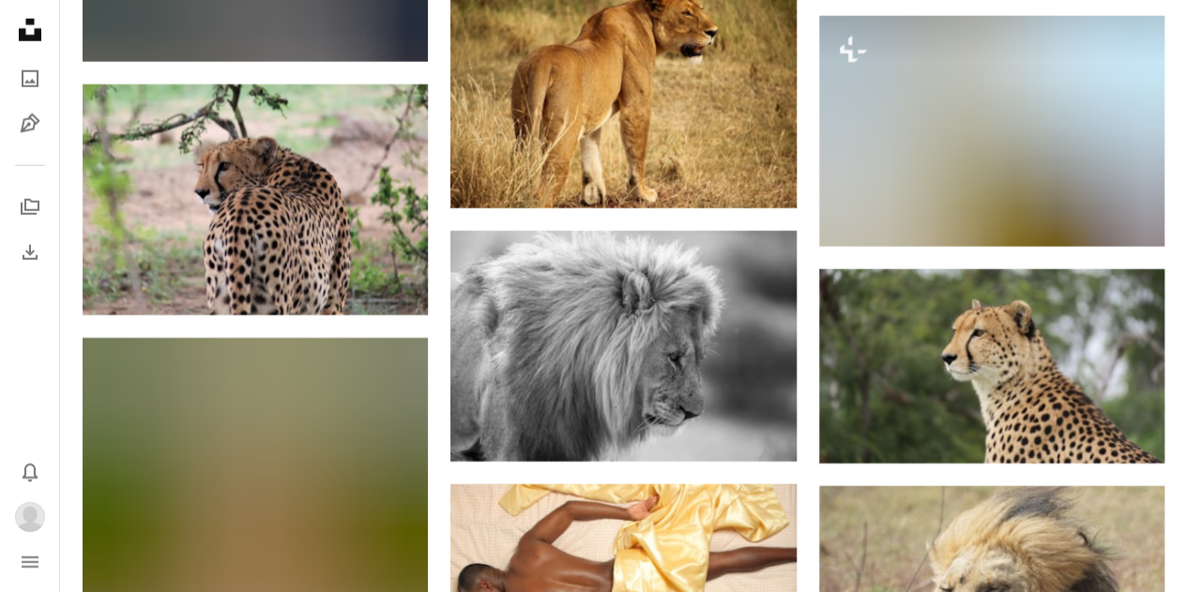
scroll to position [13951, 0]
